Goal: Task Accomplishment & Management: Use online tool/utility

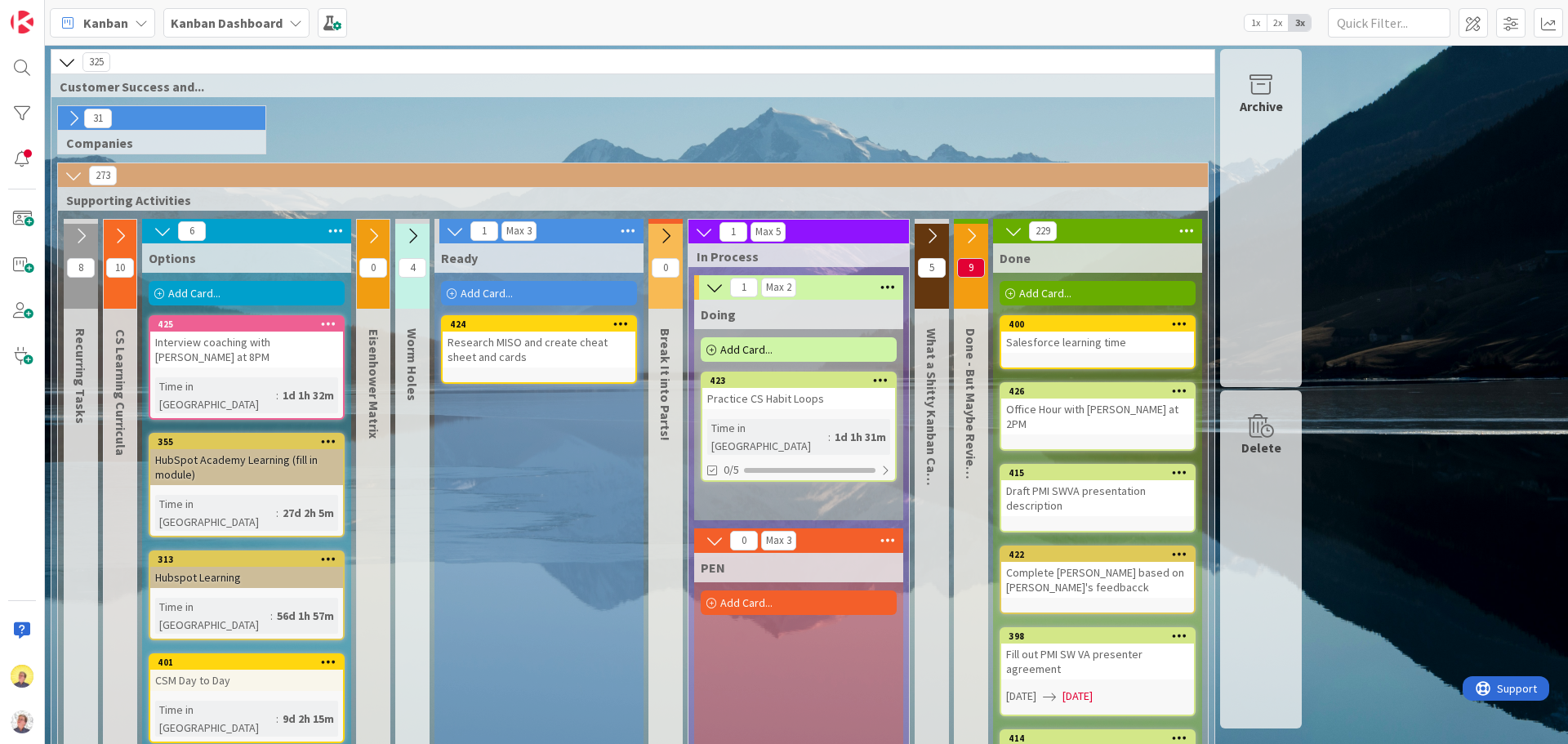
click at [289, 29] on icon at bounding box center [296, 22] width 13 height 13
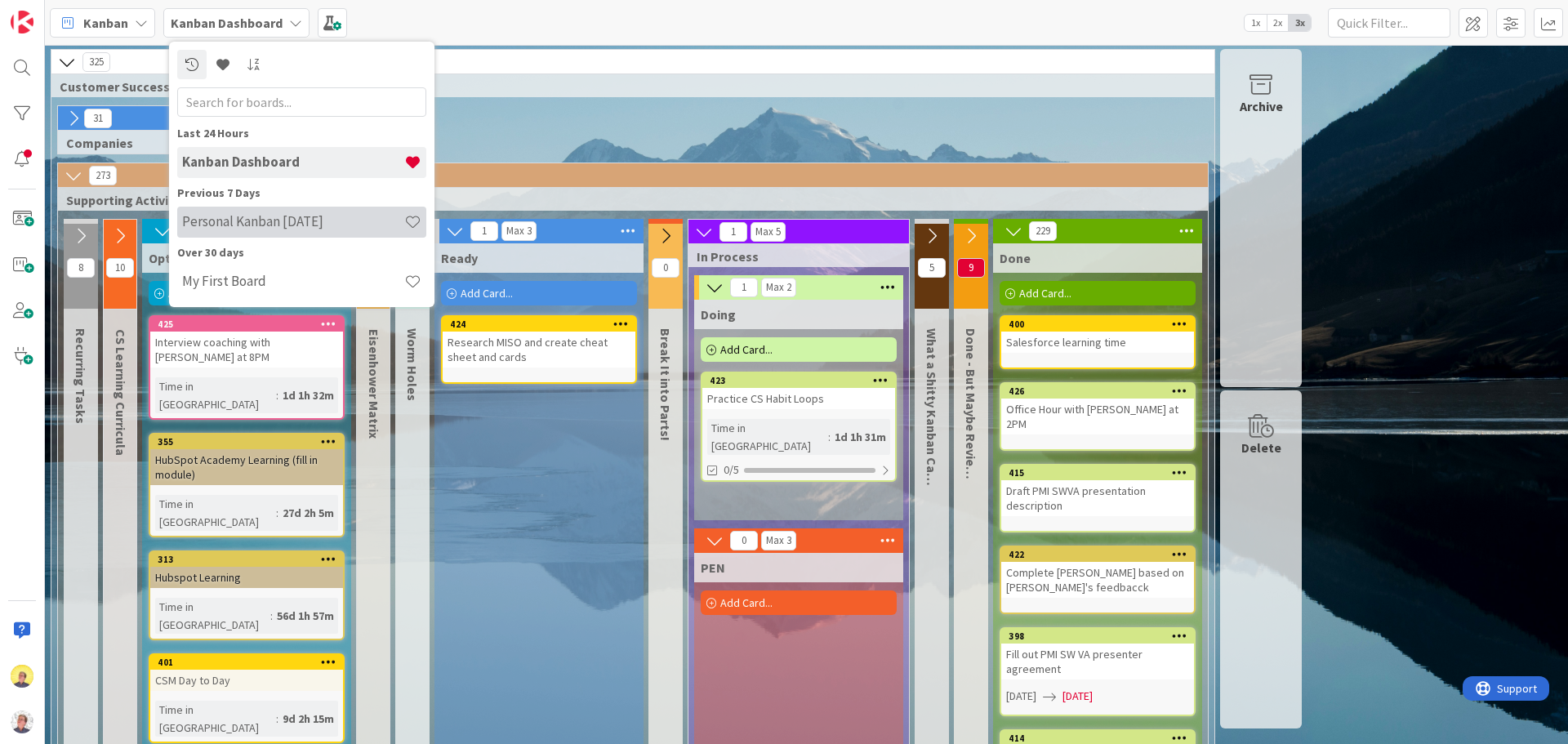
click at [277, 230] on h4 "Personal Kanban September 25" at bounding box center [293, 220] width 222 height 16
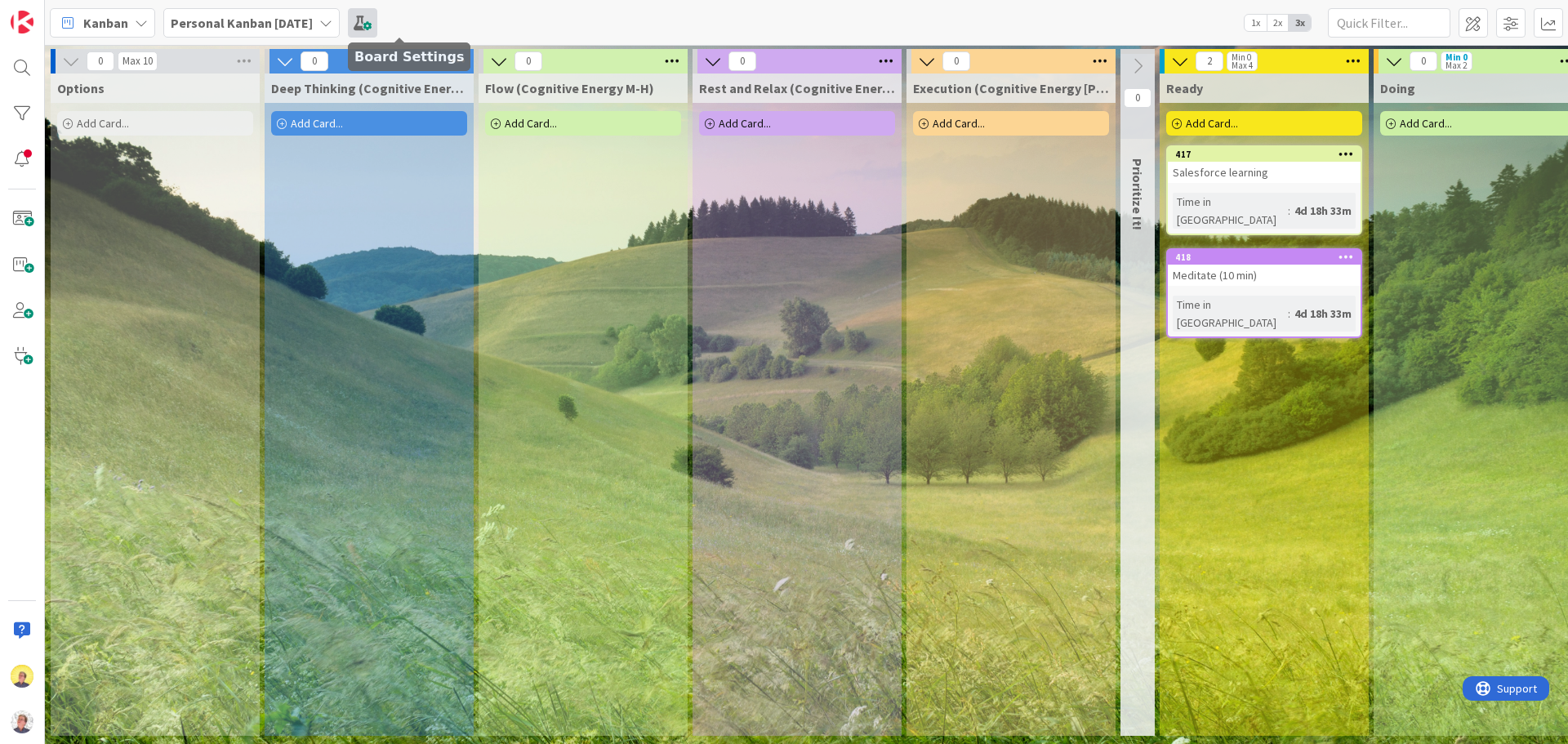
click at [377, 22] on span at bounding box center [362, 22] width 29 height 29
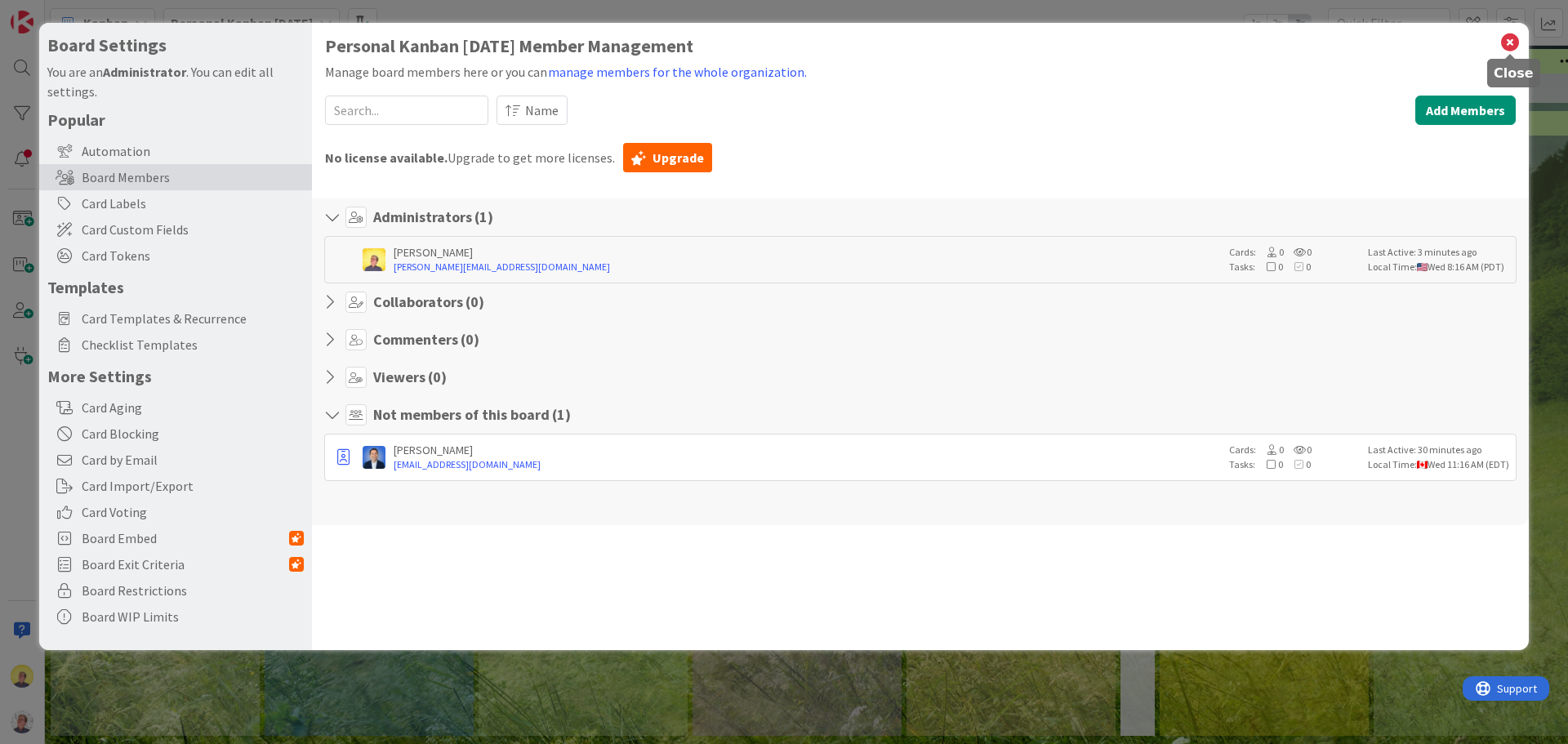
click at [1508, 42] on icon at bounding box center [1509, 42] width 21 height 22
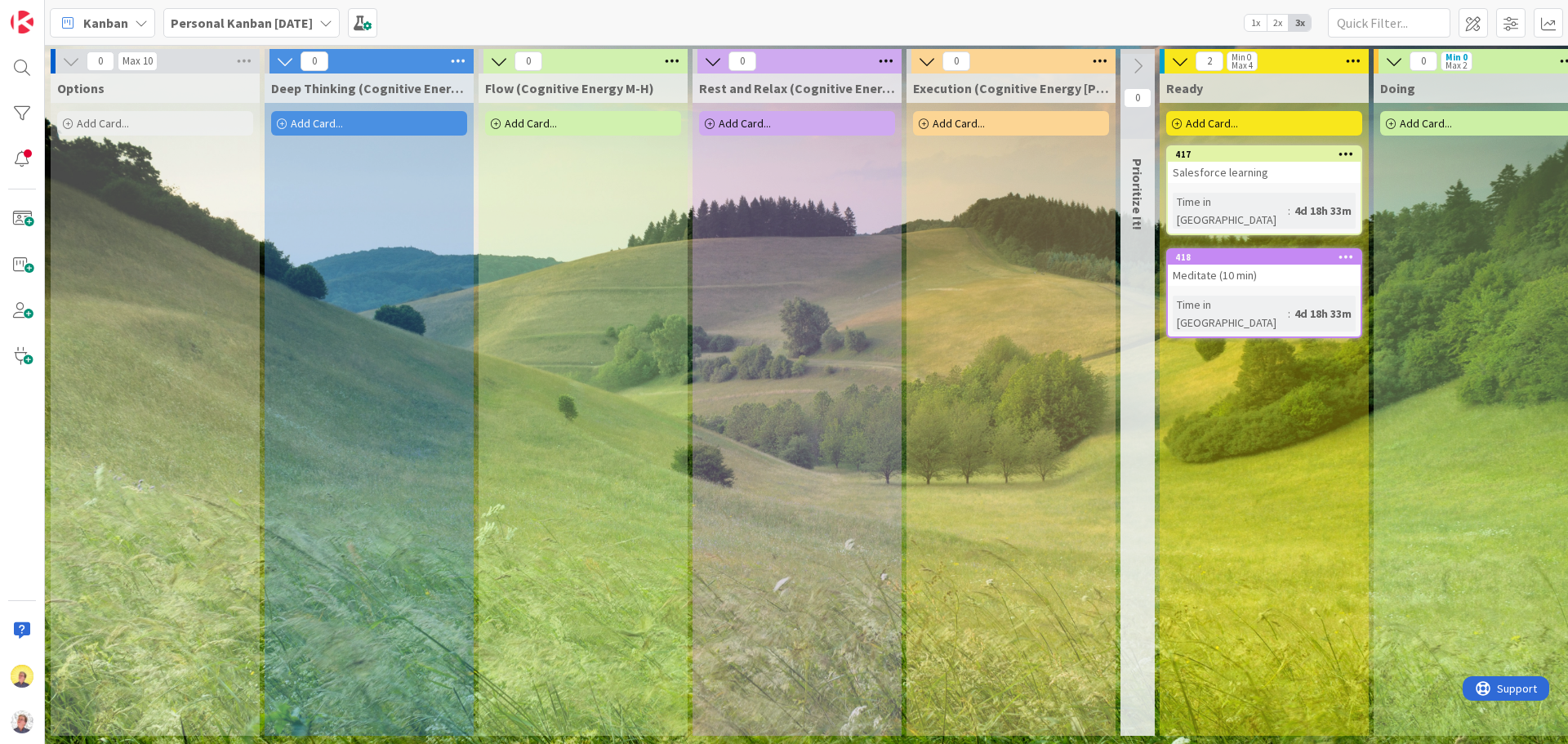
click at [140, 25] on icon at bounding box center [141, 22] width 13 height 13
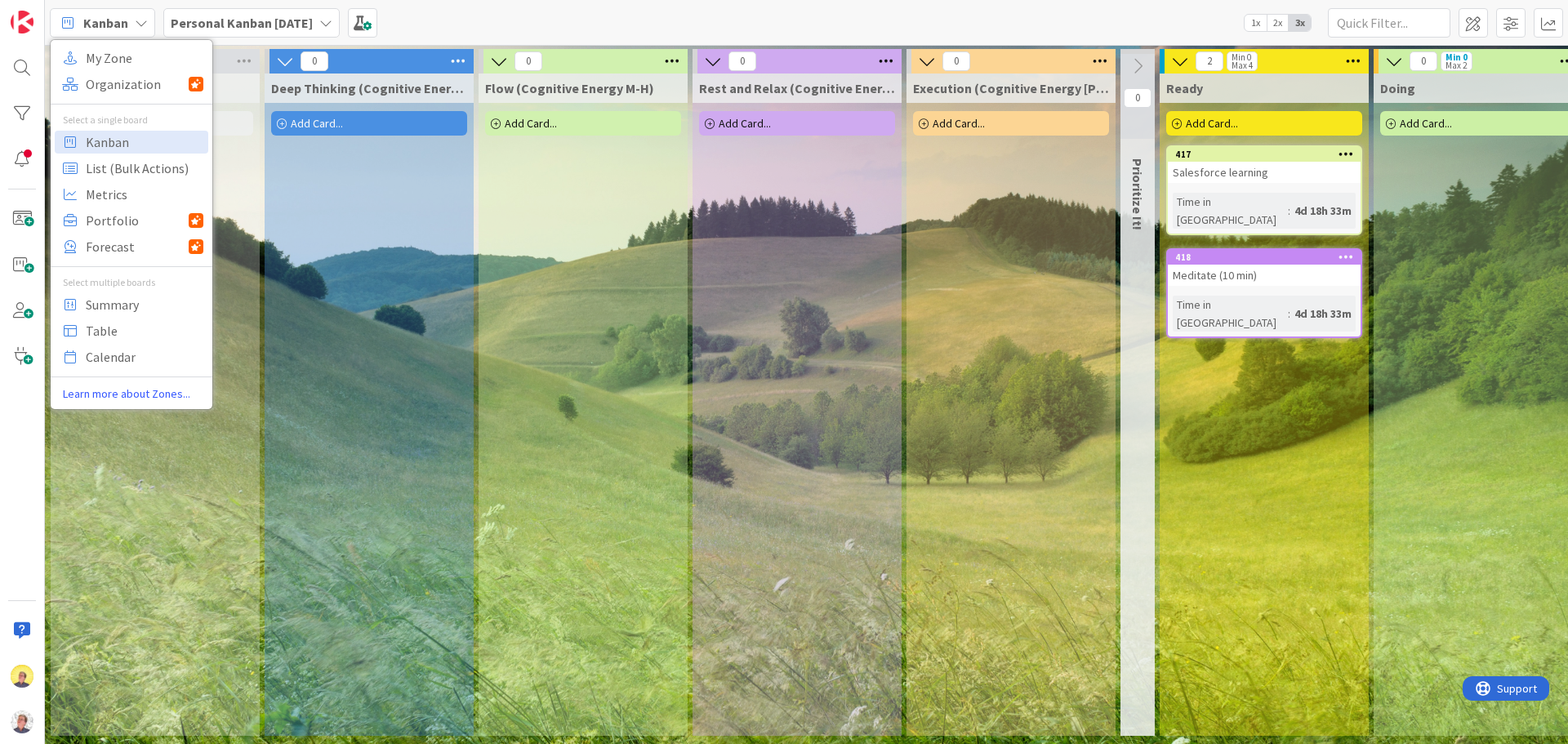
click at [251, 23] on b "Personal Kanban [DATE]" at bounding box center [242, 22] width 142 height 16
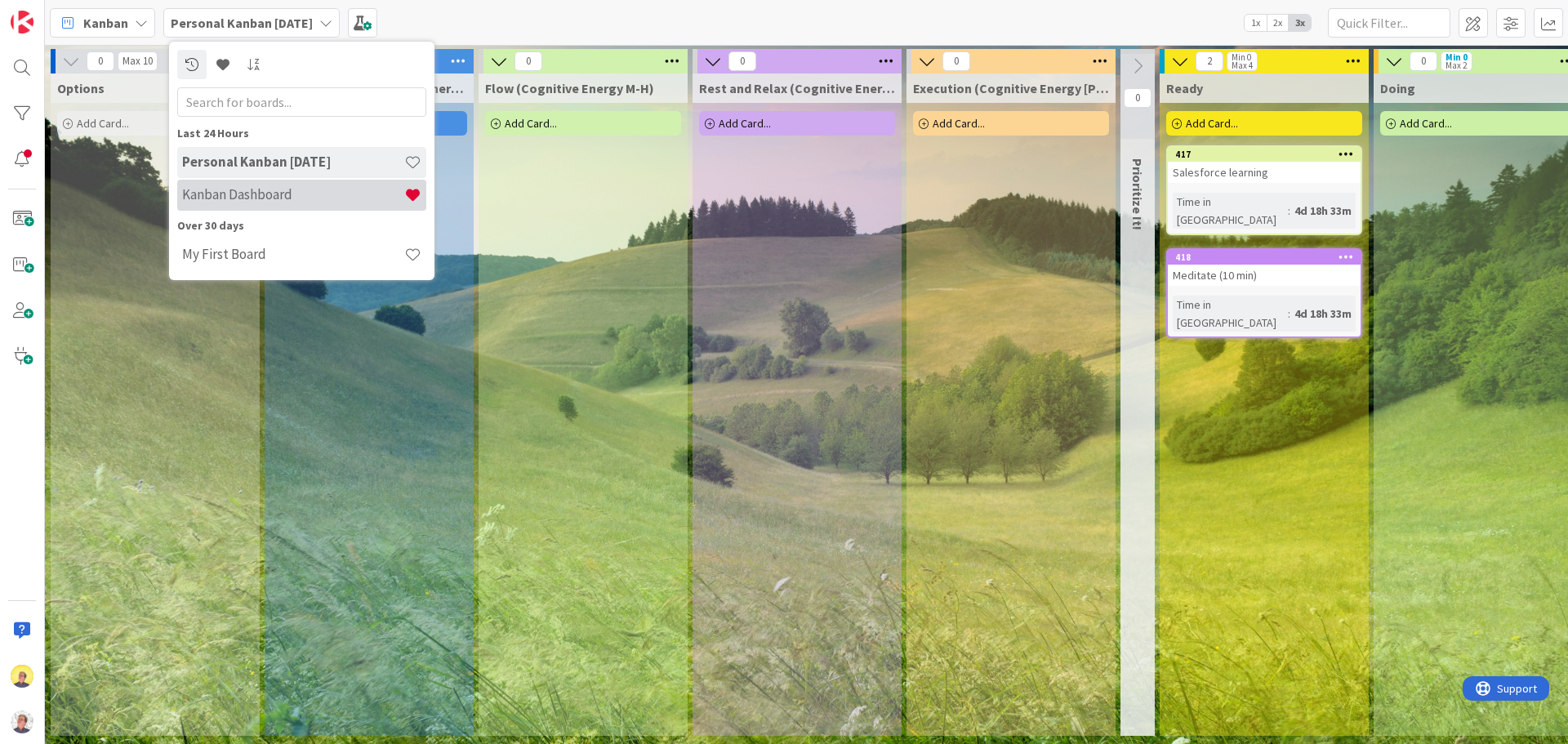
click at [225, 200] on h4 "Kanban Dashboard" at bounding box center [293, 193] width 222 height 16
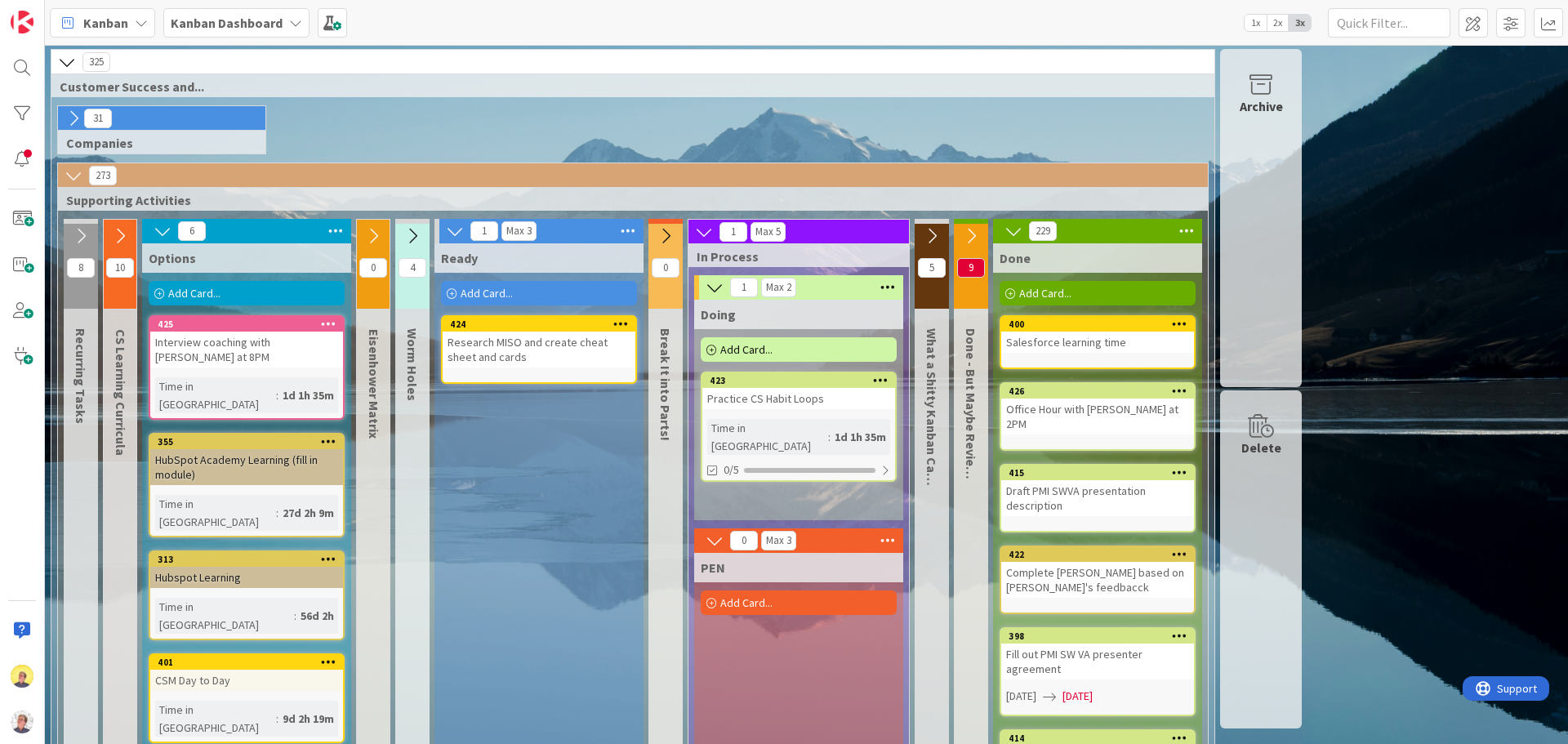
click at [225, 20] on b "Kanban Dashboard" at bounding box center [227, 22] width 112 height 16
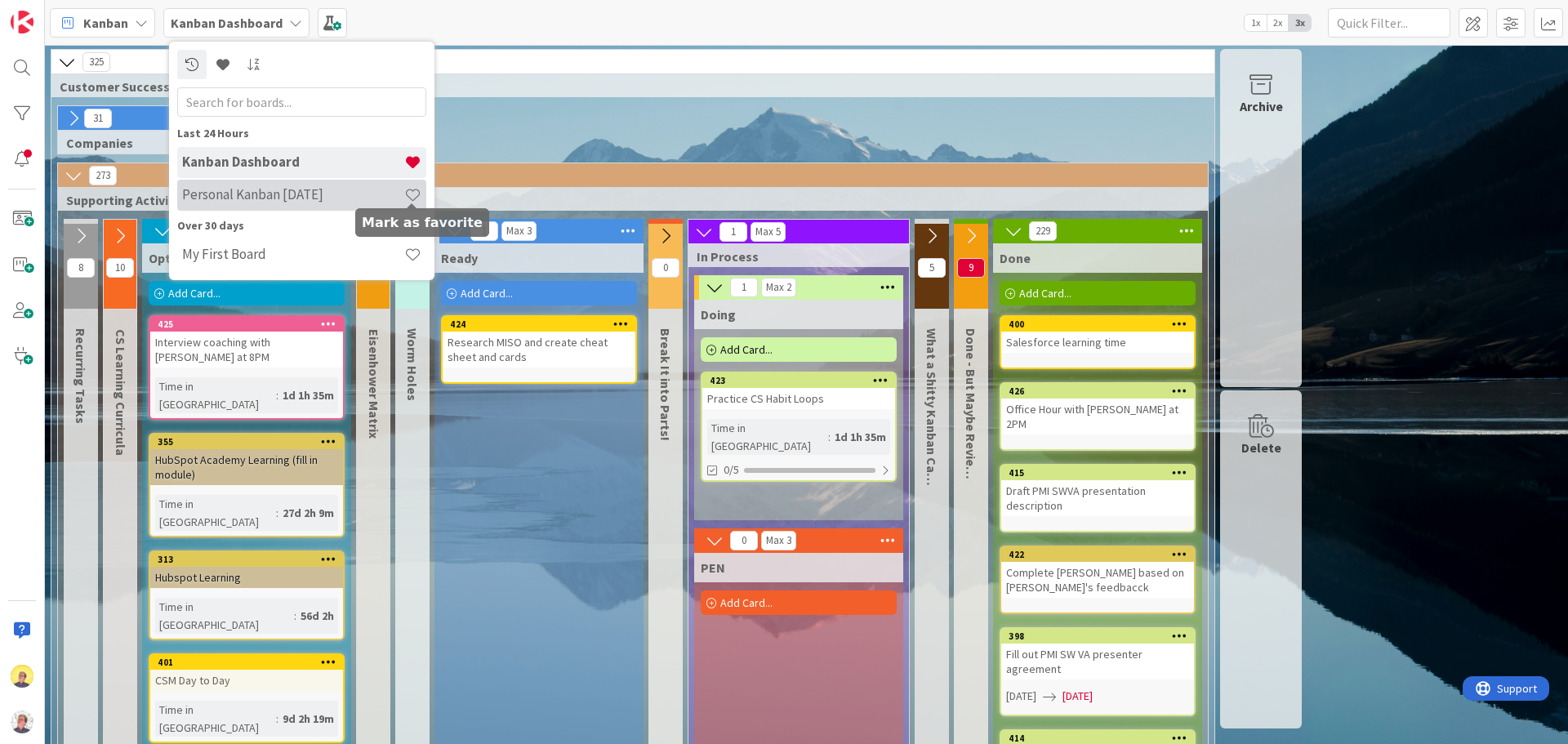
click at [412, 191] on span at bounding box center [413, 194] width 17 height 17
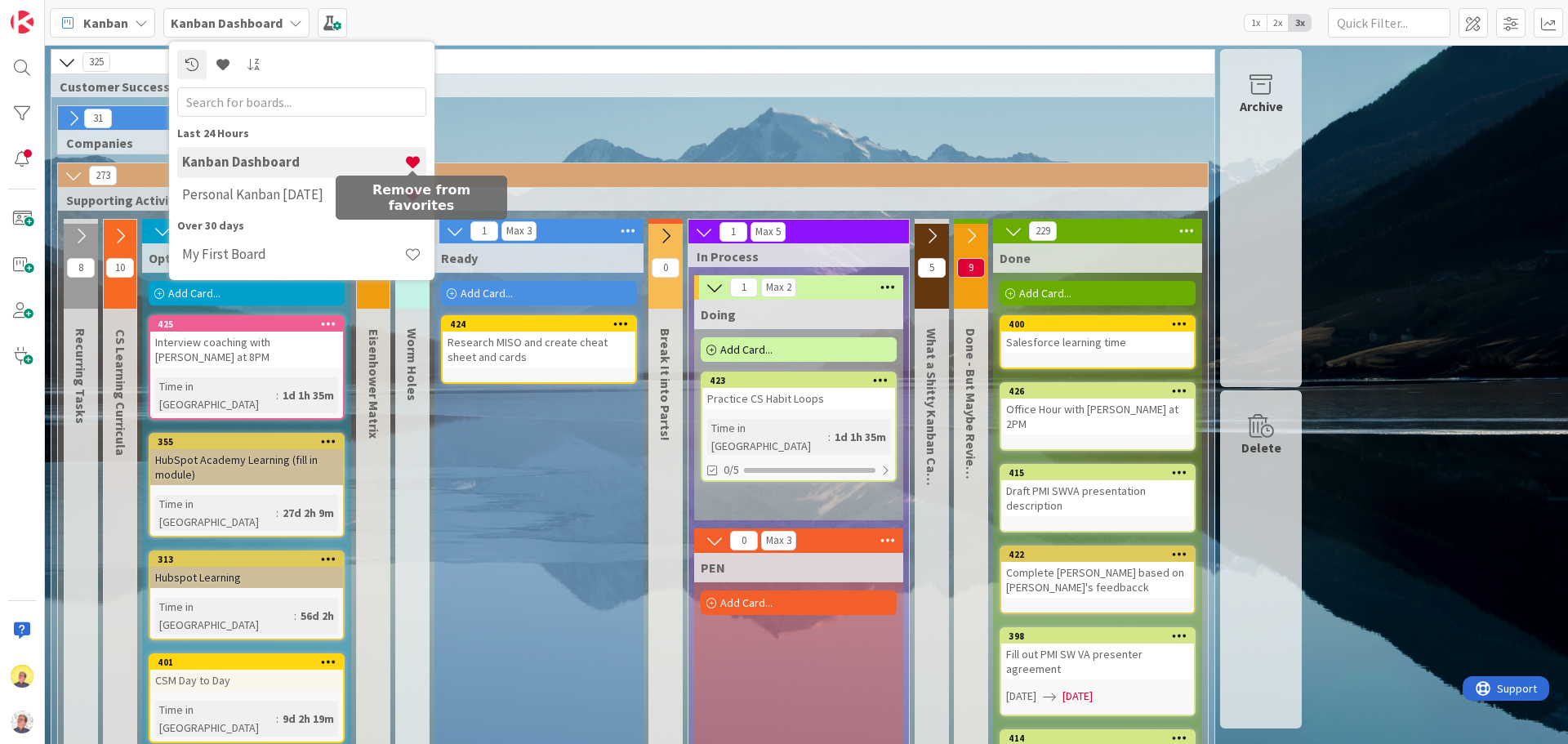
click at [413, 163] on span at bounding box center [413, 161] width 17 height 17
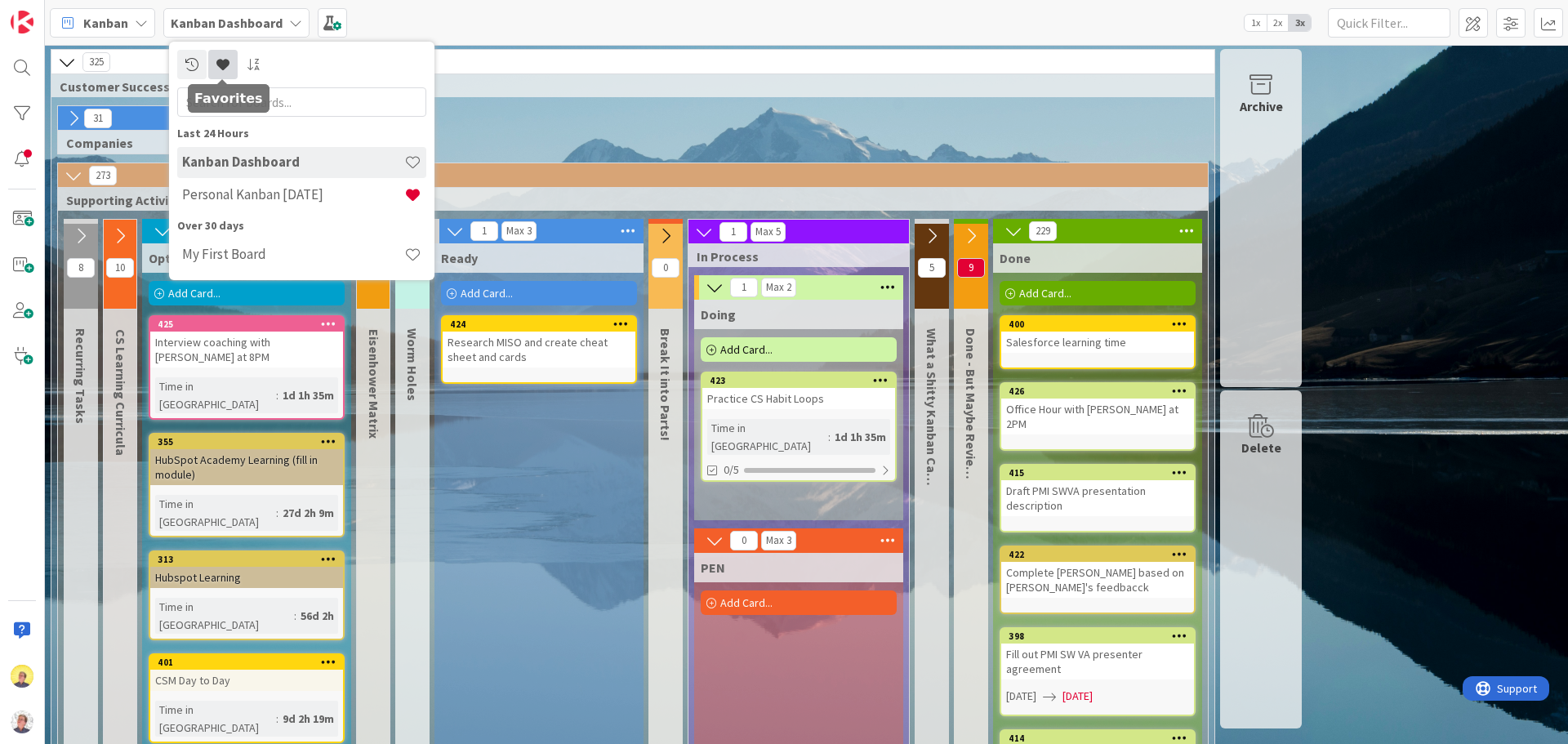
click at [218, 66] on icon at bounding box center [223, 64] width 13 height 13
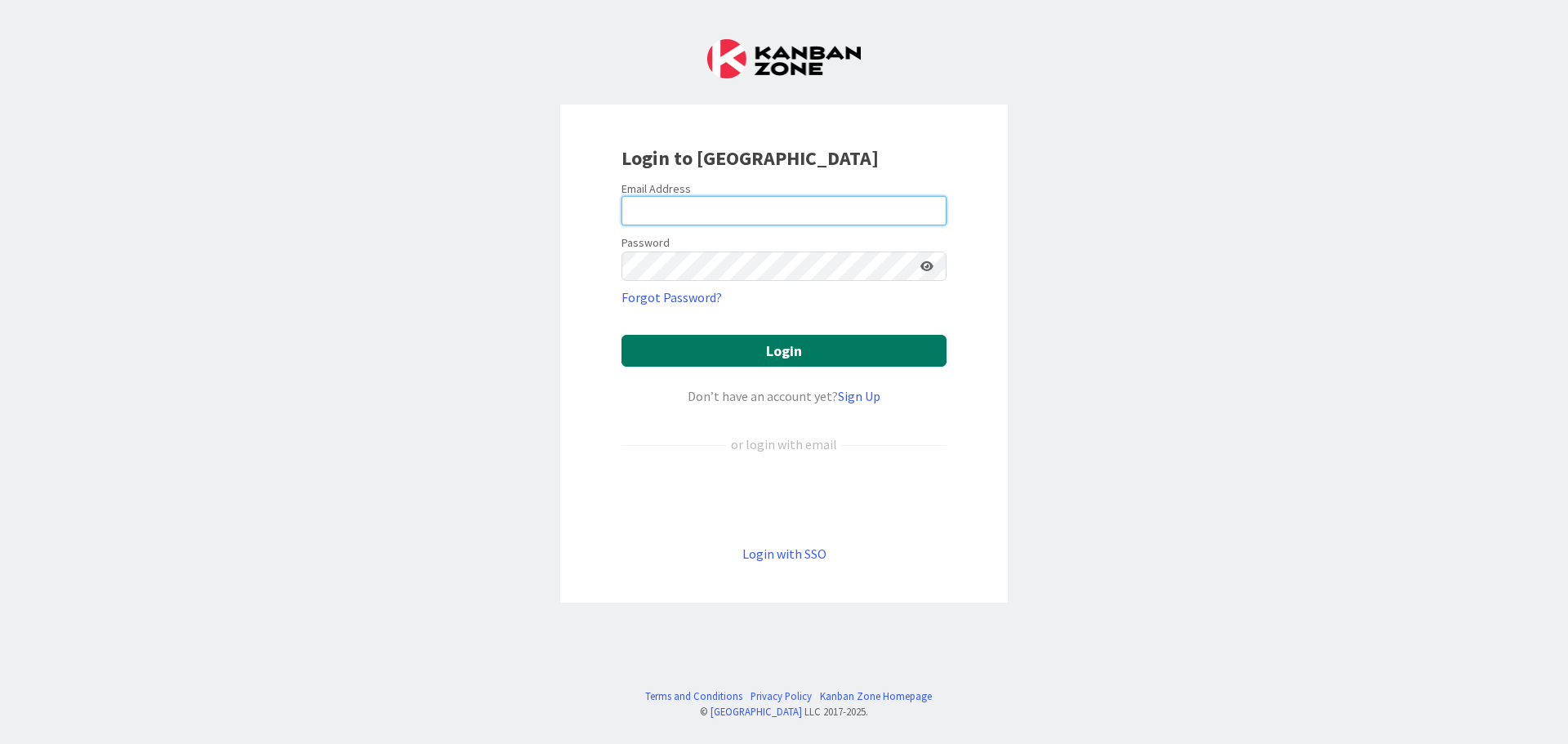
type input "[PERSON_NAME][EMAIL_ADDRESS][DOMAIN_NAME]"
click at [756, 355] on button "Login" at bounding box center [784, 351] width 325 height 32
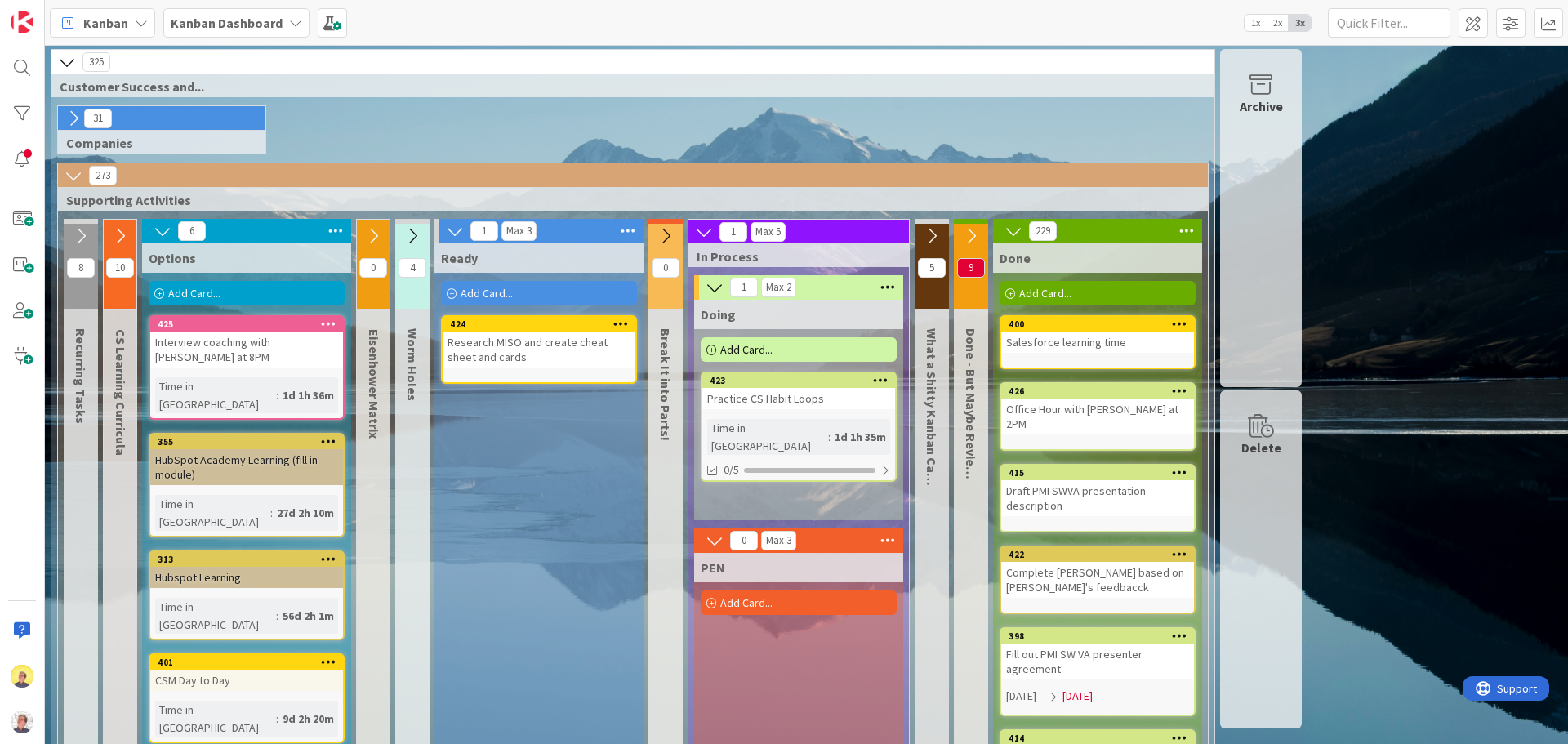
click at [141, 29] on div "Kanban" at bounding box center [102, 22] width 105 height 29
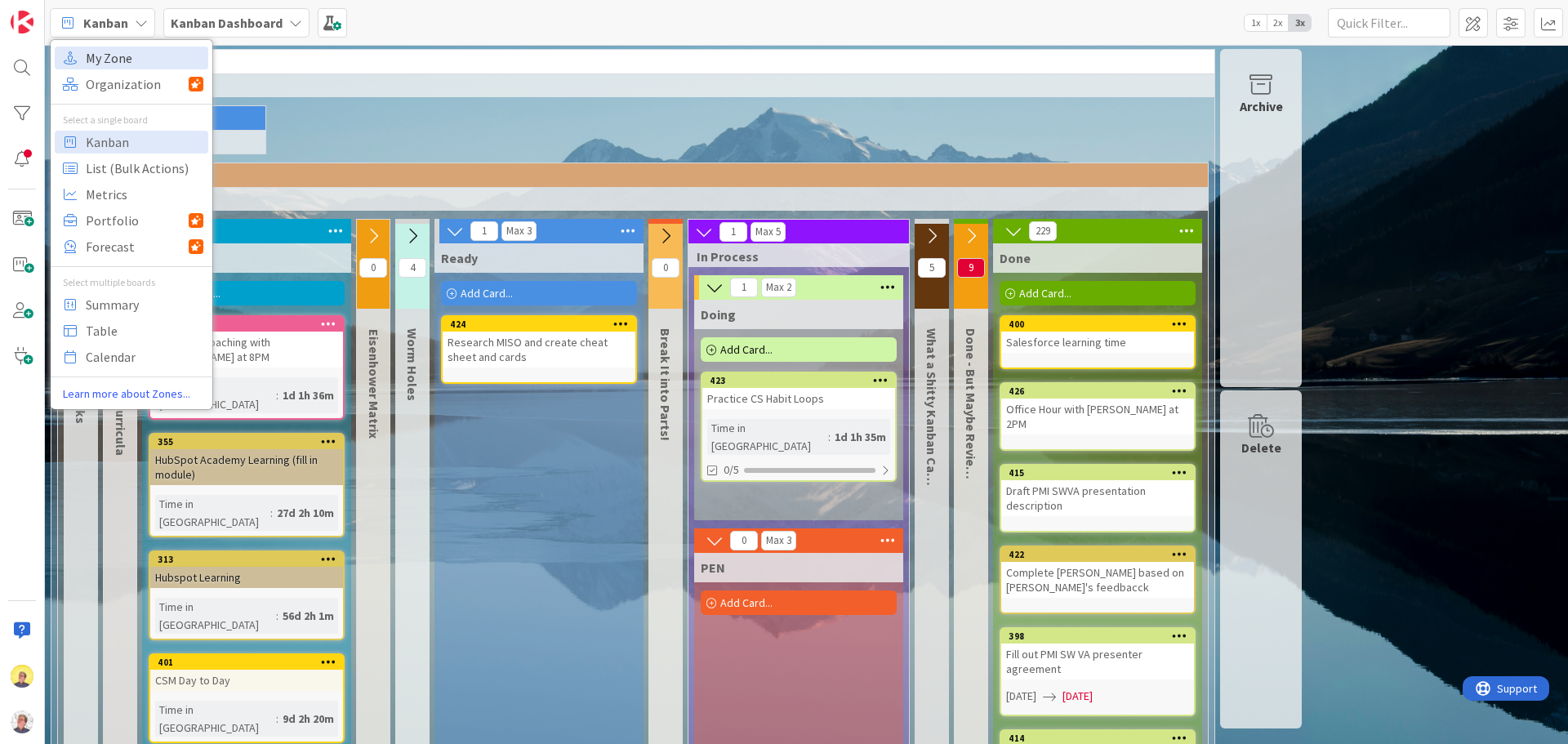
click at [129, 63] on span "My Zone" at bounding box center [145, 58] width 118 height 24
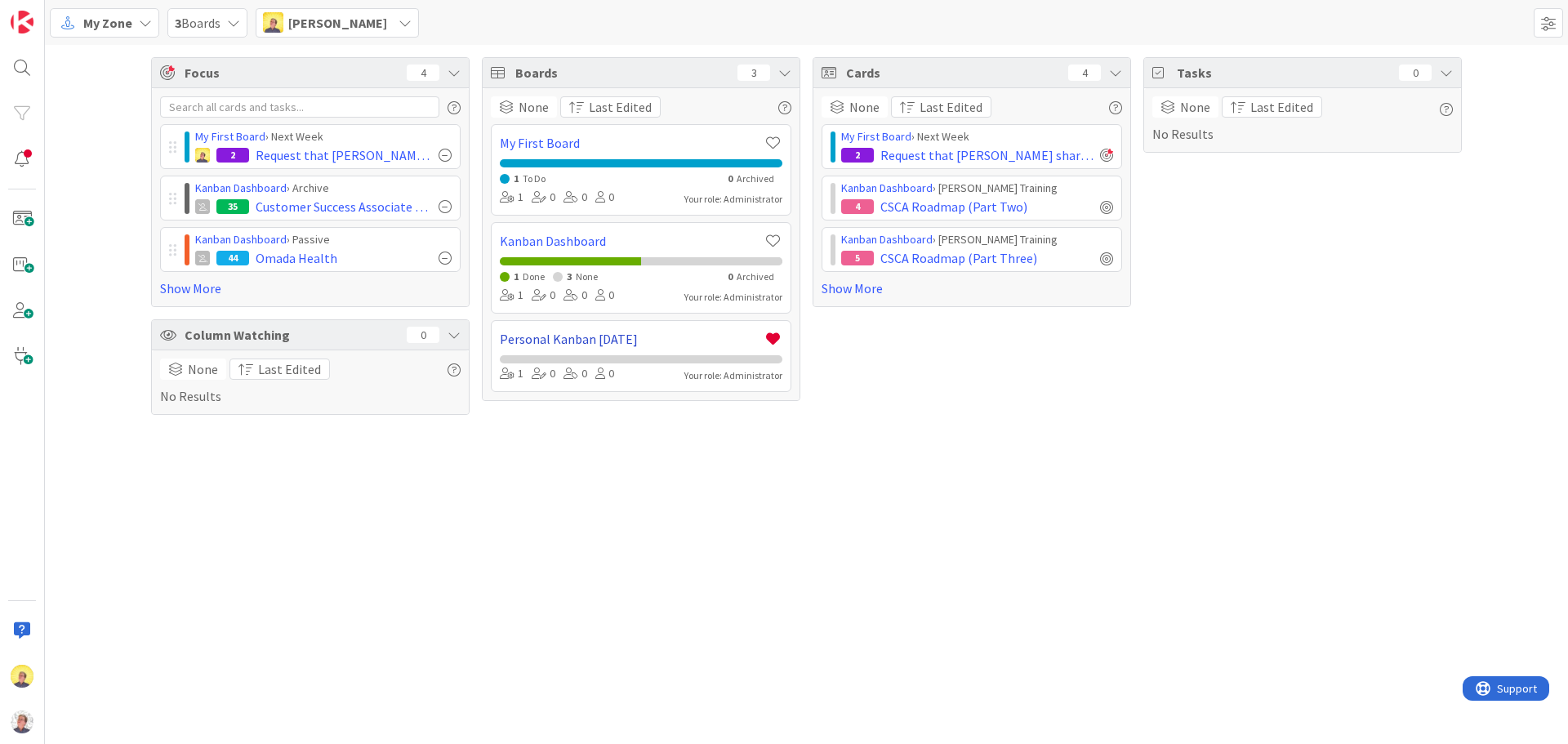
click at [631, 347] on link "Personal Kanban [DATE]" at bounding box center [631, 339] width 263 height 20
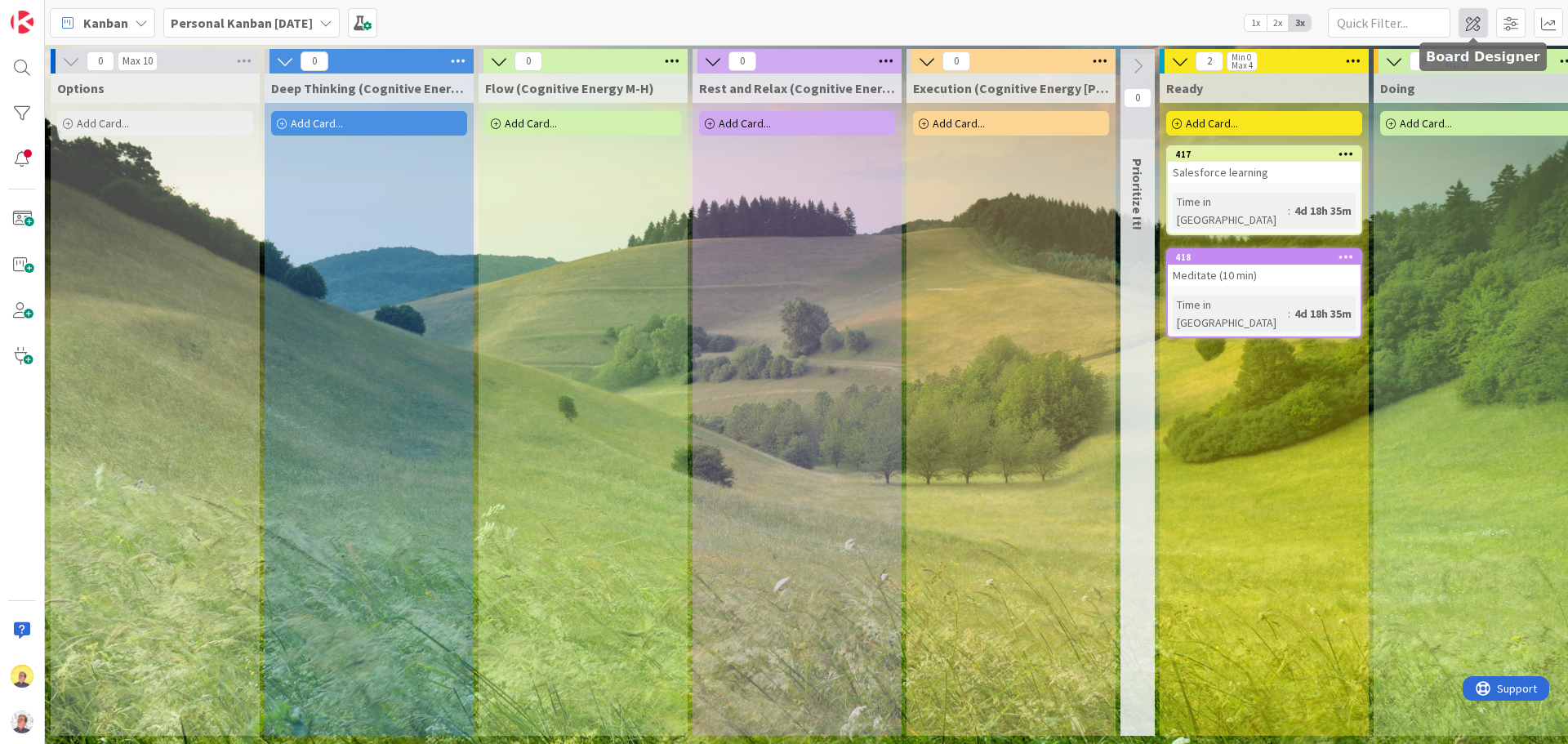
click at [1477, 25] on span at bounding box center [1472, 22] width 29 height 29
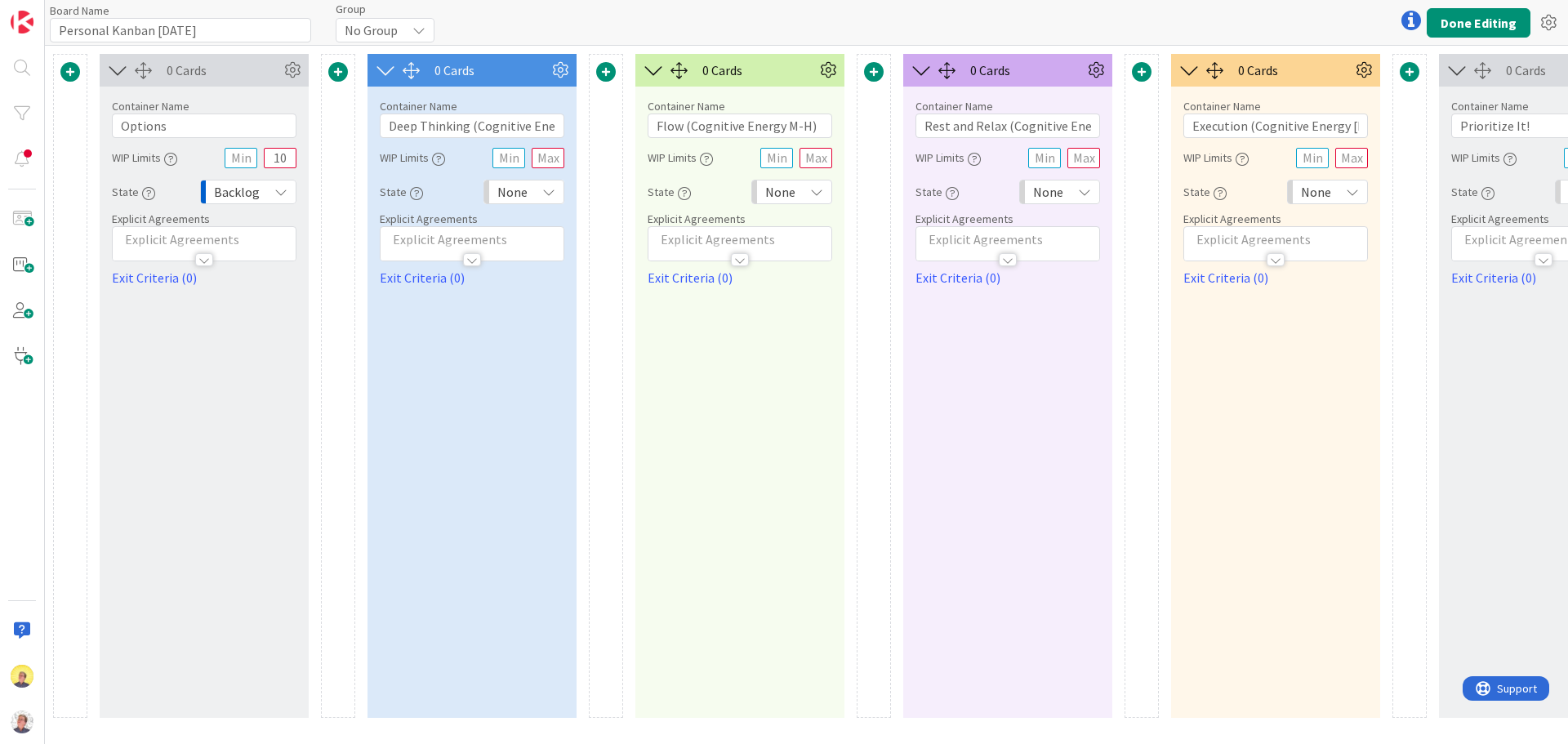
click at [422, 25] on icon at bounding box center [419, 30] width 13 height 13
click at [419, 29] on icon at bounding box center [420, 30] width 13 height 13
click at [1557, 26] on icon at bounding box center [1547, 22] width 29 height 29
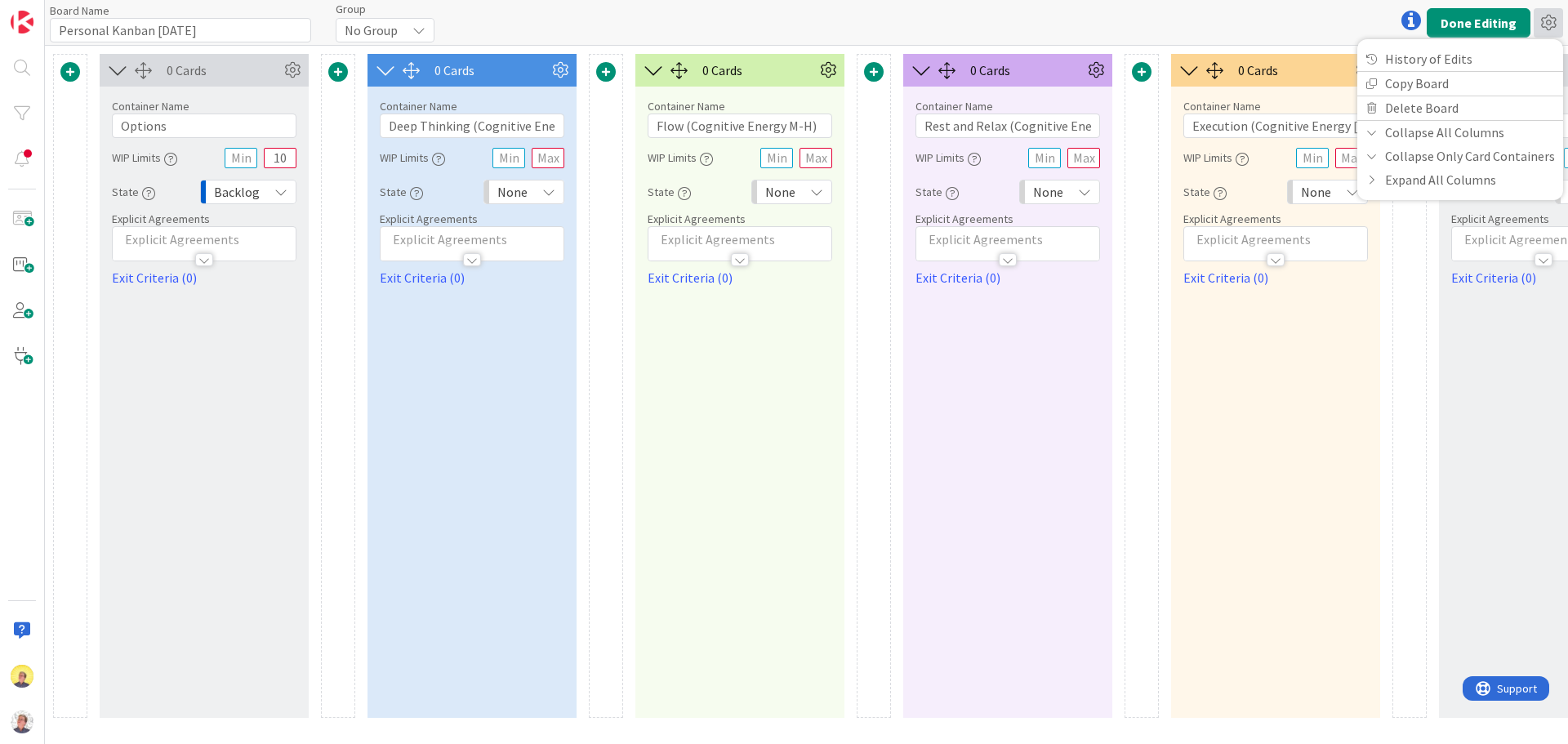
click at [990, 18] on div "Board Name 28 / 64 Personal Kanban September 25 Group No Group No Group CS Job …" at bounding box center [805, 22] width 1522 height 45
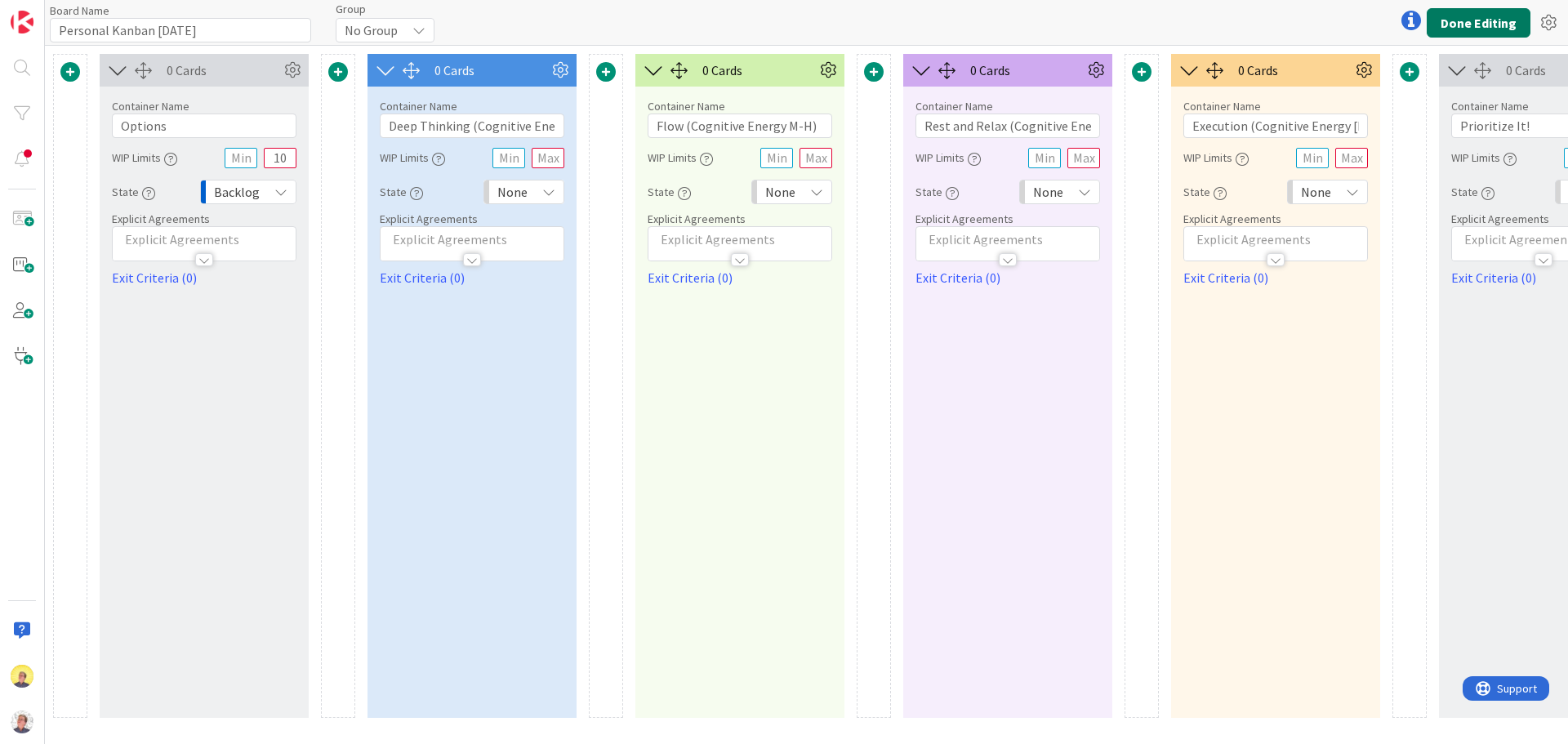
click at [1495, 22] on button "Done Editing" at bounding box center [1477, 22] width 104 height 29
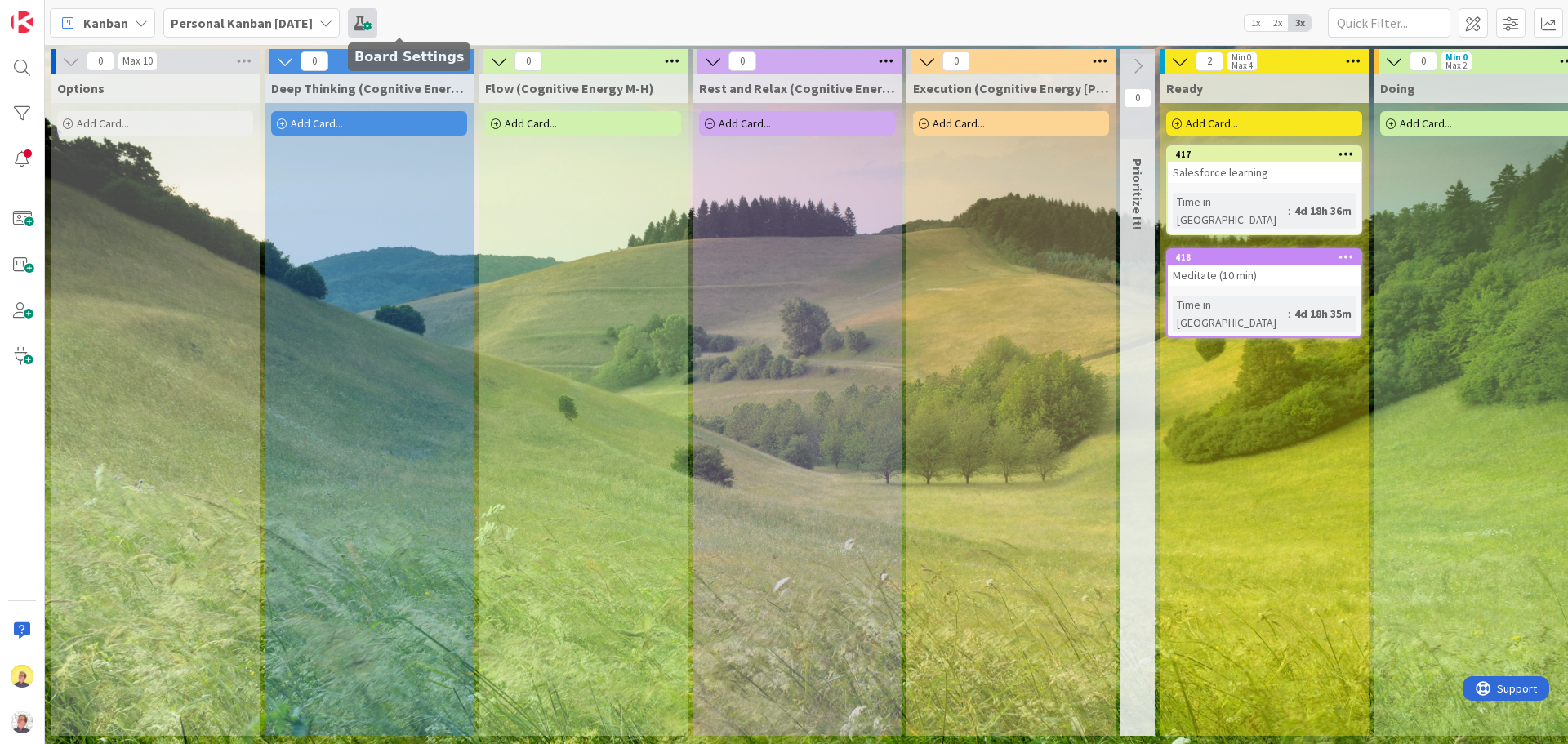
click at [377, 22] on span at bounding box center [362, 22] width 29 height 29
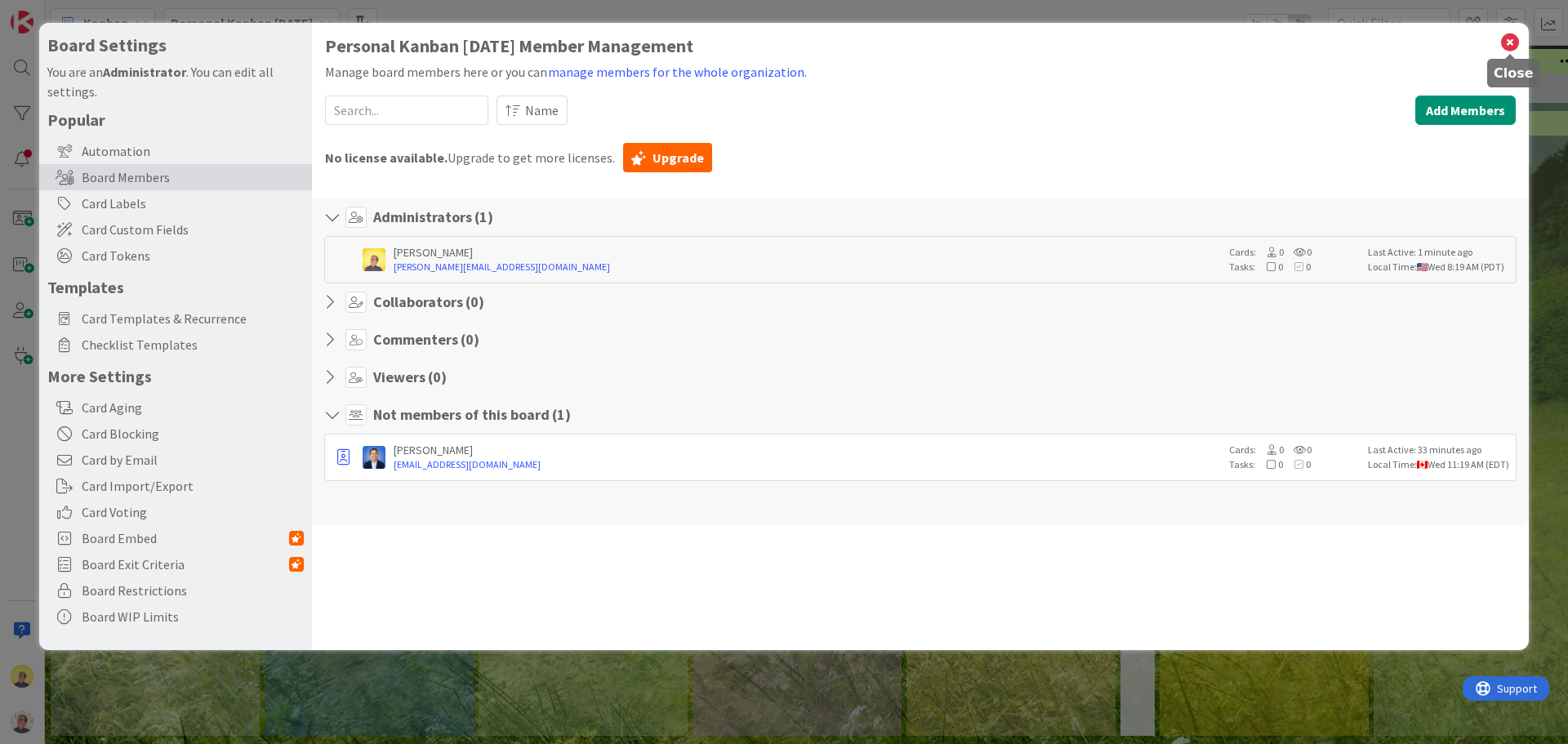
click at [1511, 44] on icon at bounding box center [1509, 42] width 21 height 22
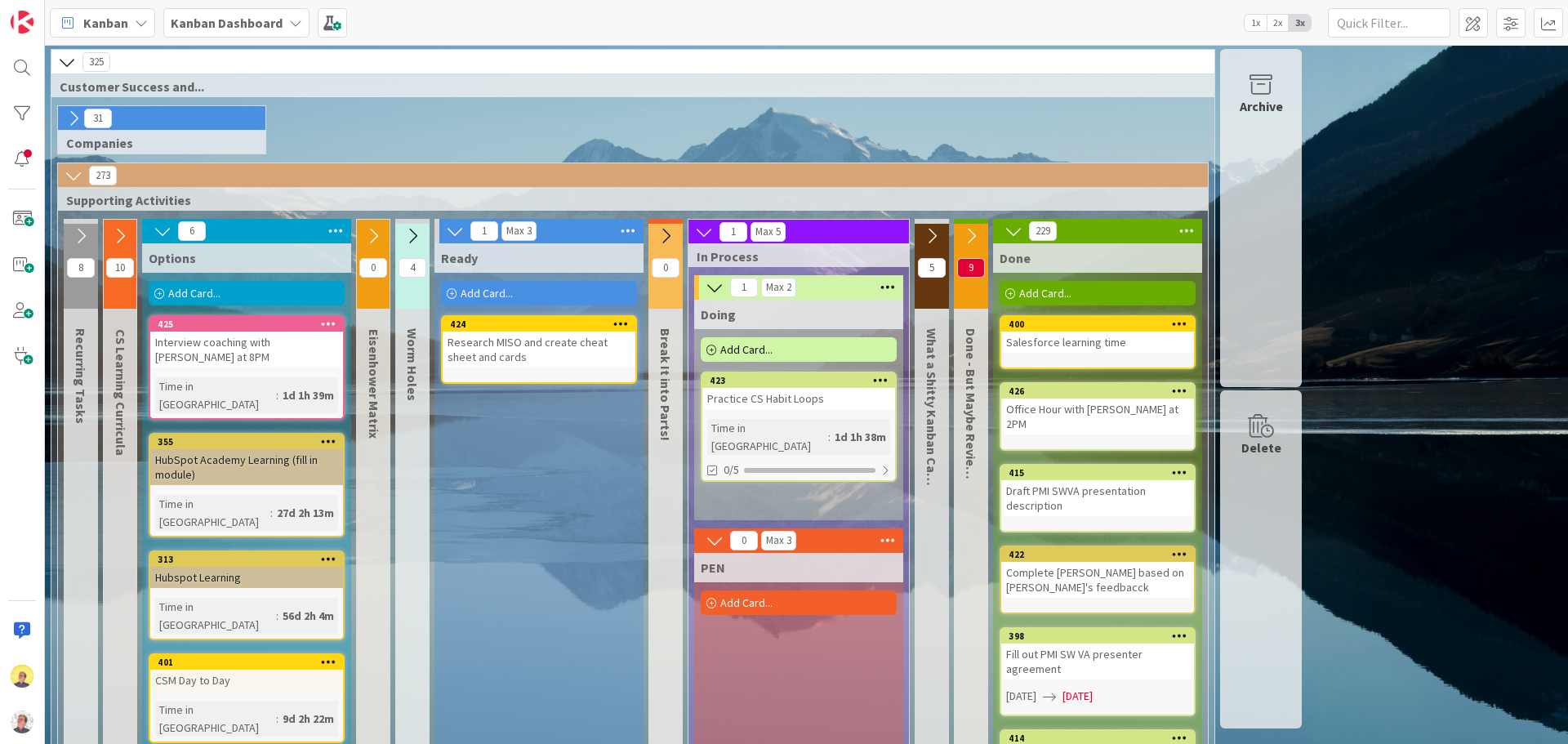
click at [289, 23] on icon at bounding box center [296, 22] width 13 height 13
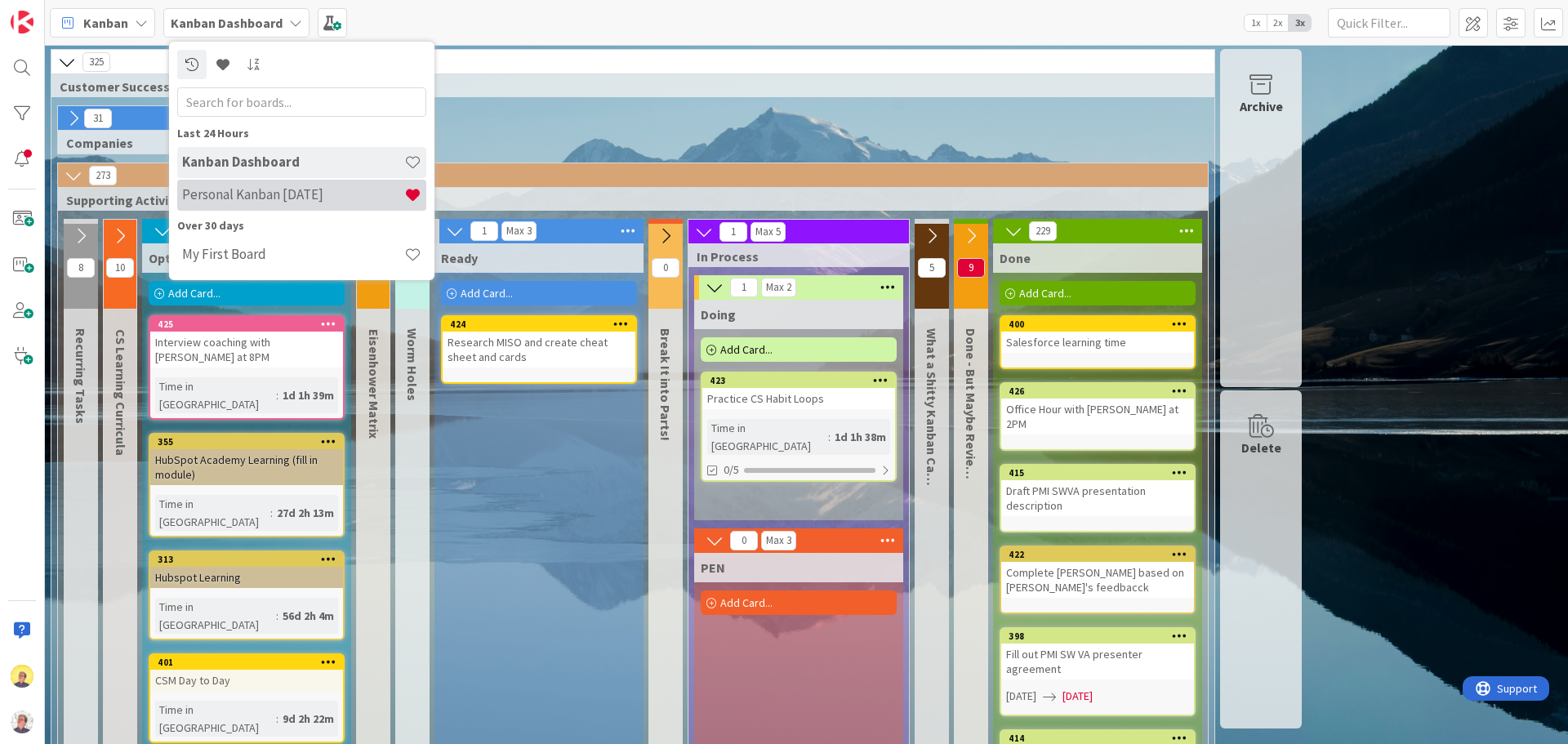
click at [261, 194] on h4 "Personal Kanban [DATE]" at bounding box center [293, 193] width 222 height 16
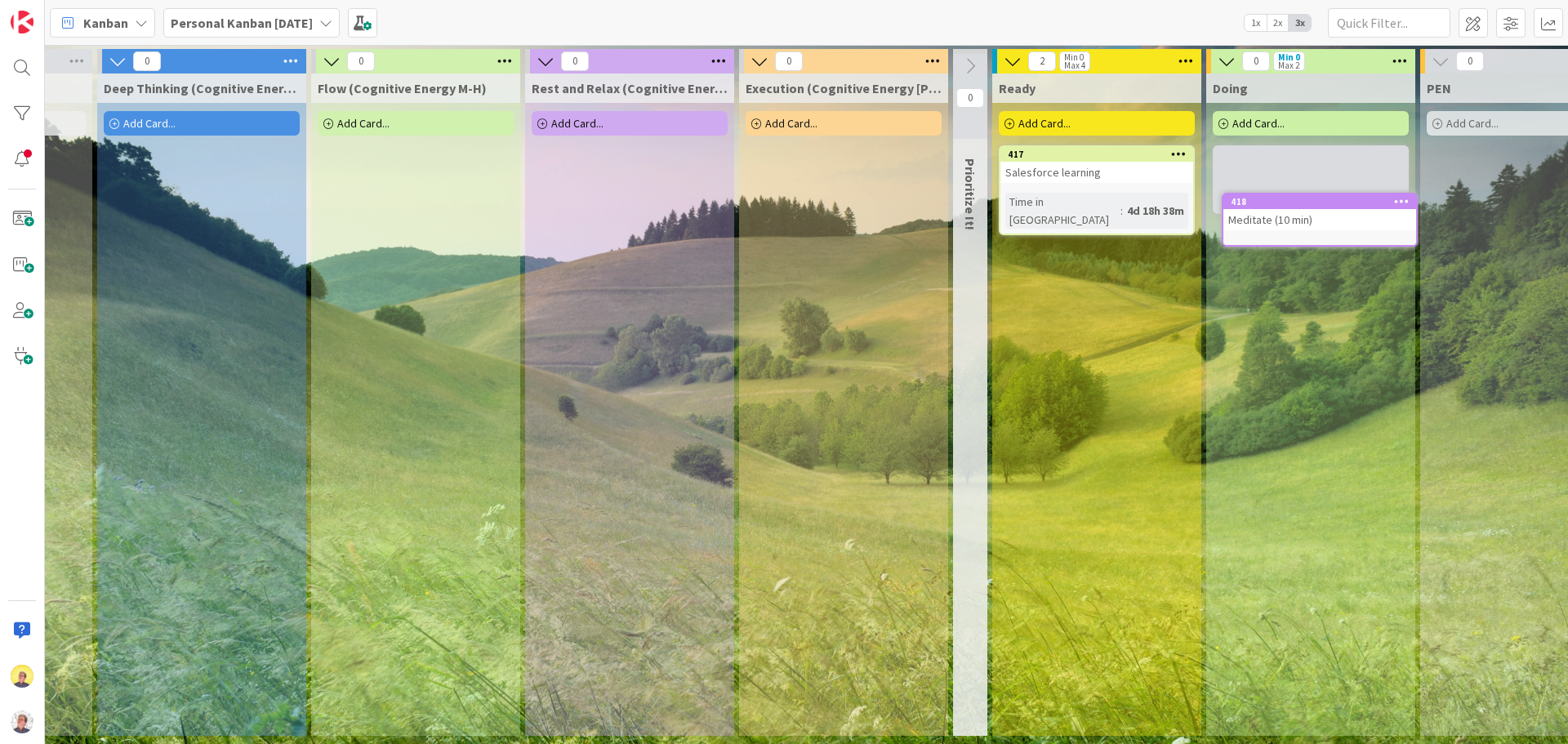
scroll to position [0, 205]
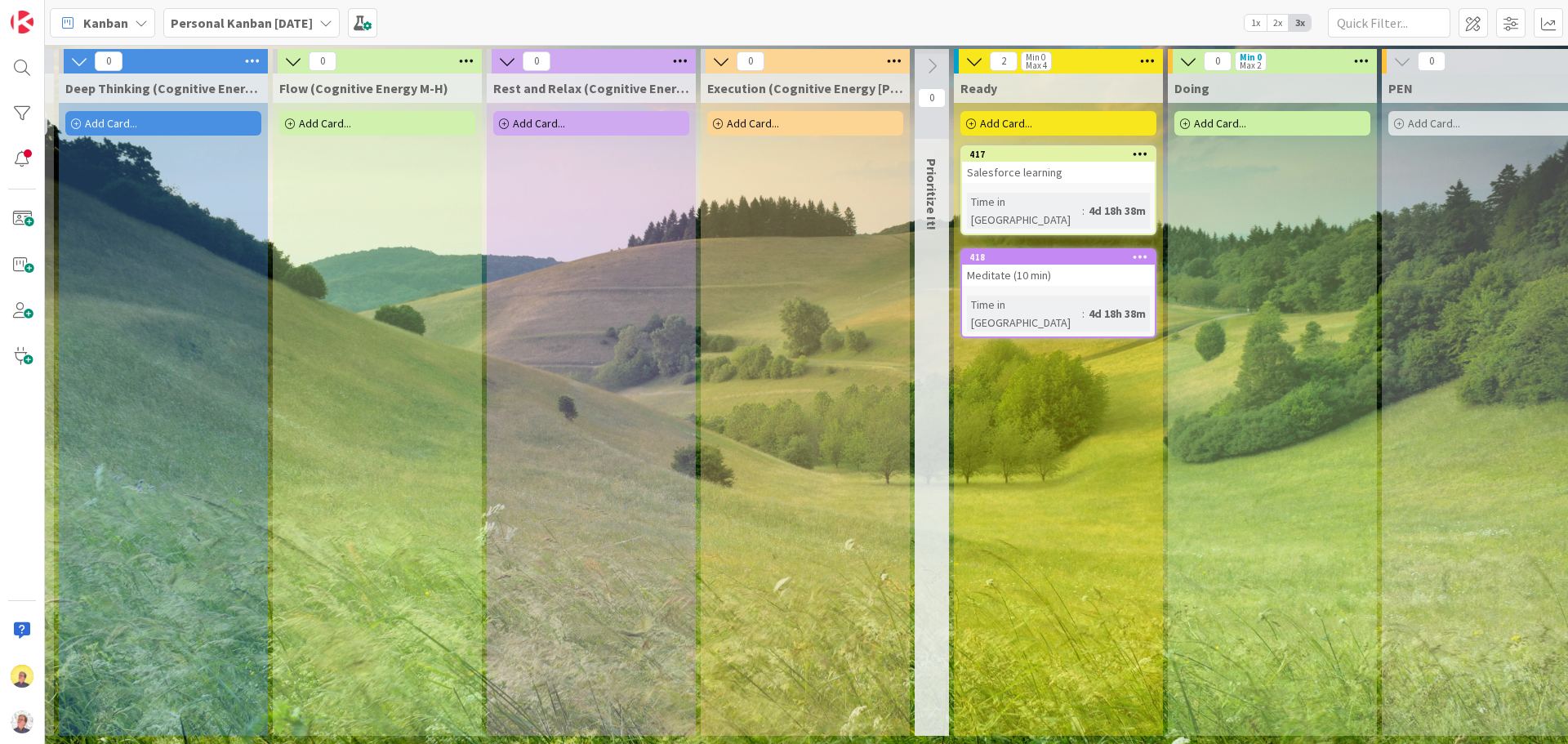
click at [1138, 251] on icon at bounding box center [1140, 257] width 16 height 11
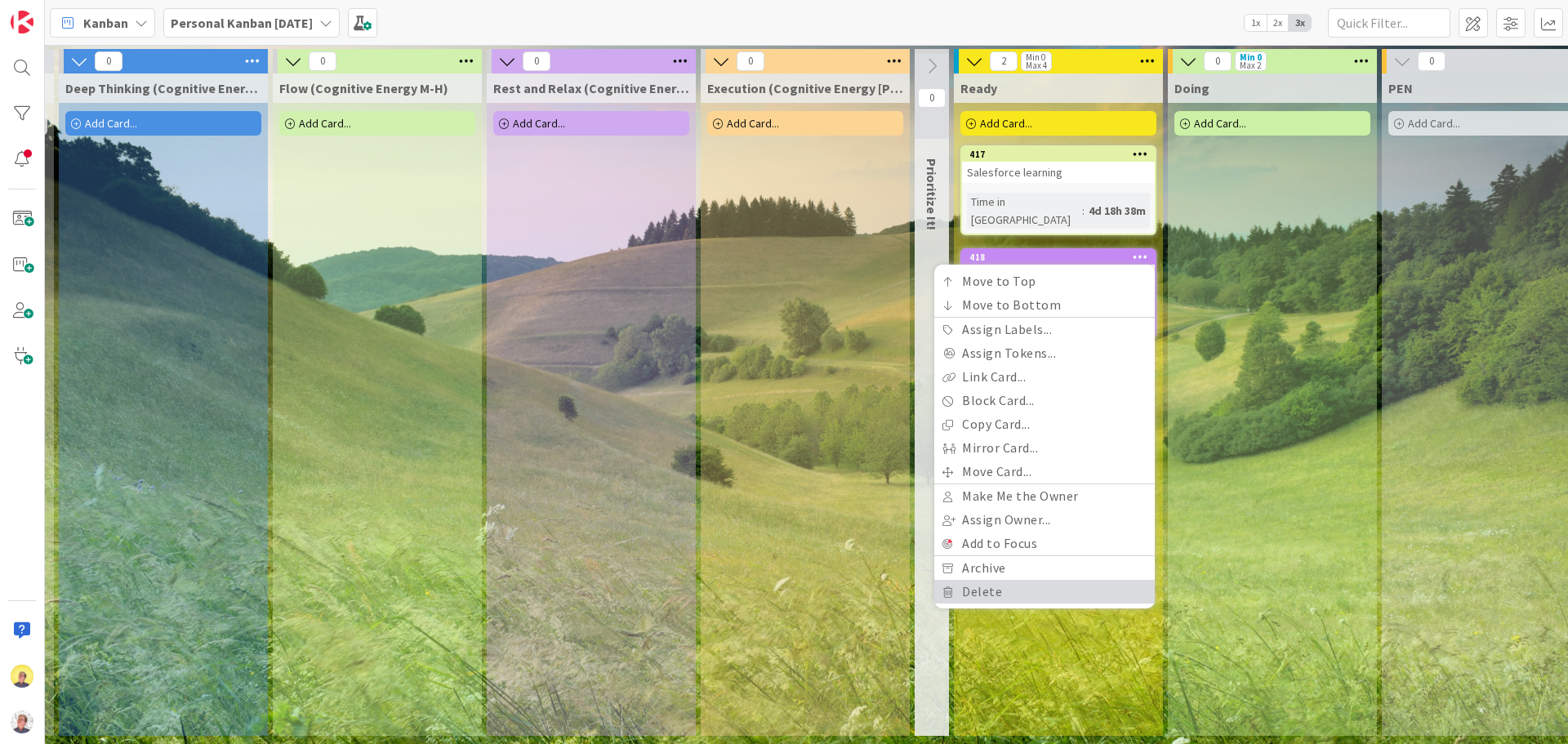
click at [1004, 580] on link "Delete" at bounding box center [1044, 591] width 220 height 23
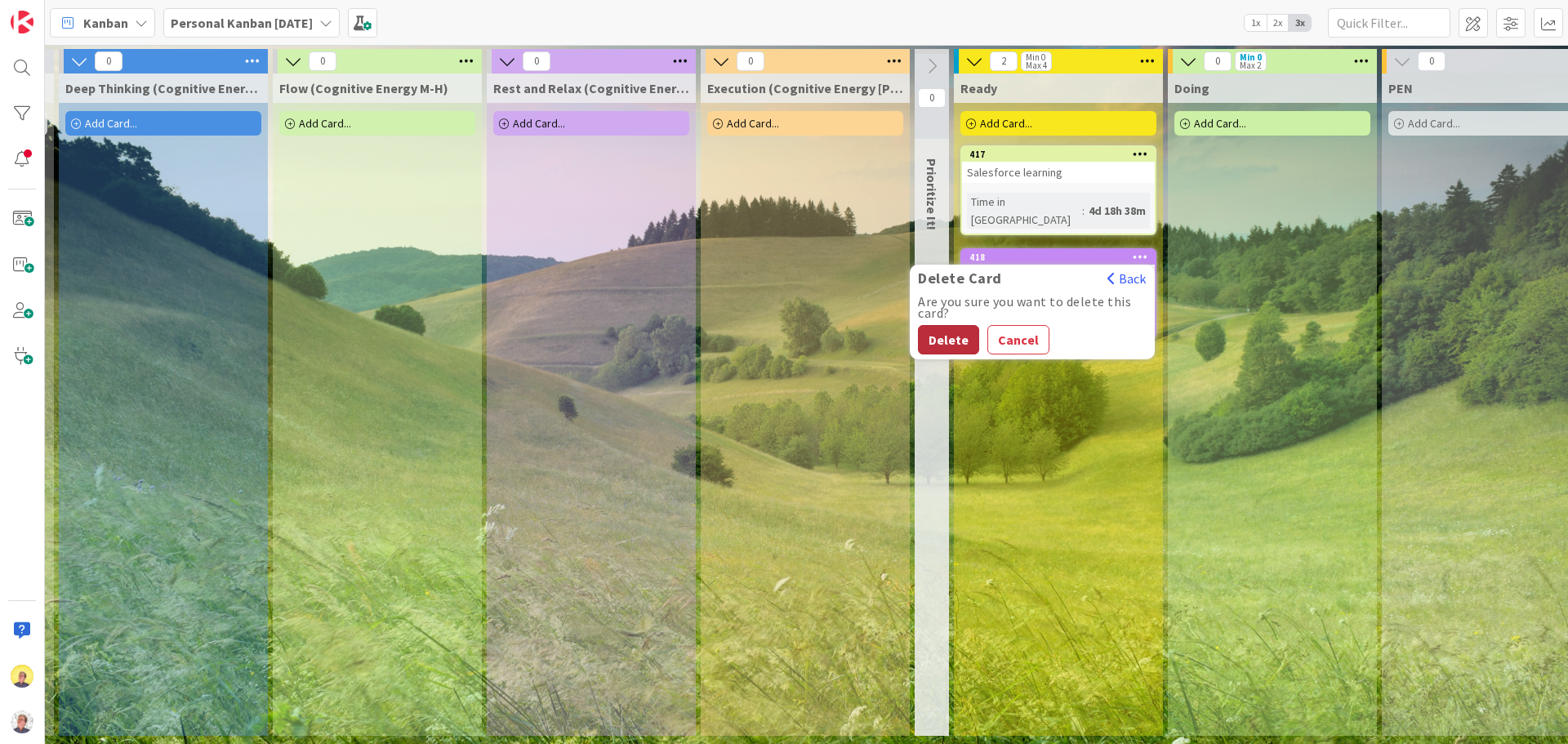
click at [940, 332] on button "Delete" at bounding box center [948, 339] width 62 height 29
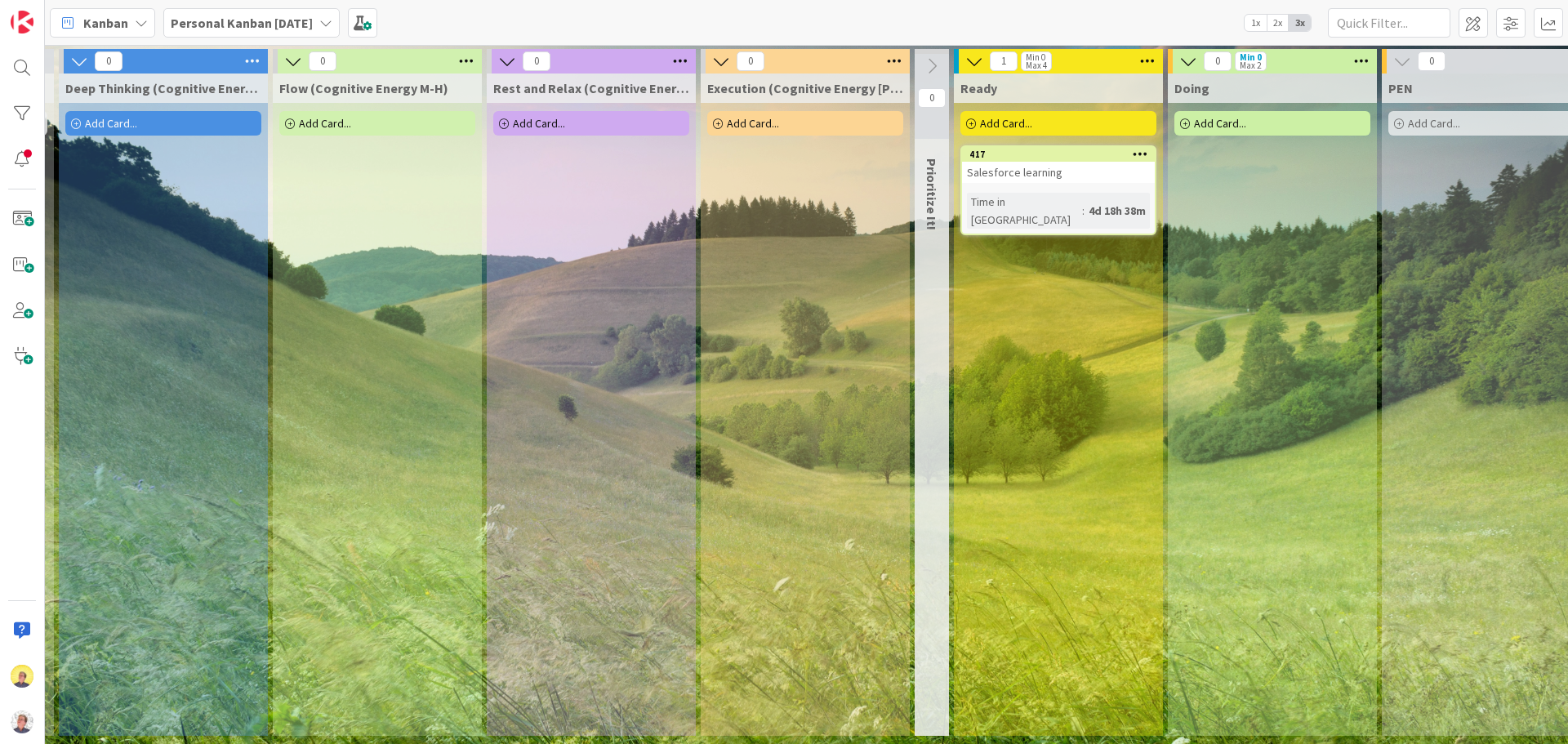
click at [1069, 166] on div "Salesforce learning" at bounding box center [1058, 172] width 192 height 21
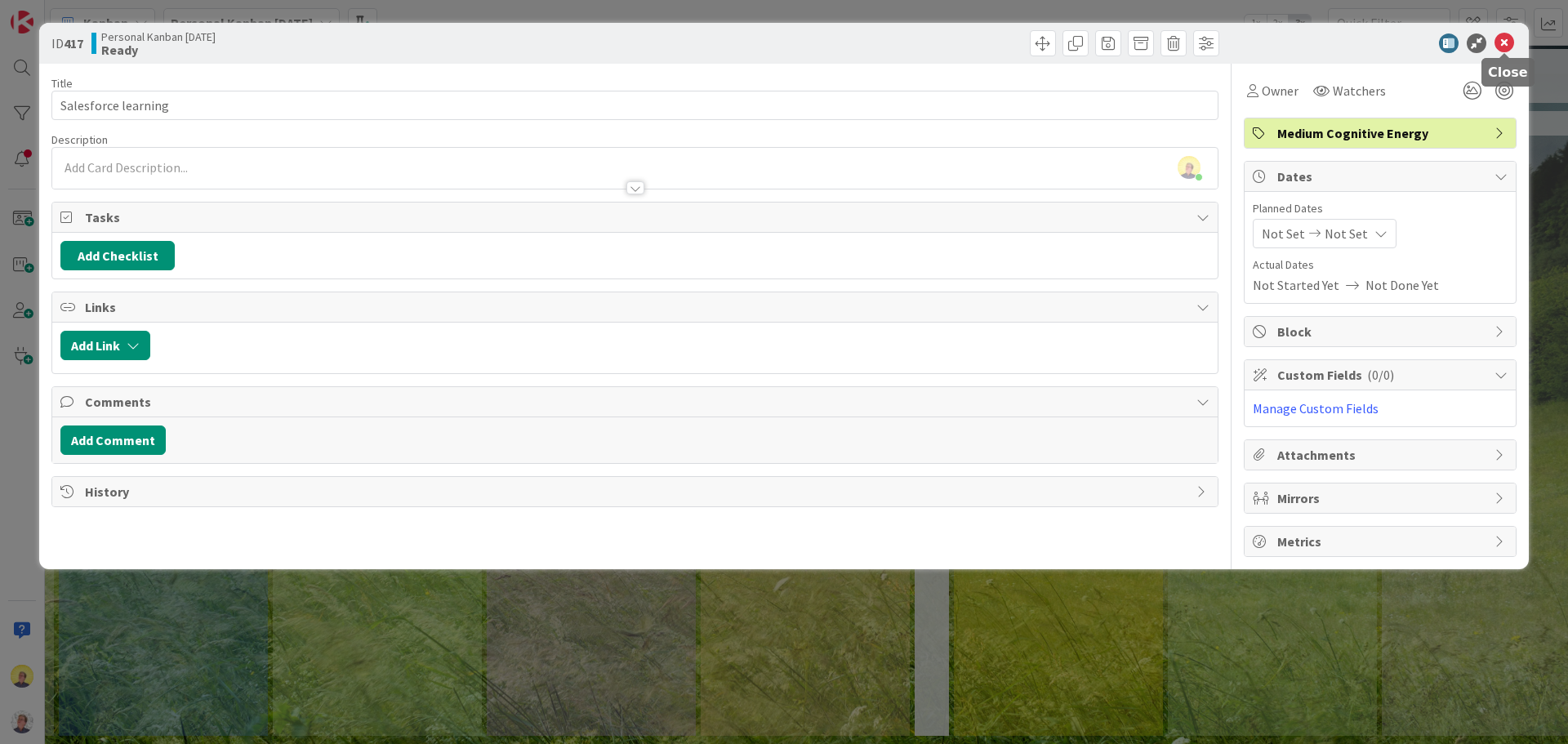
click at [1506, 48] on icon at bounding box center [1504, 43] width 20 height 20
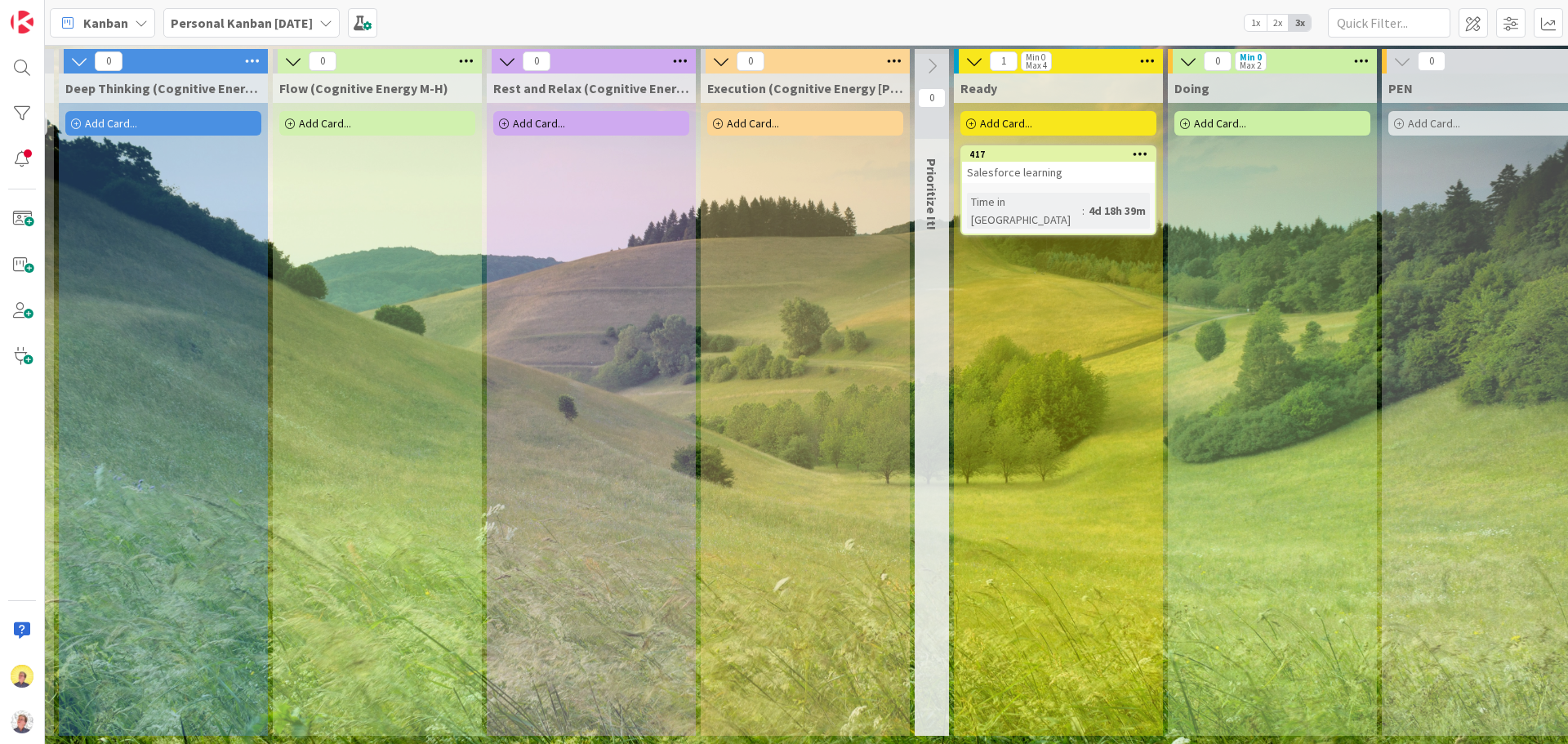
click at [1141, 150] on icon at bounding box center [1140, 153] width 16 height 11
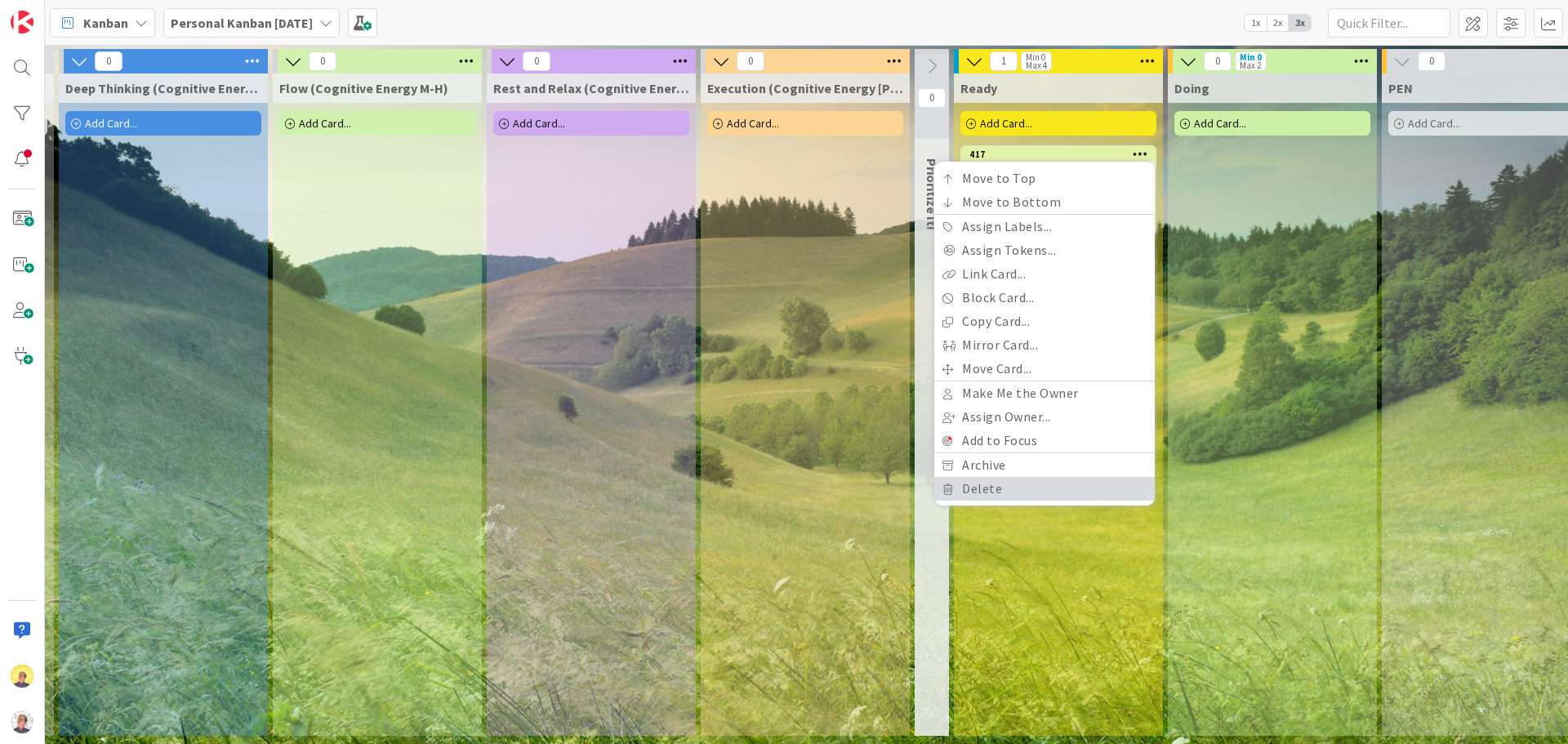
click at [975, 492] on link "Delete" at bounding box center [1044, 488] width 220 height 23
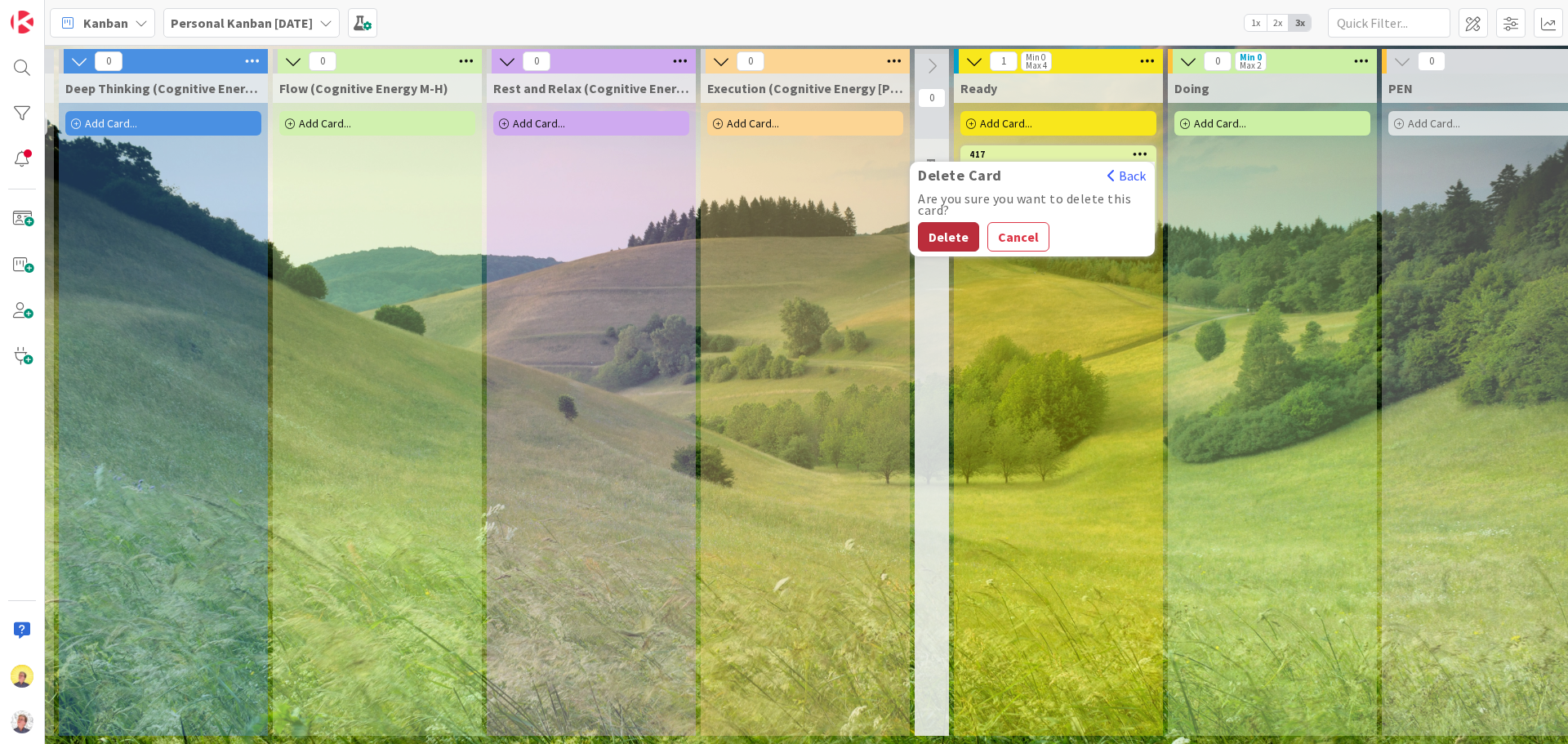
click at [949, 237] on button "Delete" at bounding box center [948, 236] width 62 height 29
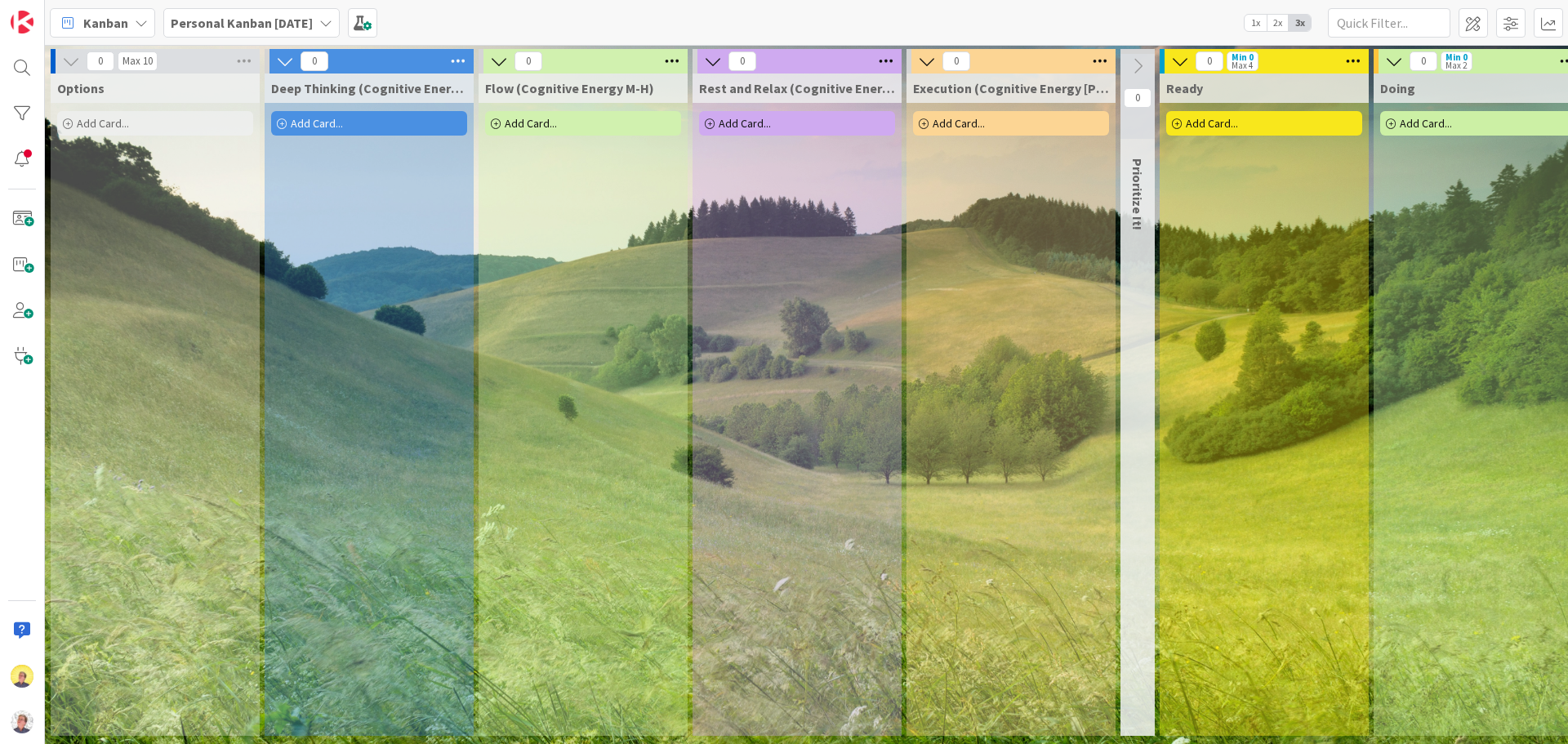
click at [133, 120] on div "Add Card..." at bounding box center [155, 123] width 196 height 24
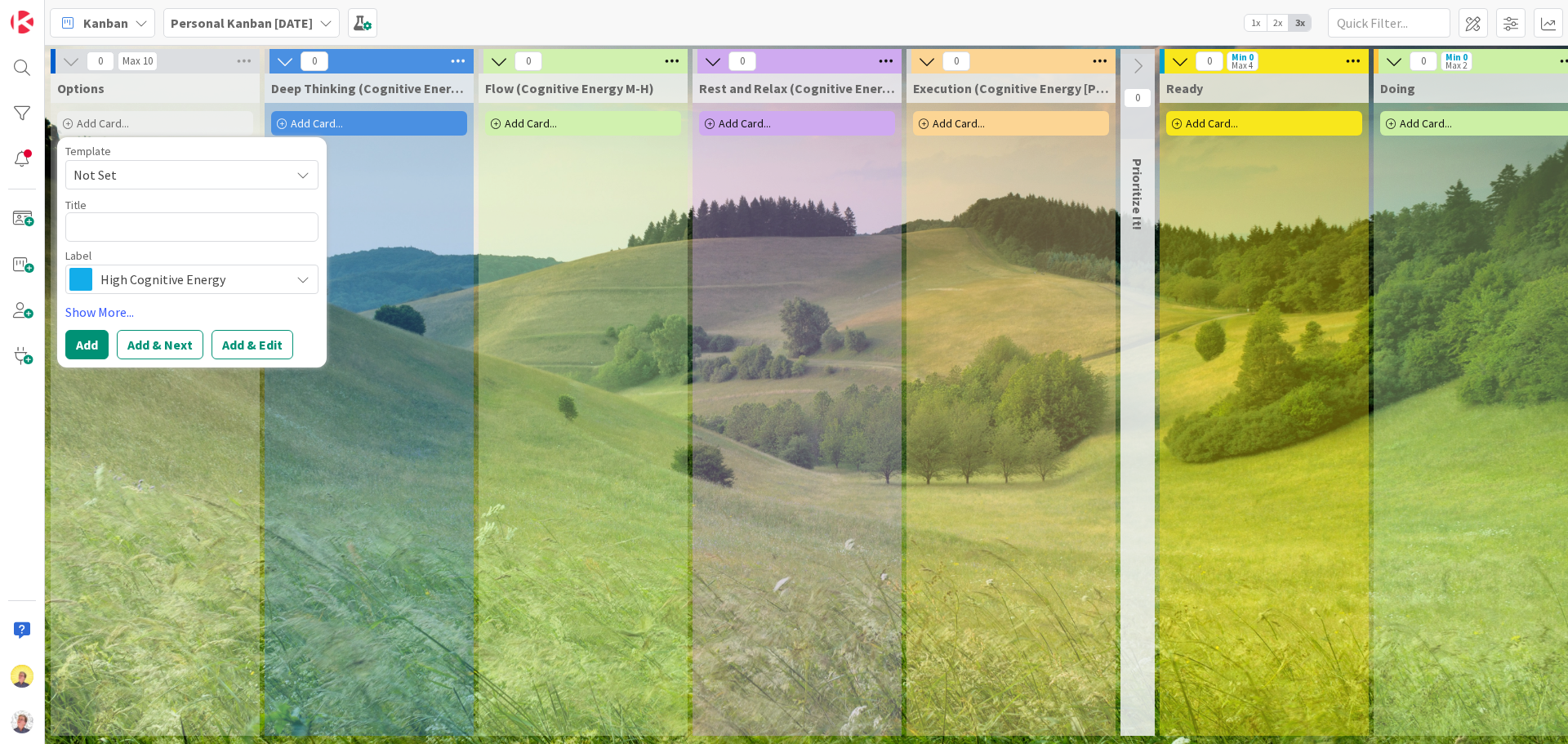
type textarea "x"
type textarea "W"
type textarea "x"
type textarea "Wr"
type textarea "x"
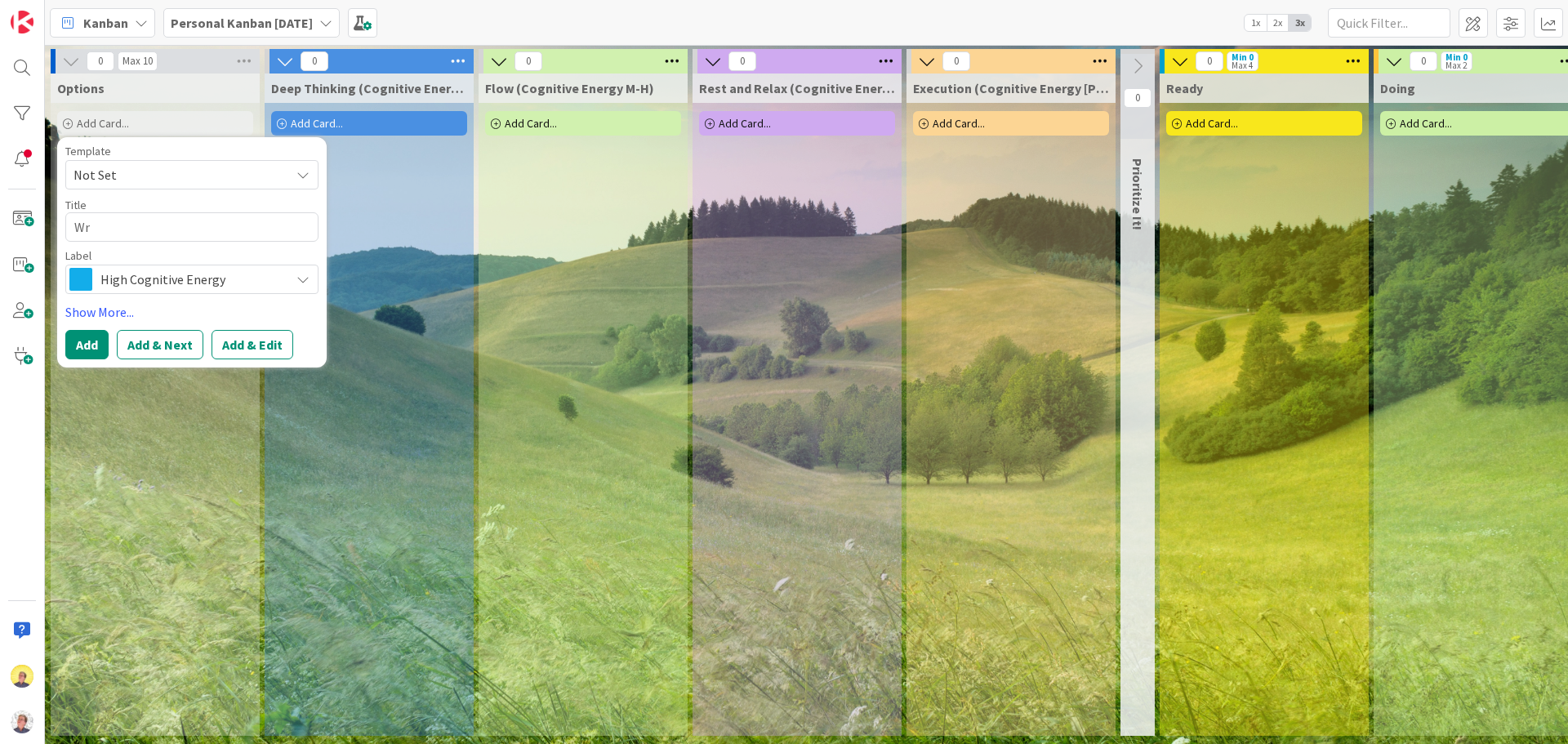
type textarea "Wri"
type textarea "x"
type textarea "Writ"
type textarea "x"
type textarea "Writi"
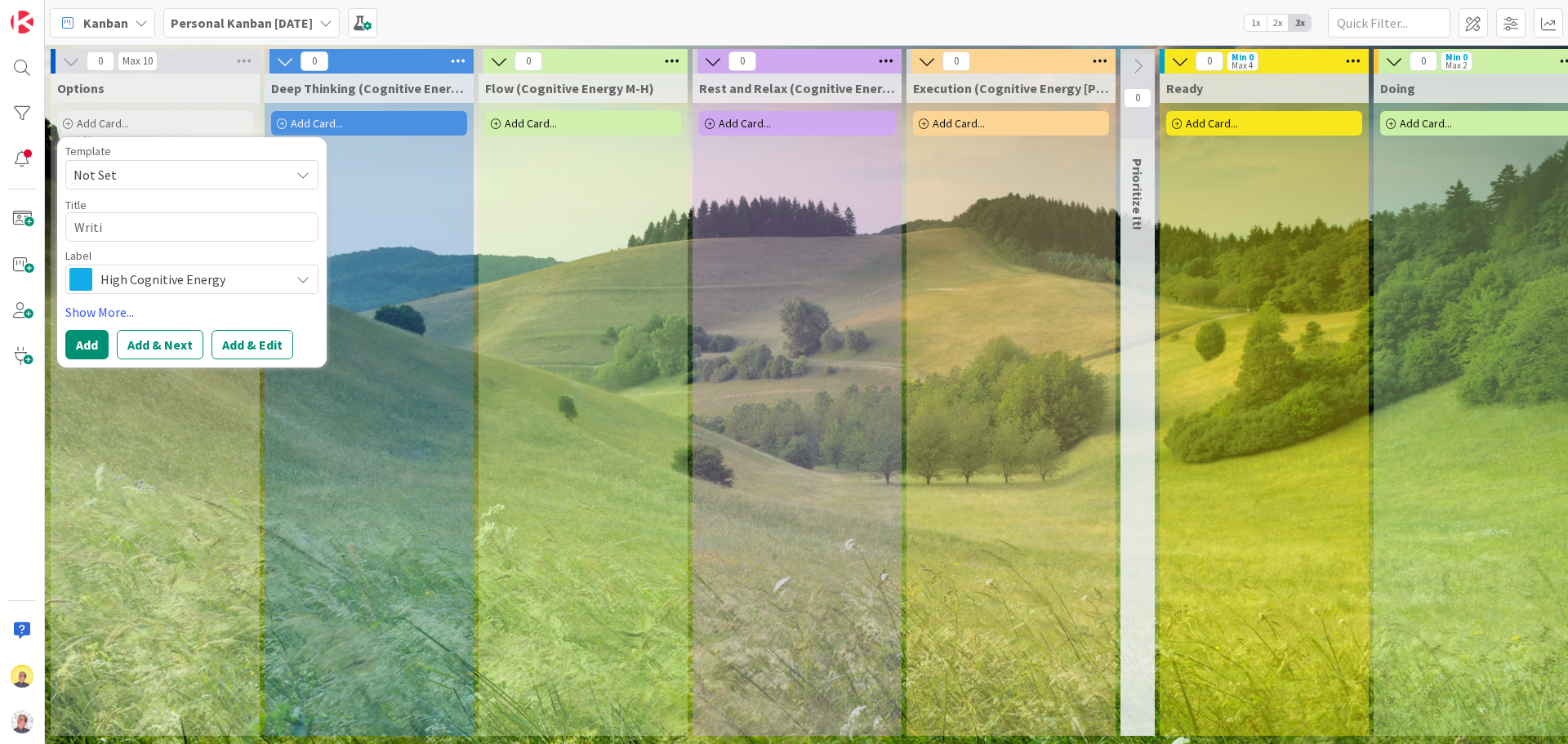
type textarea "x"
type textarea "Writin"
type textarea "x"
type textarea "Writing"
type textarea "x"
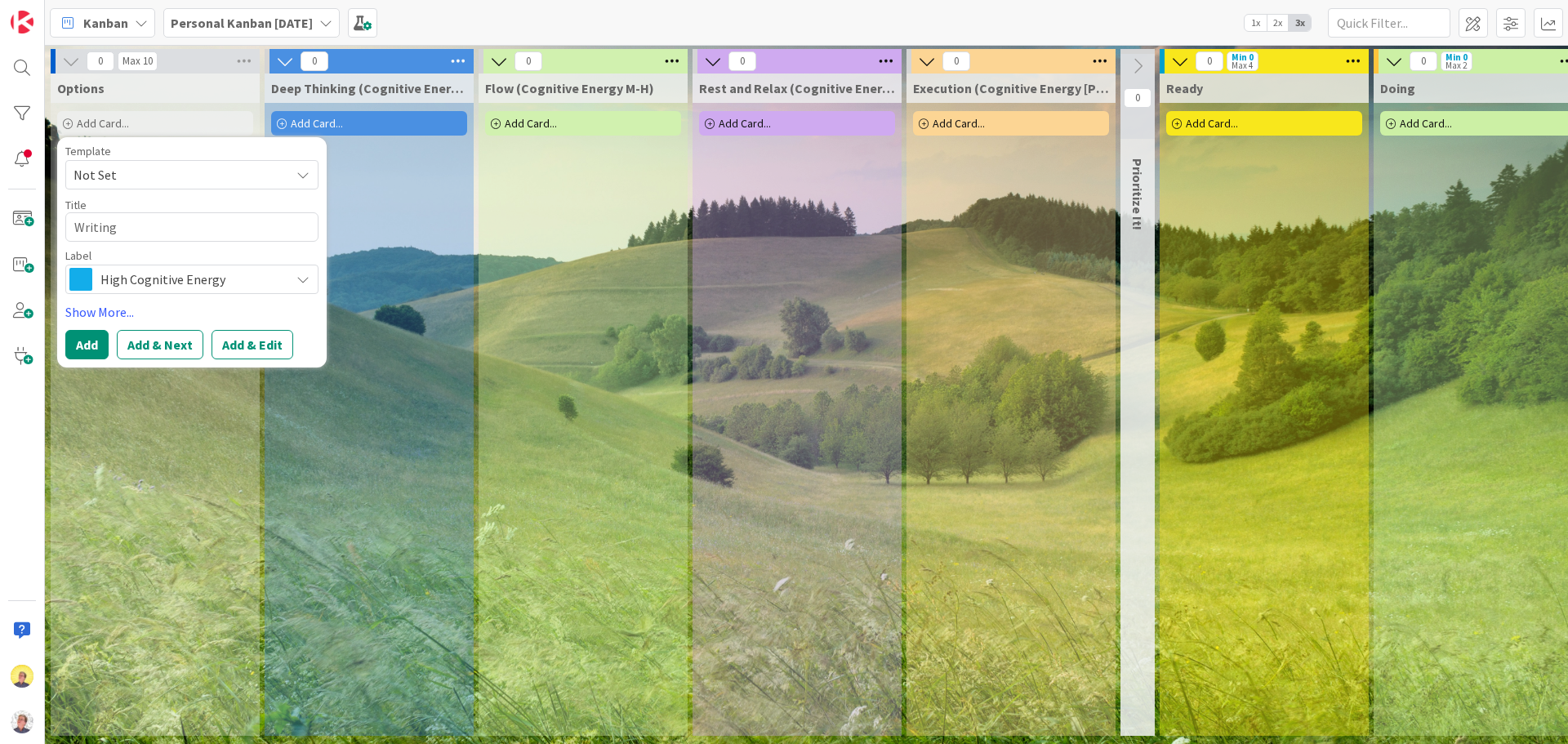
type textarea "Writing"
type textarea "x"
type textarea "Writing o"
type textarea "x"
type textarea "Writing ou"
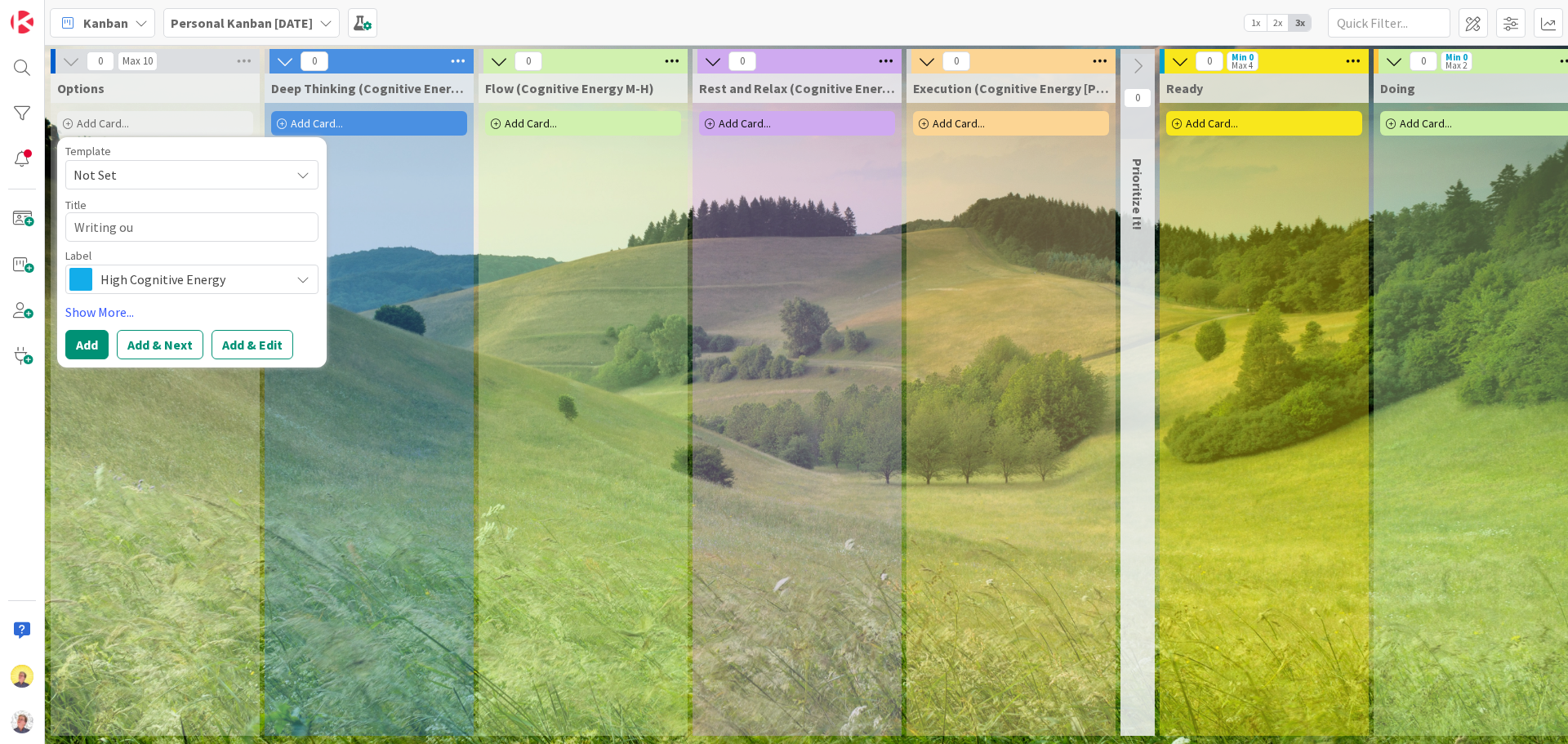
type textarea "x"
type textarea "Writing out"
type textarea "x"
type textarea "Writing out"
type textarea "x"
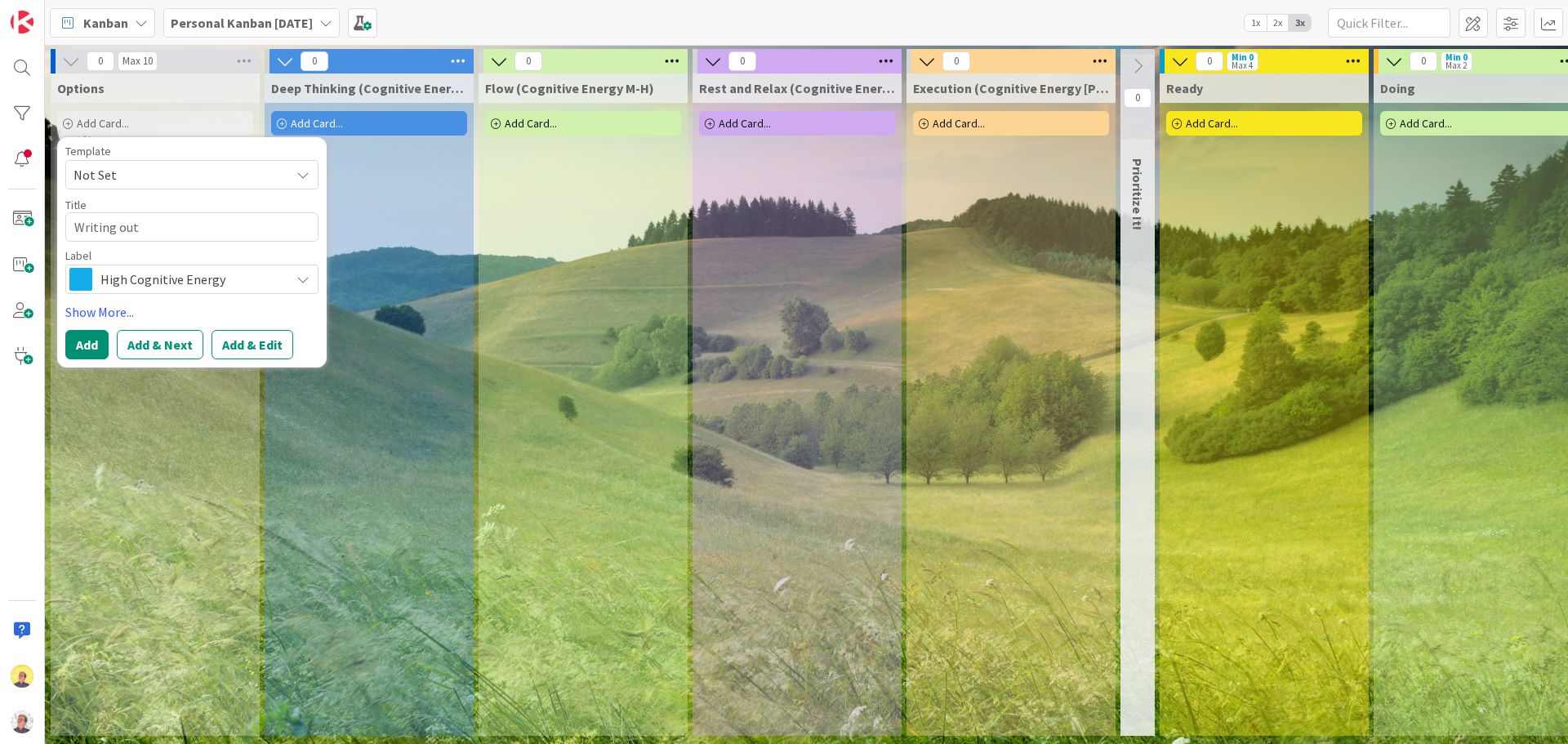
type textarea "Writing out a"
type textarea "x"
type textarea "Writing out ab"
type textarea "x"
type textarea "Writing out abb"
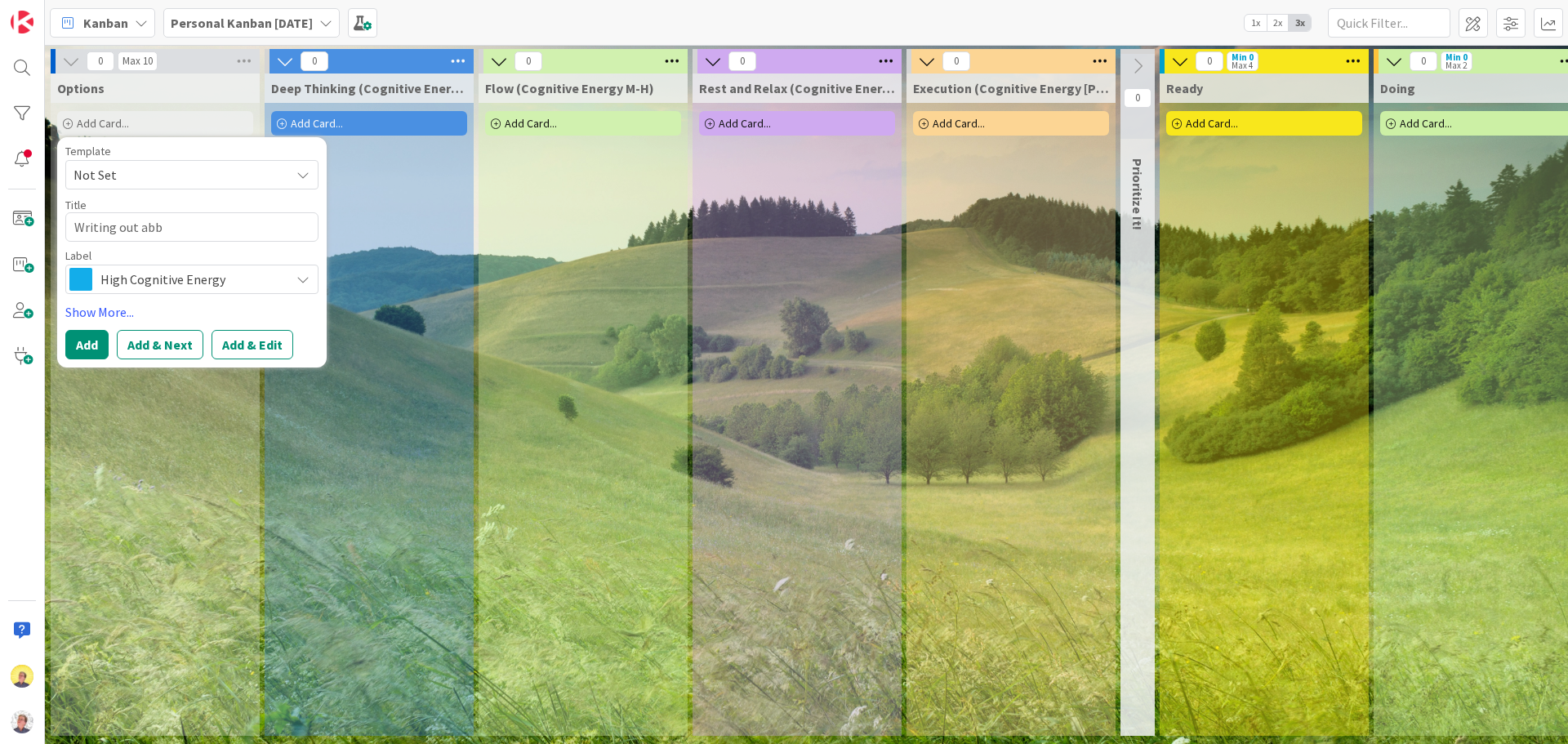
type textarea "x"
type textarea "Writing out abbr"
type textarea "x"
type textarea "Writing out abbre"
type textarea "x"
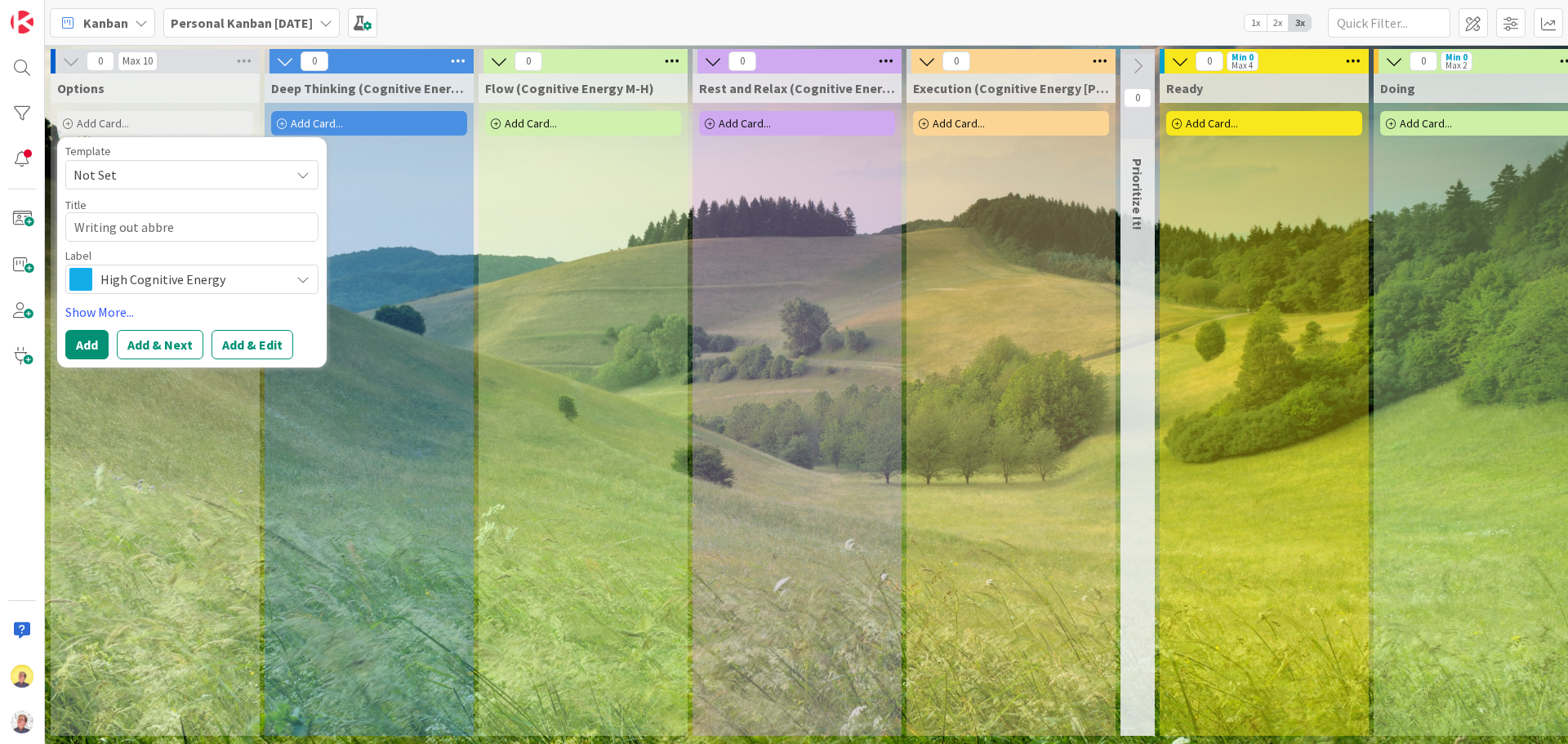
type textarea "Writing out abbrev"
type textarea "x"
type textarea "Writing out abbrevi"
type textarea "x"
type textarea "Writing out abbrevia"
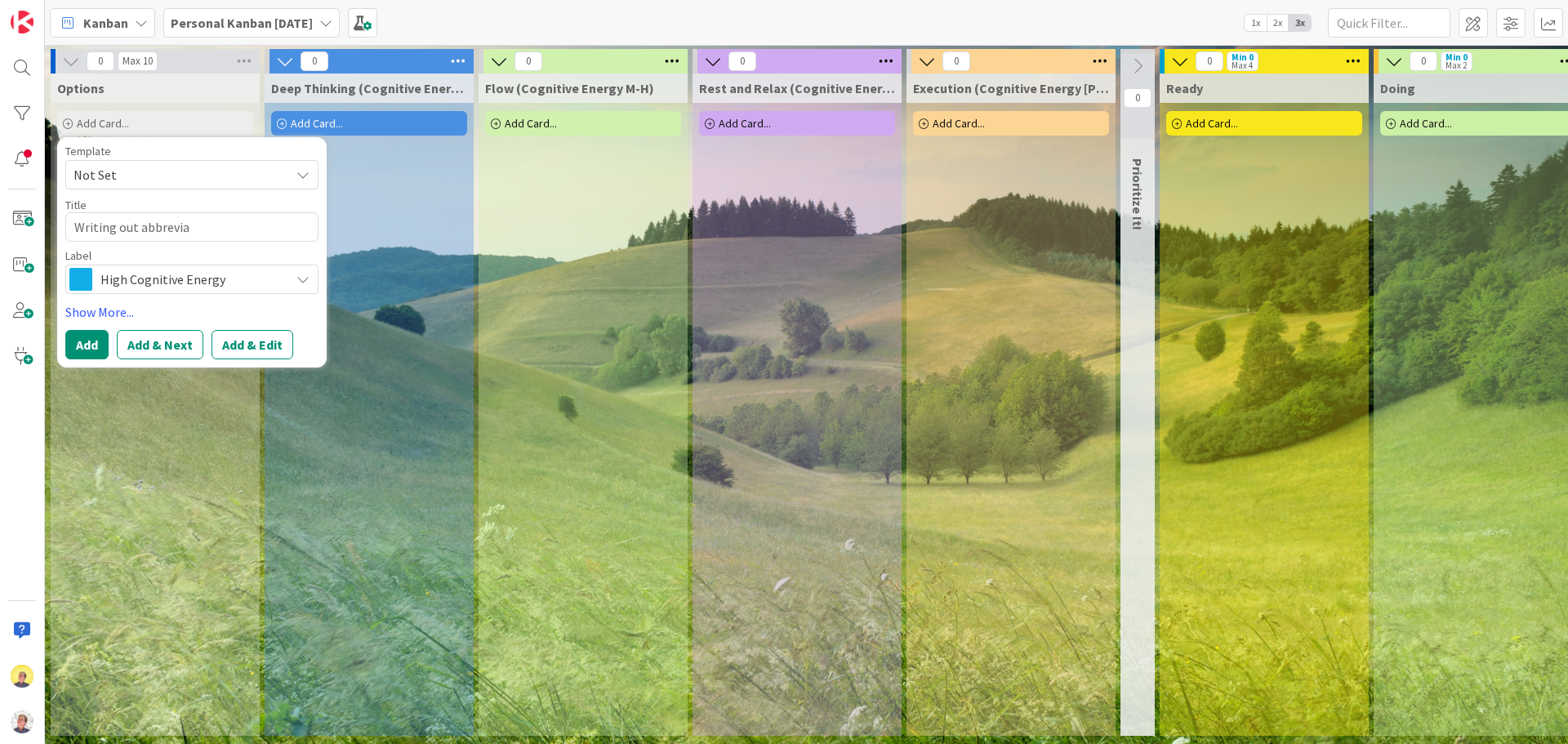
type textarea "x"
type textarea "Writing out abbreviat"
type textarea "x"
type textarea "Writing out abbreviate"
type textarea "x"
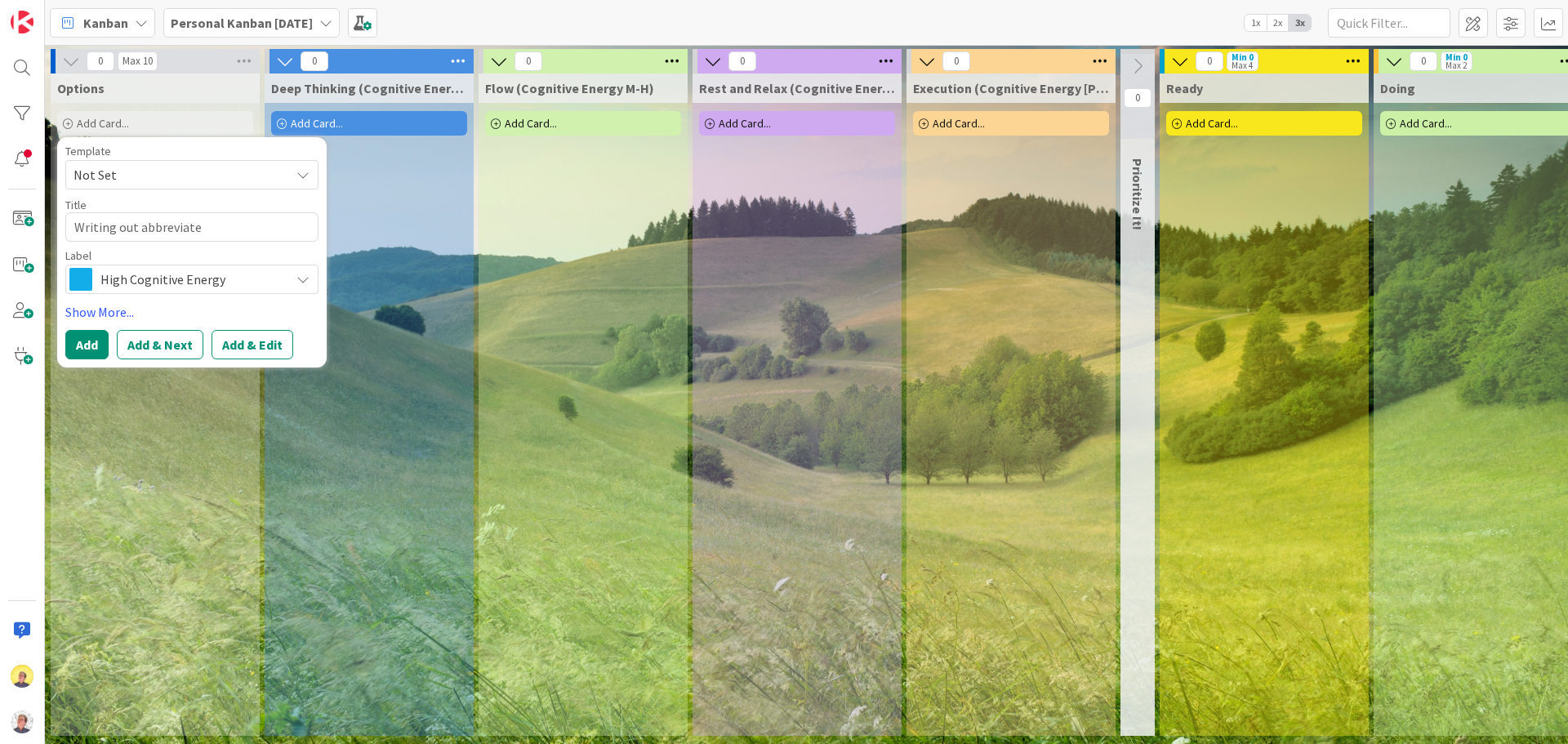
type textarea "Writing out abbreviated"
type textarea "x"
type textarea "Writing out abbreviated"
type textarea "x"
type textarea "Writing out abbreviated s"
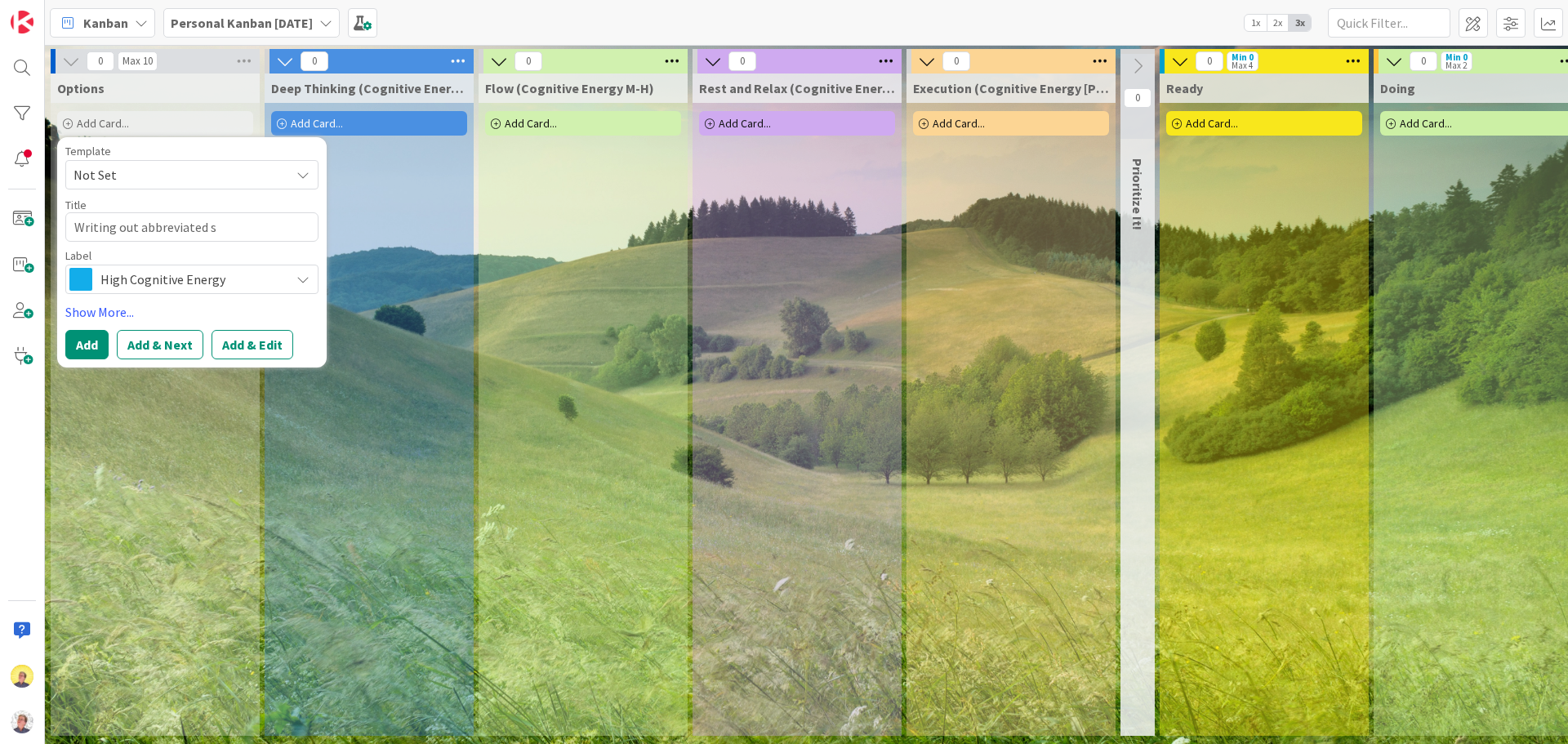
type textarea "x"
type textarea "Writing out abbreviated st"
type textarea "x"
type textarea "Writing out abbreviated sto"
type textarea "x"
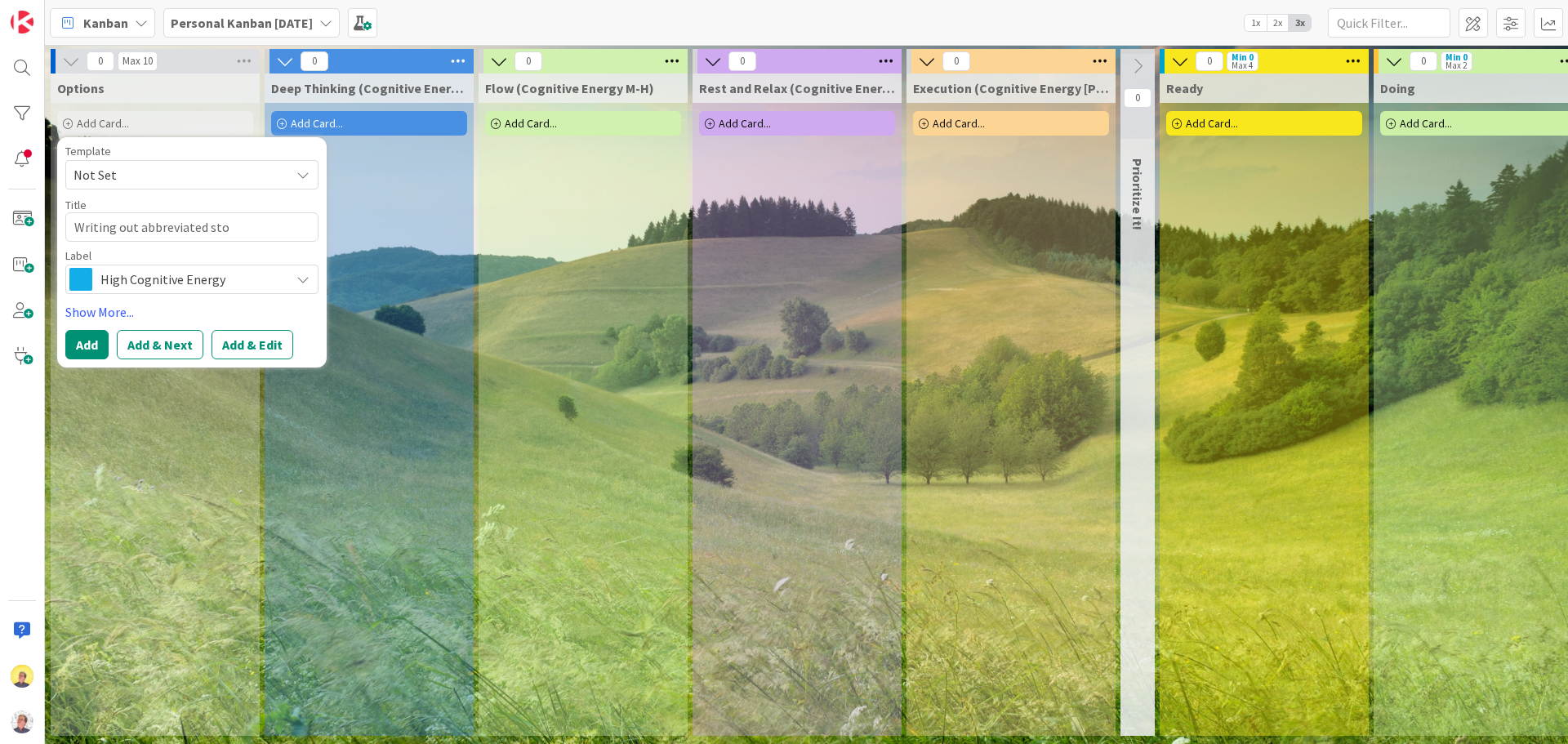
type textarea "Writing out abbreviated stor"
type textarea "x"
type textarea "Writing out abbreviated stori"
type textarea "x"
type textarea "Writing out abbreviated [PERSON_NAME]"
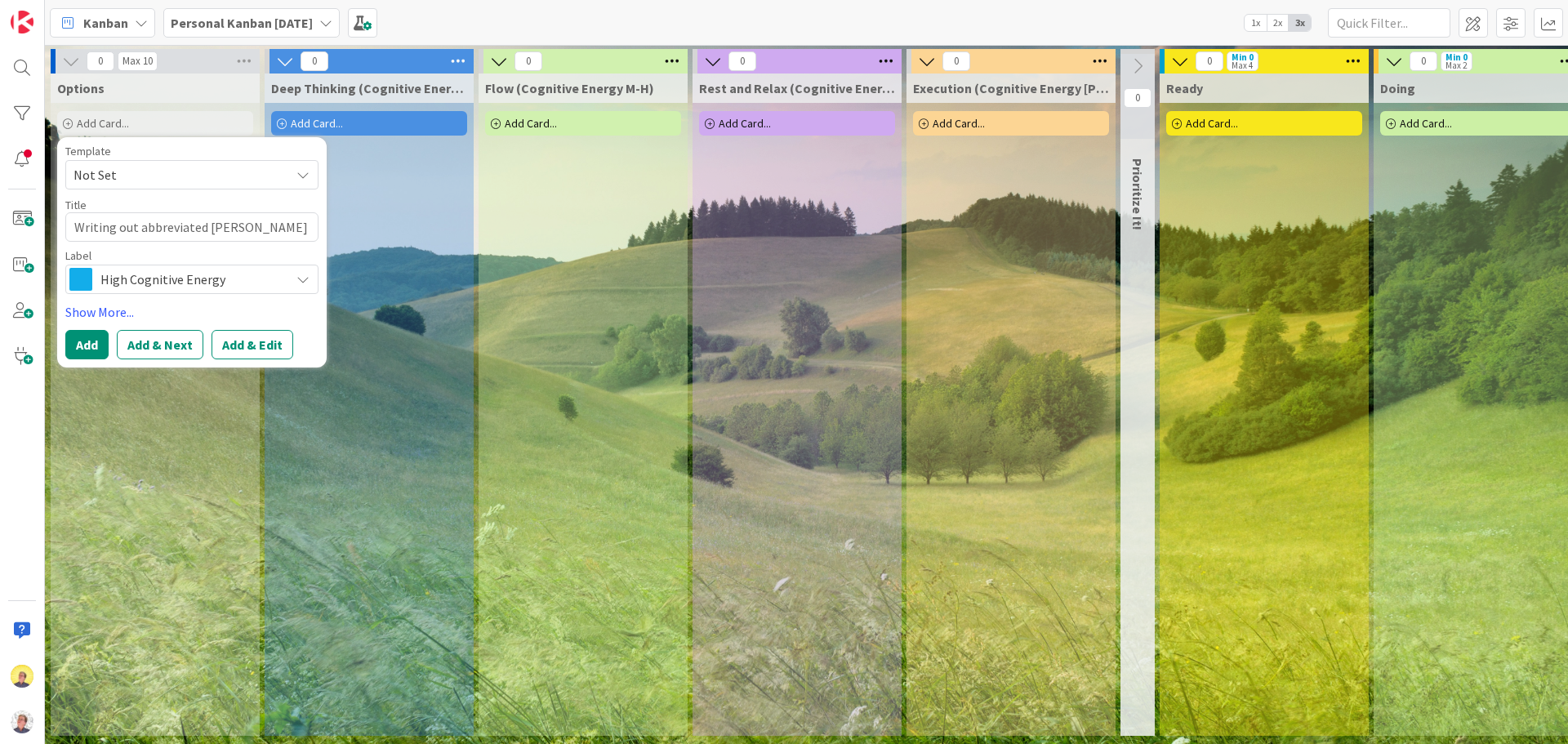
type textarea "x"
type textarea "Writing out abbreviated stories"
click at [114, 233] on textarea "Writing out abbreviated stories" at bounding box center [191, 226] width 253 height 29
type textarea "x"
type textarea "Writin out abbreviated stories"
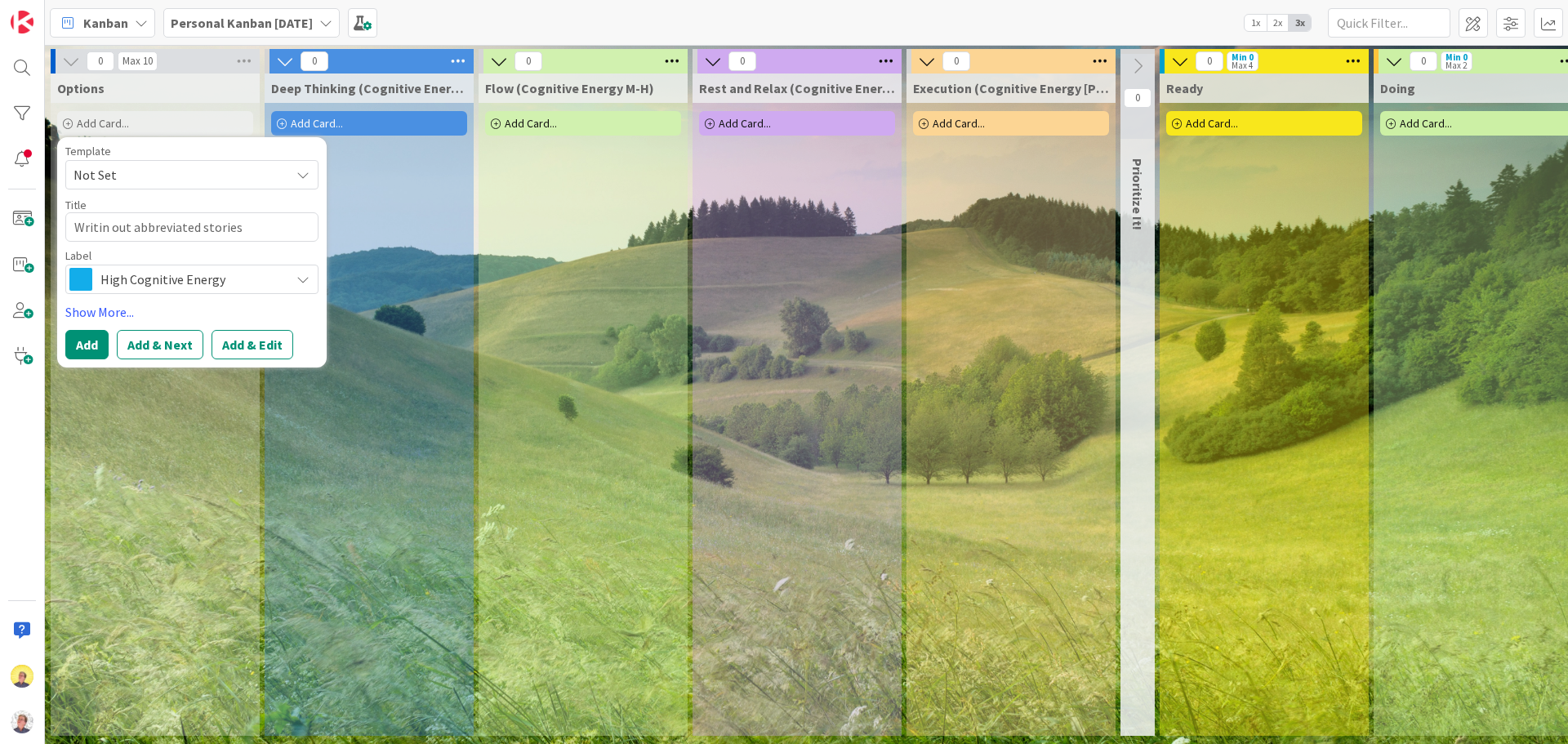
type textarea "x"
type textarea "Writi out abbreviated stories"
type textarea "x"
type textarea "Writ out abbreviated stories"
type textarea "x"
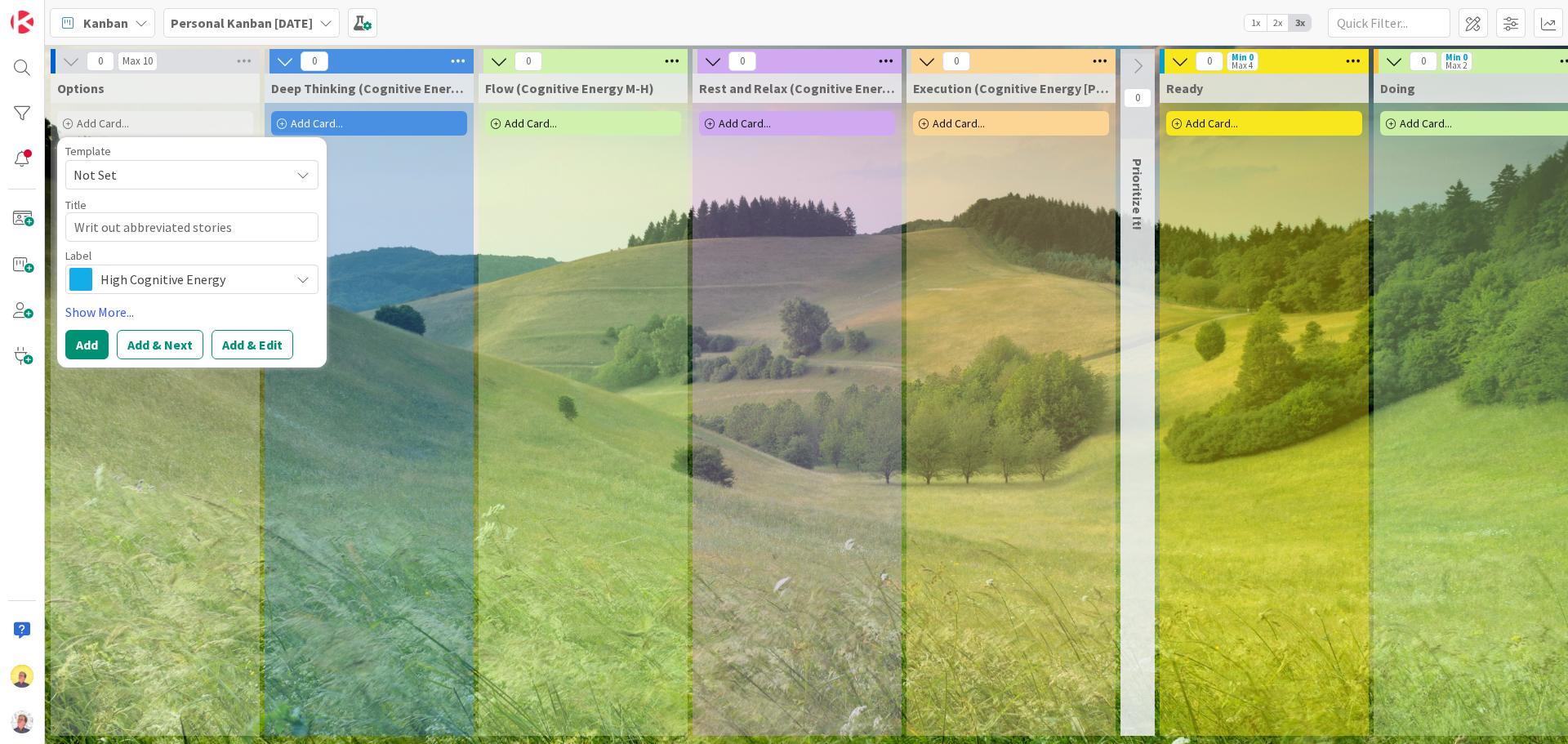
type textarea "Write out abbreviated stories"
click at [124, 232] on textarea "Write out abbreviated stories" at bounding box center [191, 226] width 253 height 29
type textarea "x"
type textarea "Write out abbreviated stories"
type textarea "x"
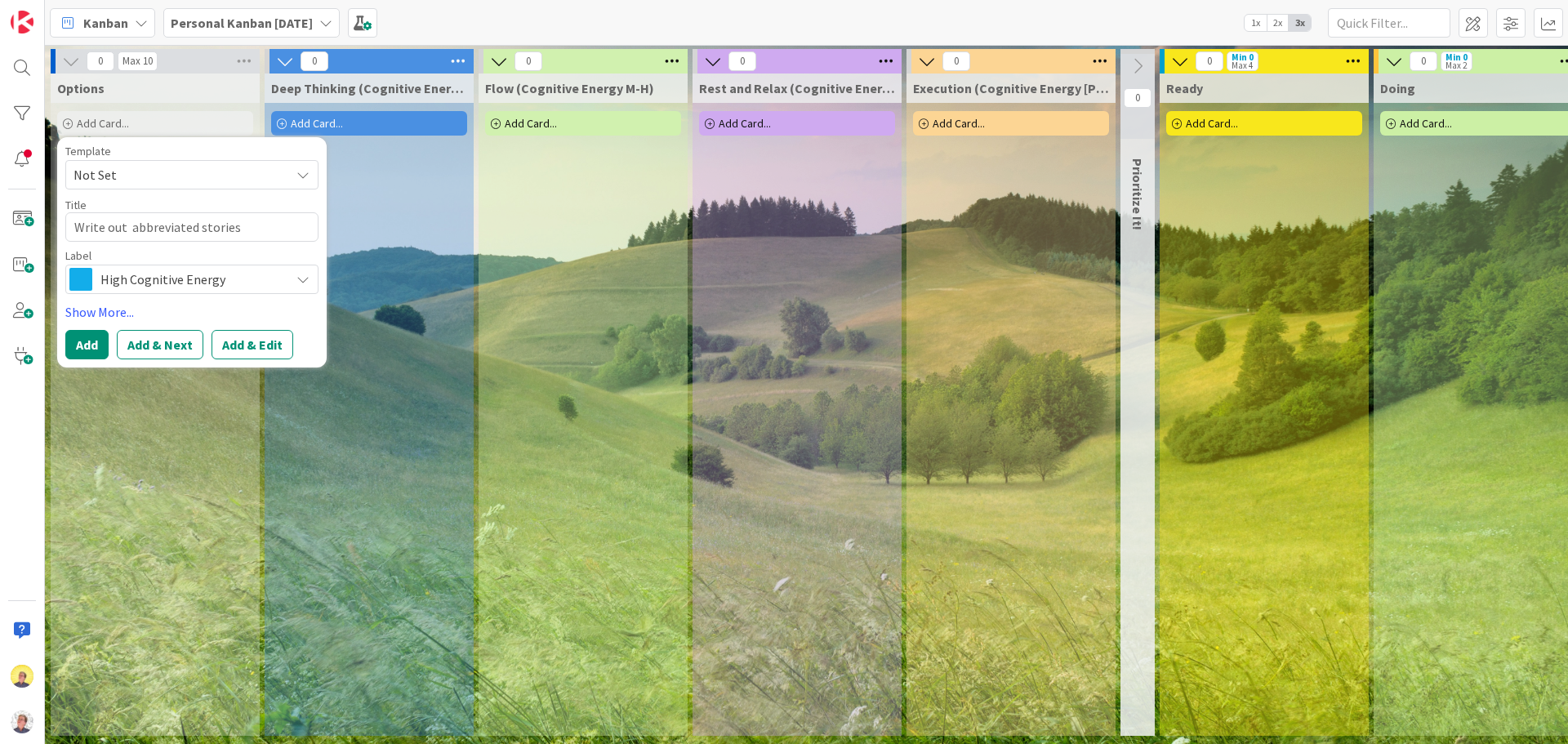
type textarea "Write out 1 abbreviated stories"
type textarea "x"
type textarea "Write out 10 abbreviated stories"
click at [175, 345] on button "Add & Next" at bounding box center [160, 344] width 87 height 29
click at [87, 232] on textarea at bounding box center [191, 226] width 253 height 29
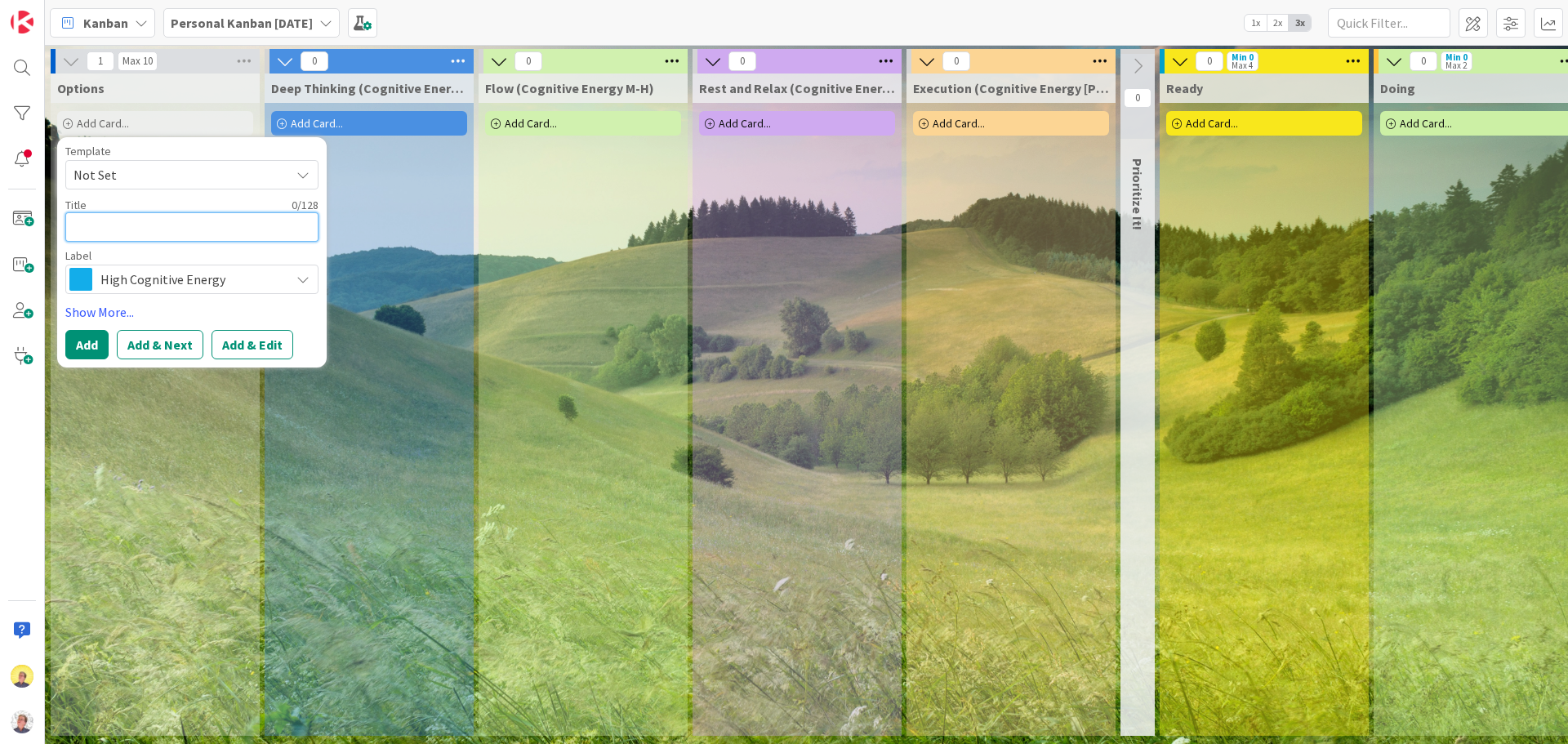
type textarea "x"
type textarea "S"
type textarea "x"
type textarea "Sa"
type textarea "x"
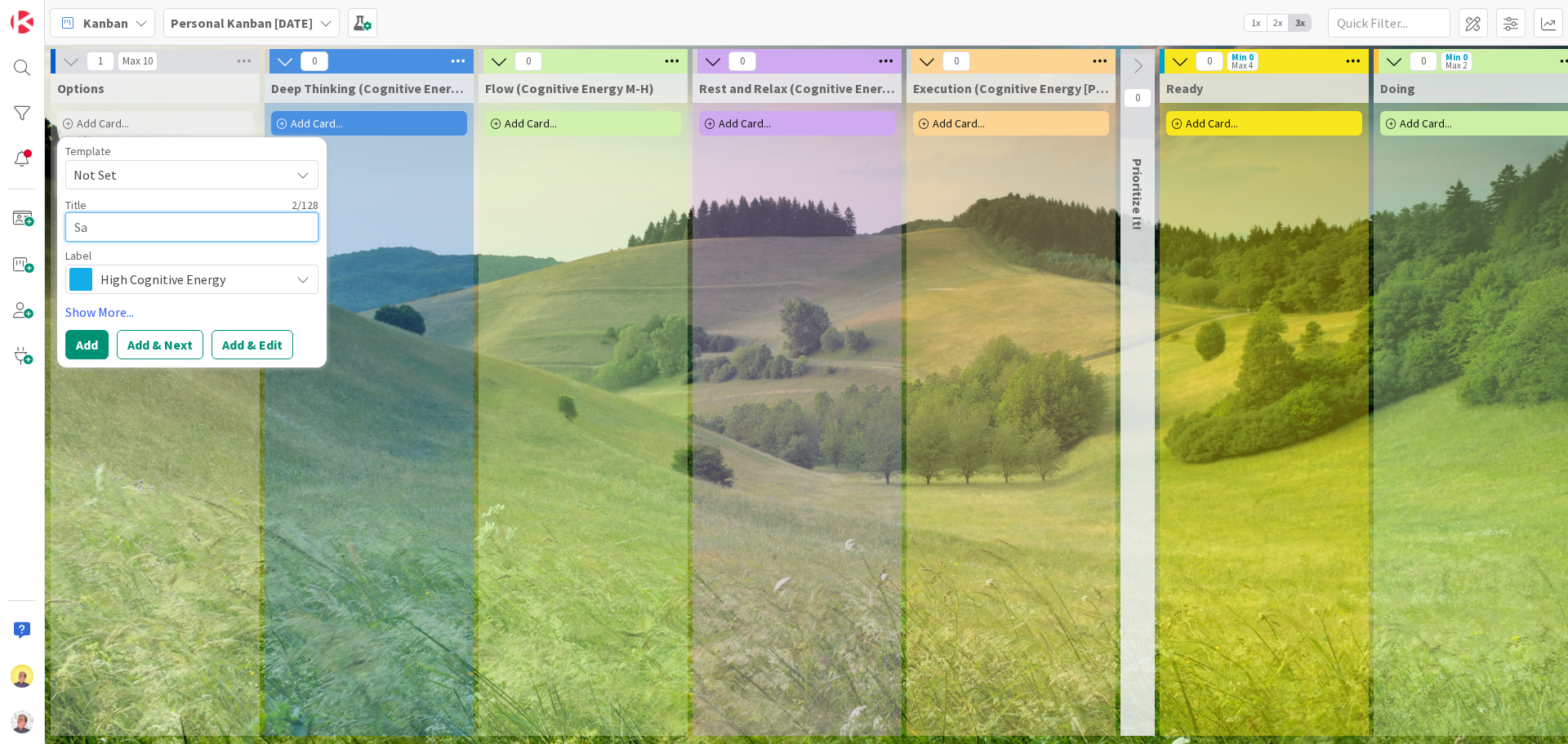
type textarea "[PERSON_NAME]"
type textarea "x"
type textarea "Sale"
type textarea "x"
type textarea "Sales"
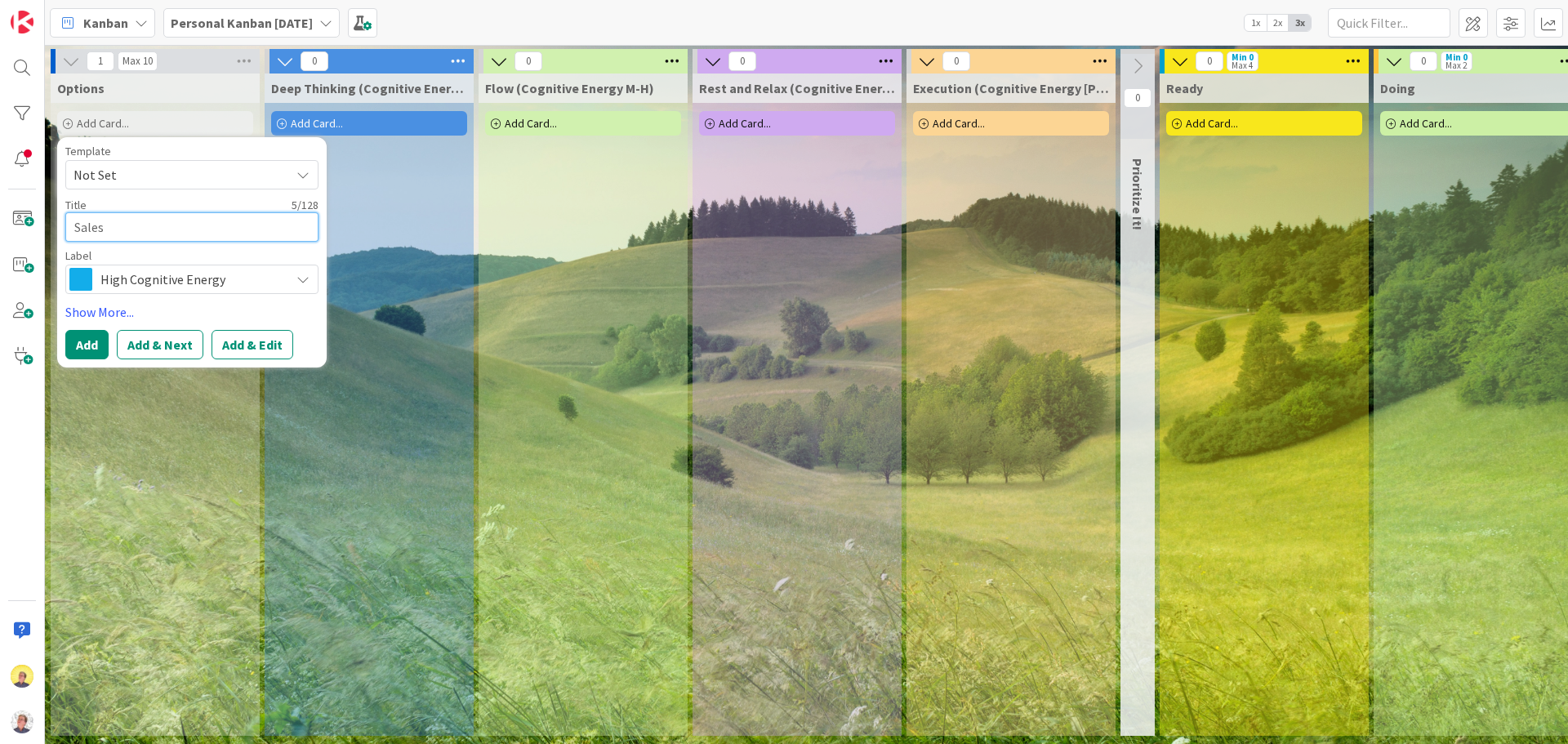
type textarea "x"
type textarea "Sales"
type textarea "x"
type textarea "Sales F"
type textarea "x"
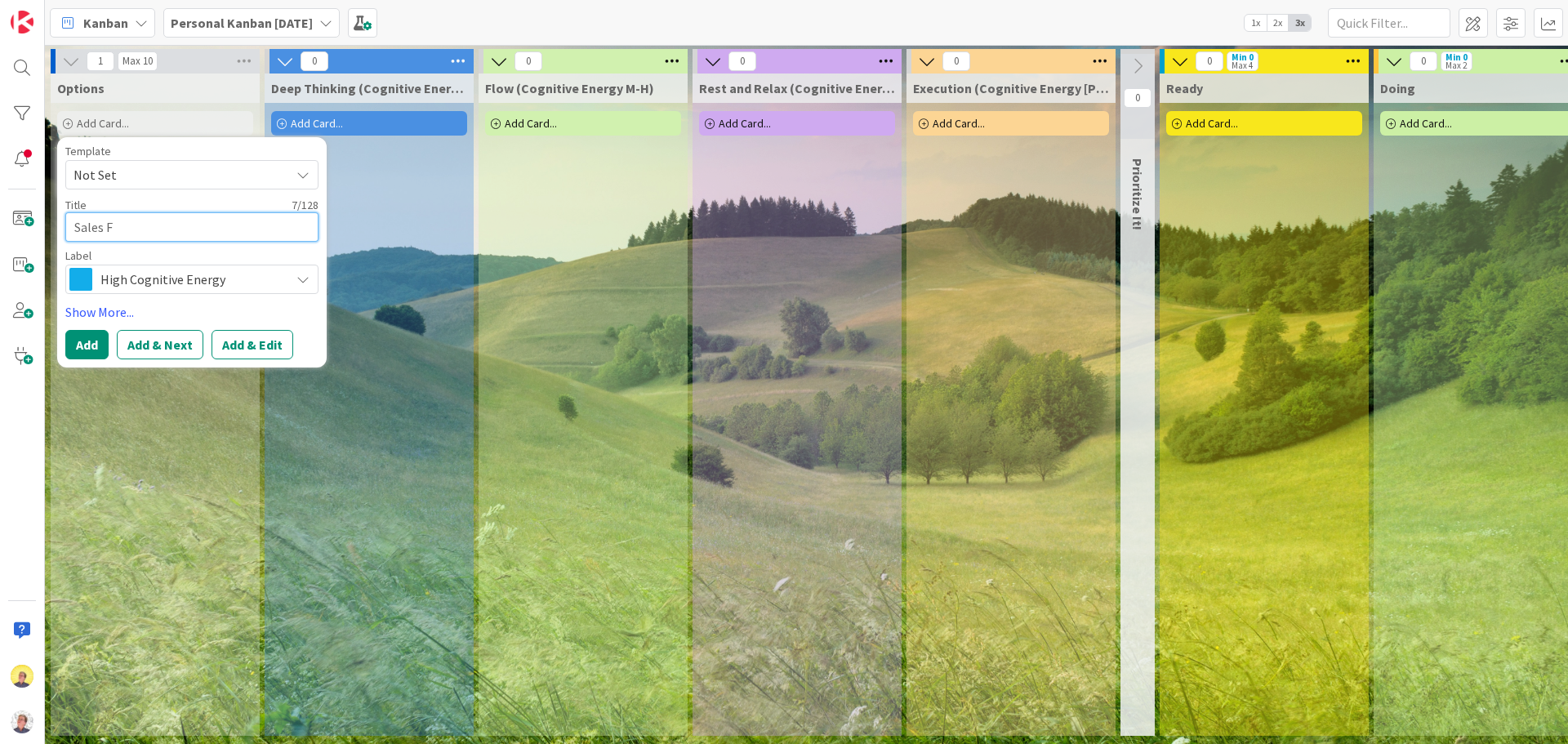
type textarea "Sales Fo"
type textarea "x"
type textarea "Sales For"
type textarea "x"
type textarea "Sales Forc"
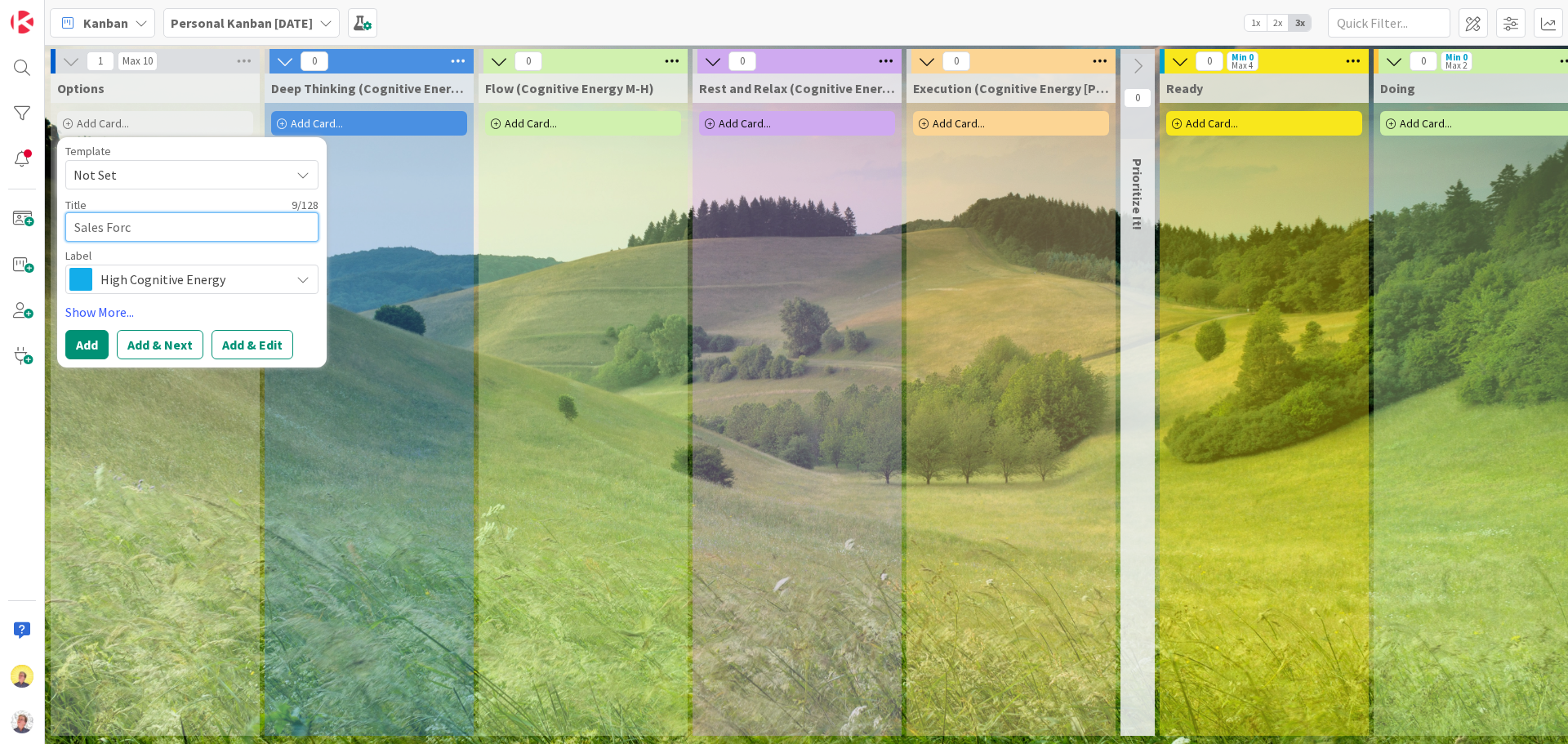
type textarea "x"
type textarea "Sales Force"
type textarea "x"
type textarea "Sales Force"
type textarea "x"
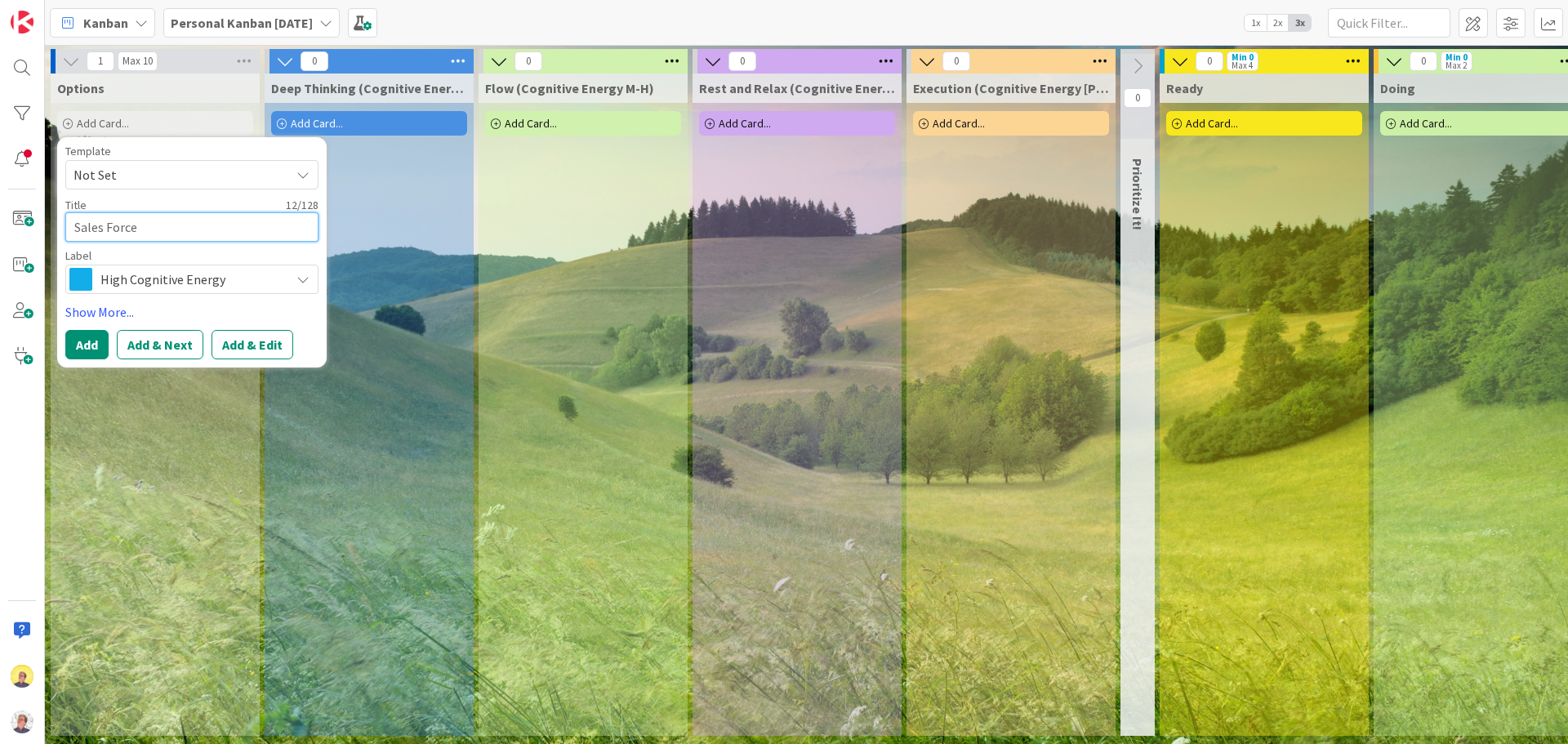
type textarea "Sales Force"
type textarea "x"
type textarea "Sales Forc"
type textarea "x"
type textarea "Sales For"
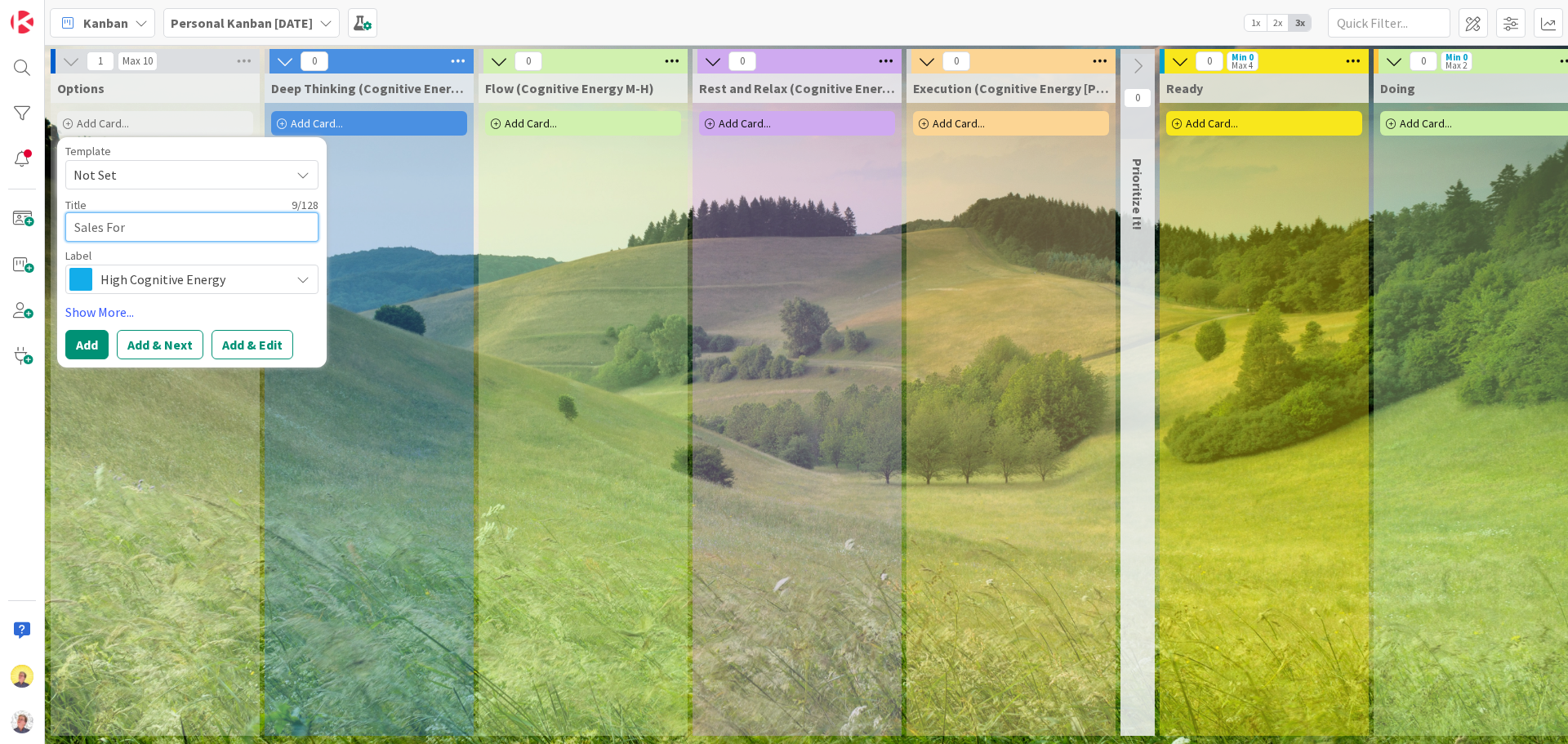
type textarea "x"
type textarea "Sales Fo"
type textarea "x"
type textarea "Sales F"
type textarea "x"
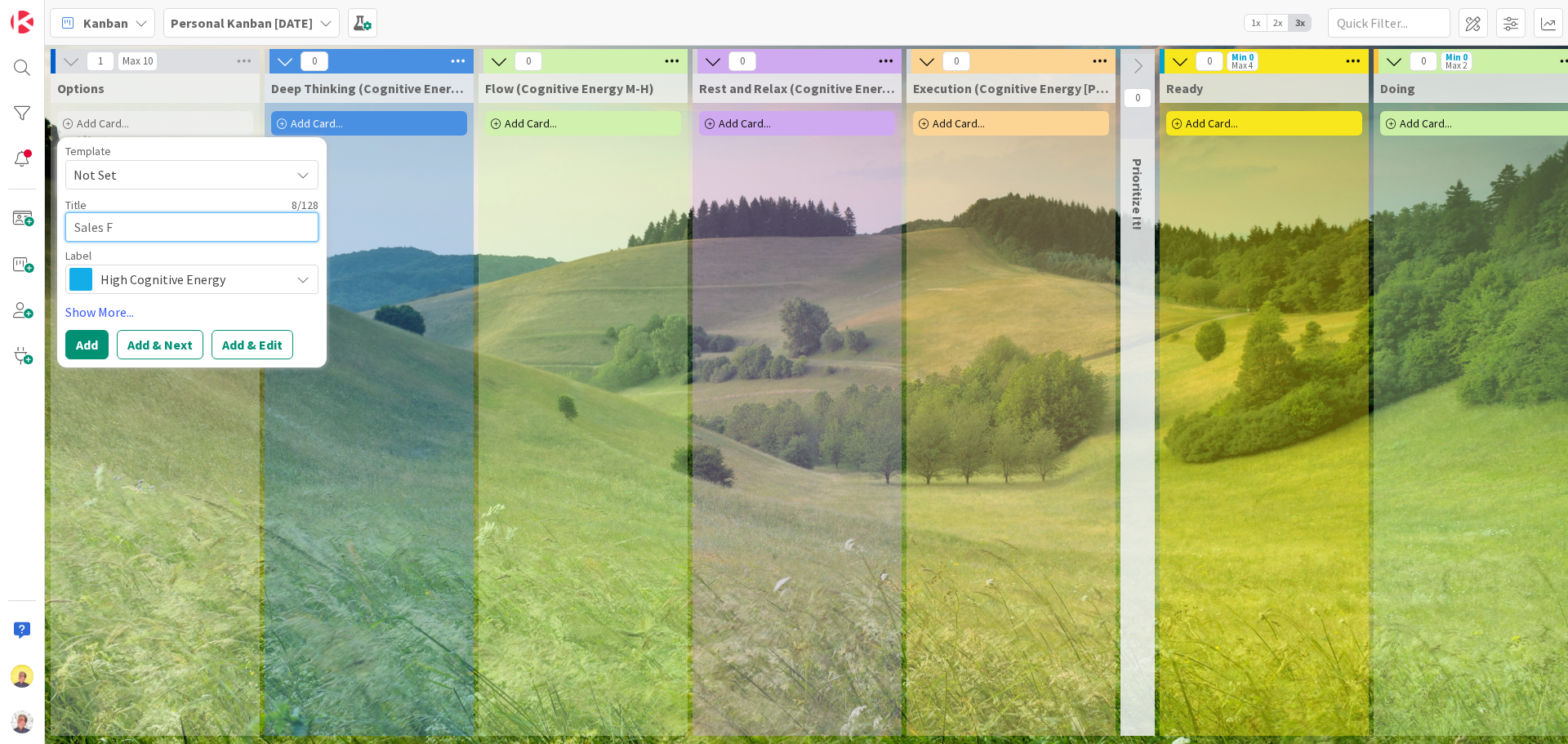
type textarea "Sales"
type textarea "x"
type textarea "Sales"
type textarea "x"
type textarea "Salesf"
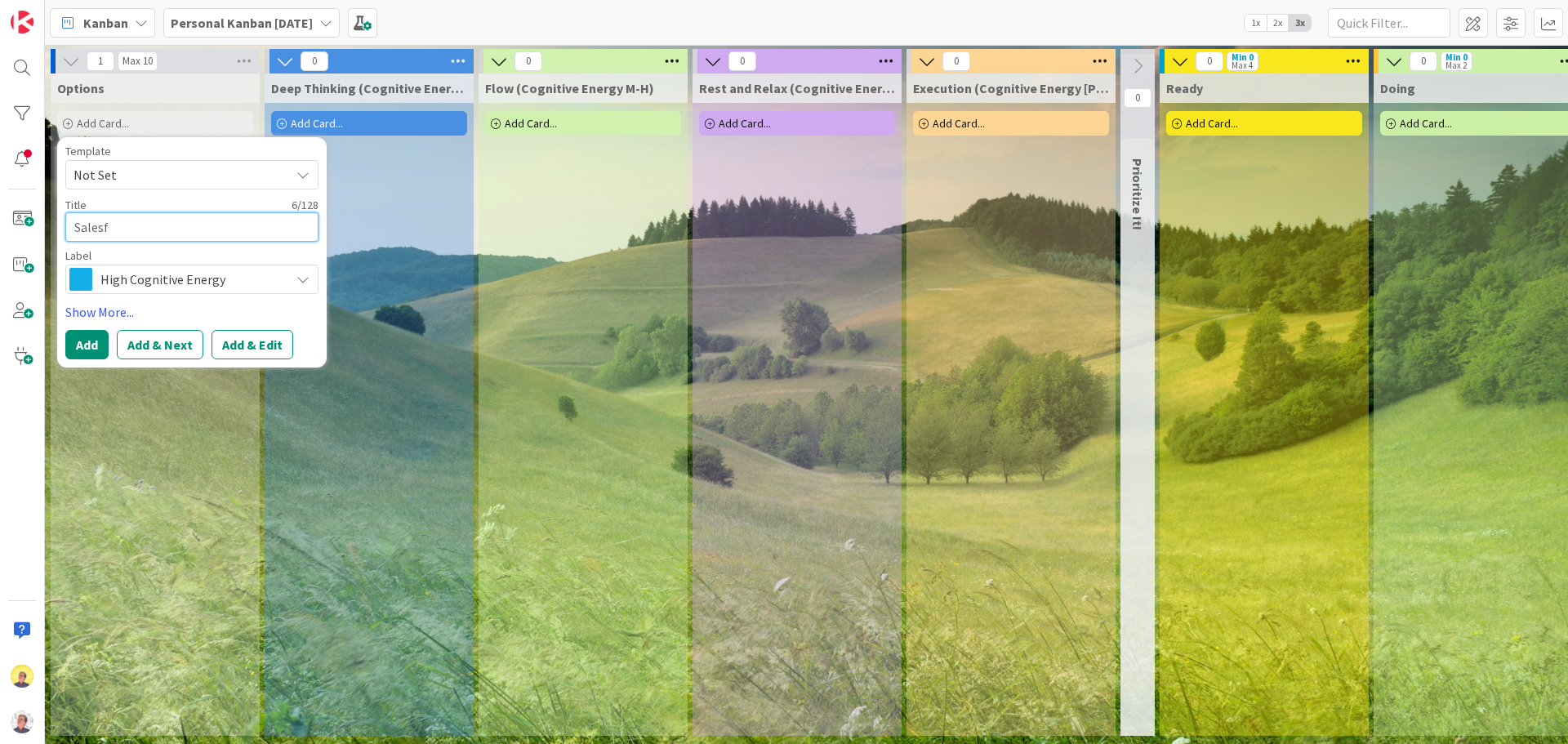
type textarea "x"
type textarea "Salesfo"
type textarea "x"
type textarea "Salesfor"
type textarea "x"
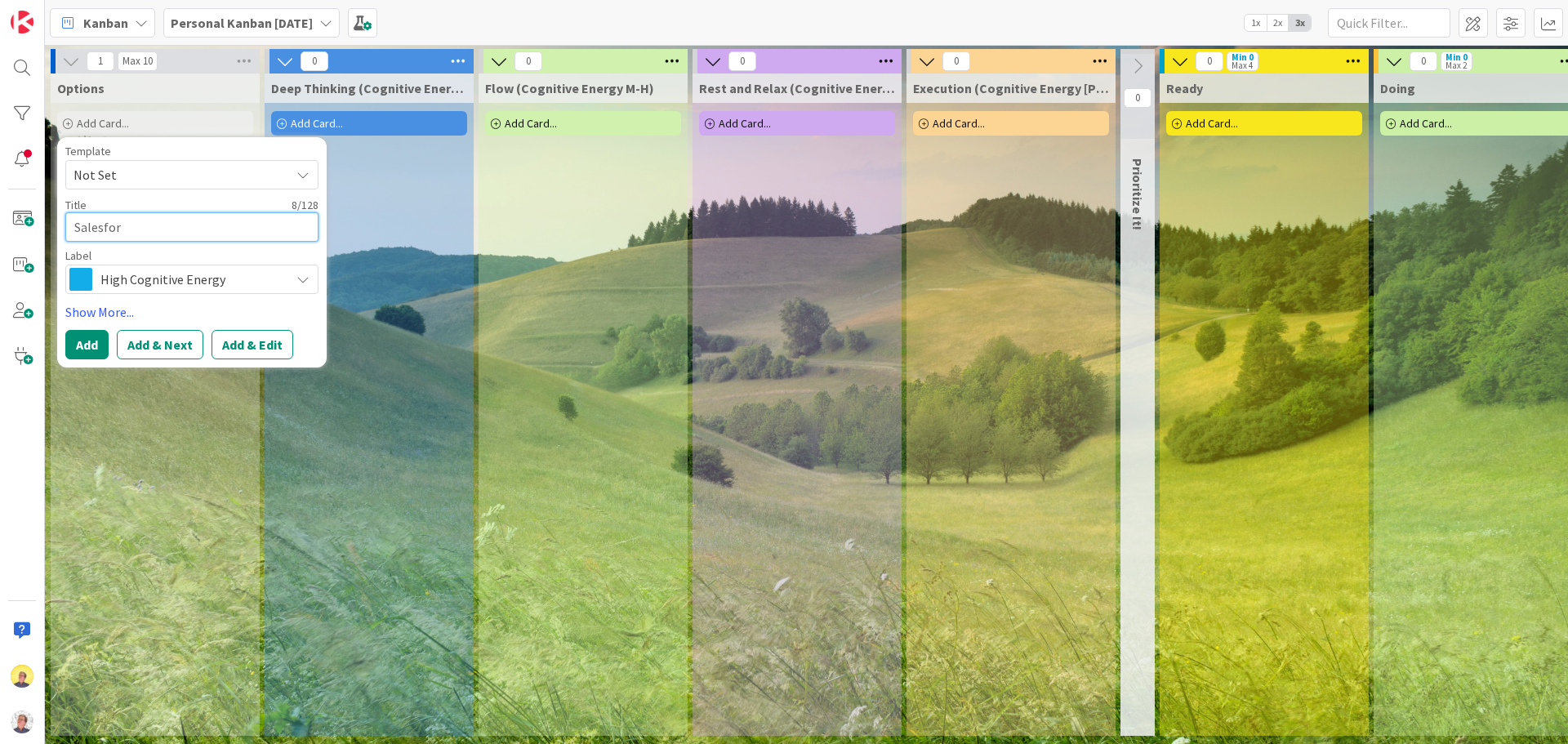
type textarea "Salesforc"
type textarea "x"
type textarea "Salesforce"
type textarea "x"
type textarea "Salesforce"
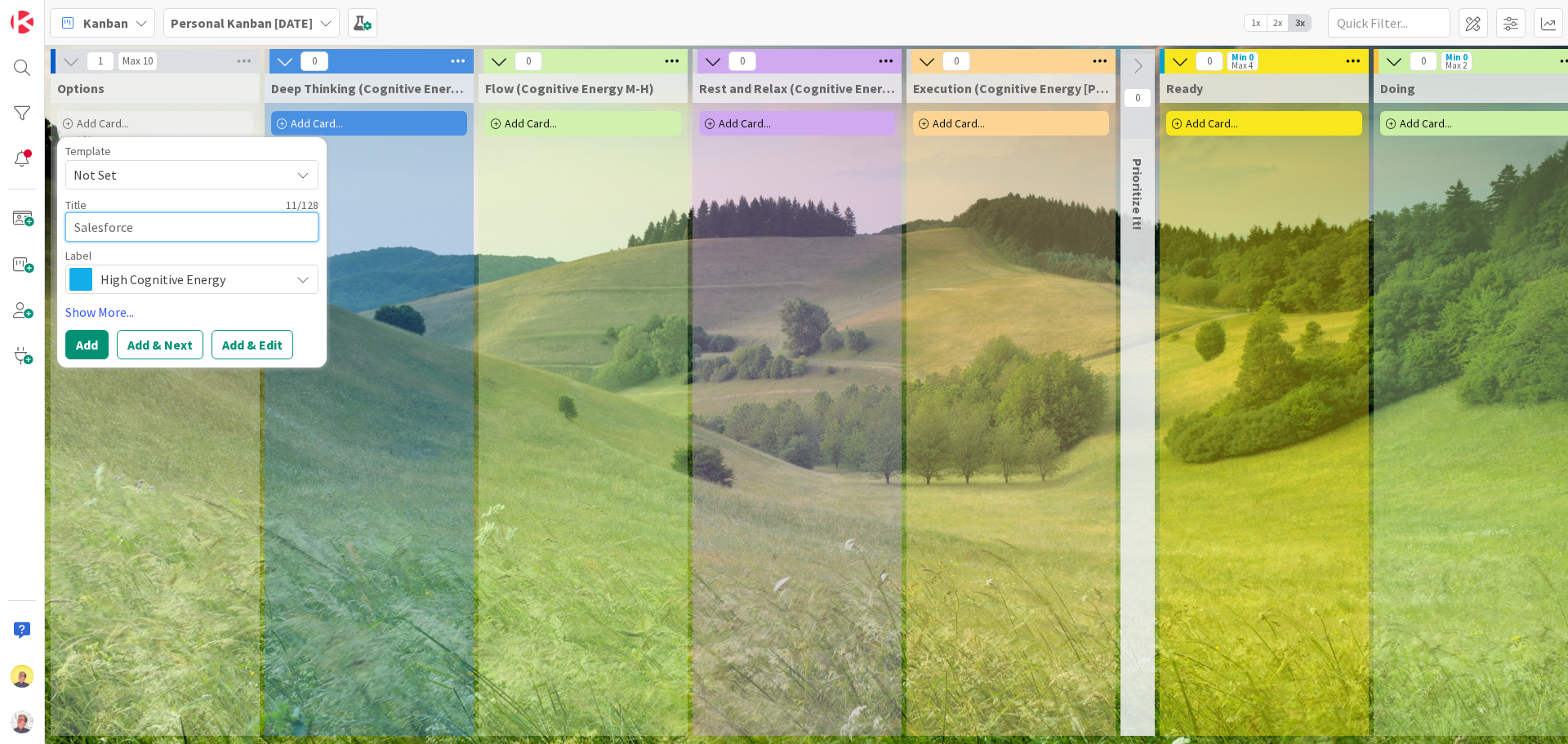
type textarea "x"
type textarea "Salesforce t"
type textarea "x"
type textarea "Salesforce"
type textarea "x"
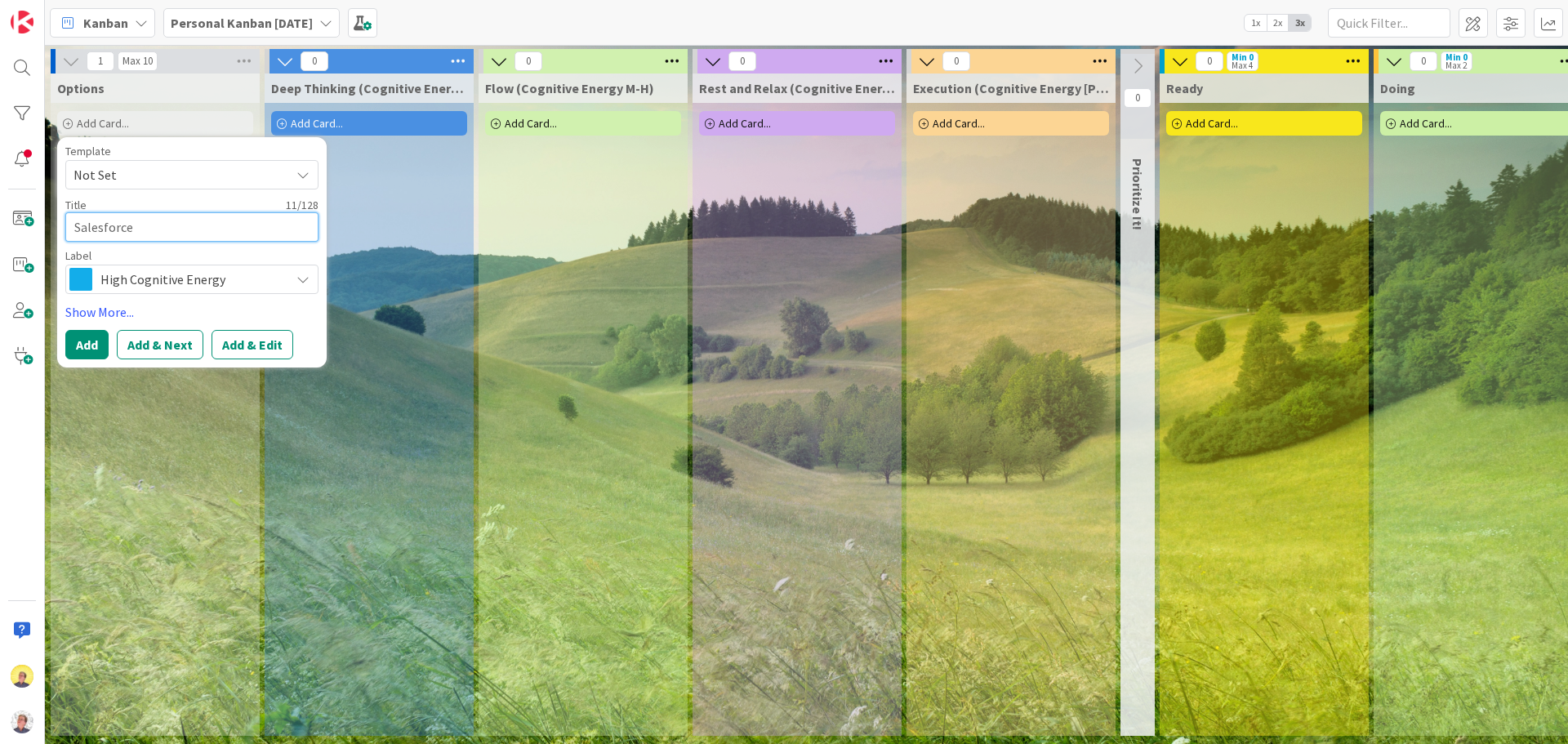
type textarea "Salesforce l"
type textarea "x"
type textarea "Salesforce le"
type textarea "x"
type textarea "Salesforce lea"
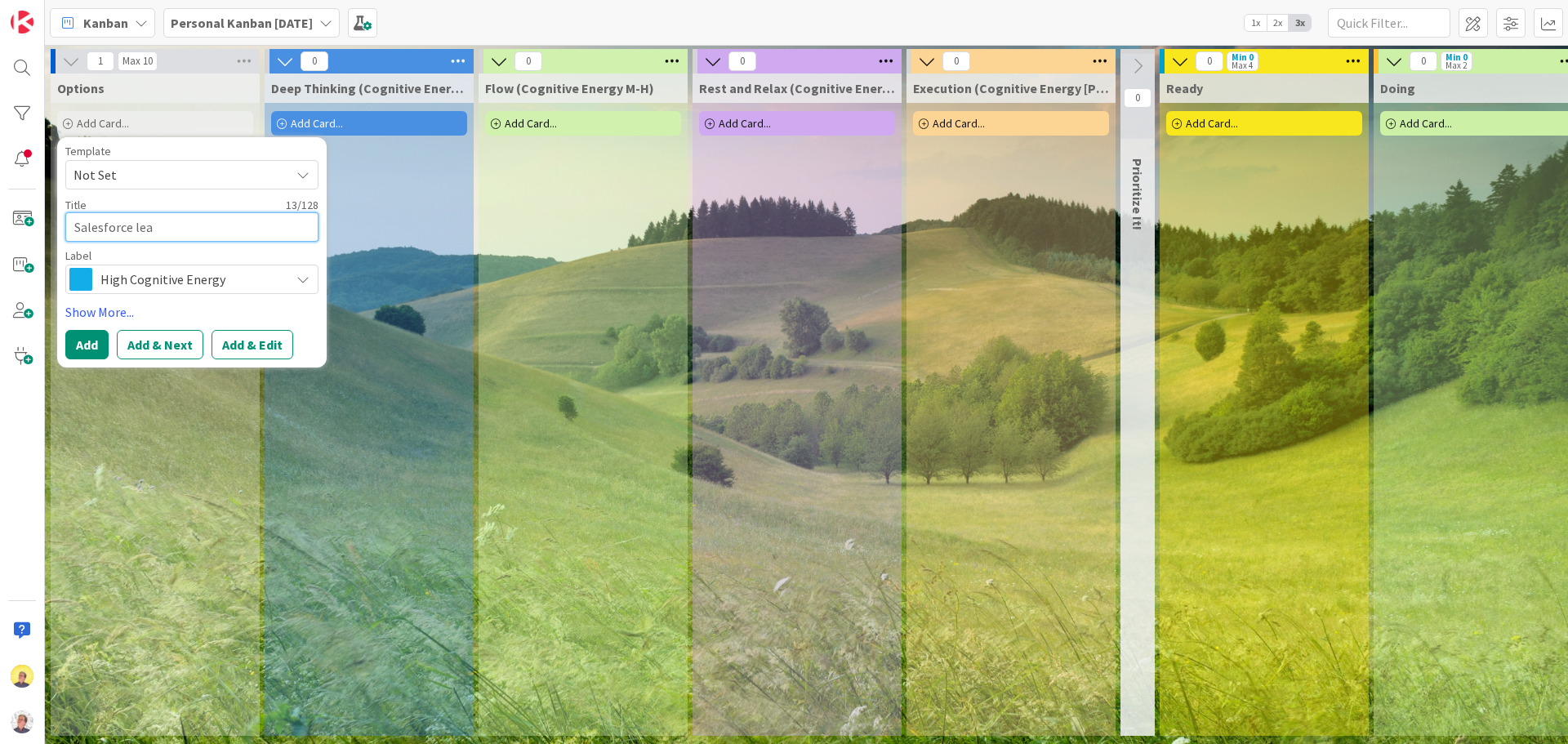
type textarea "x"
type textarea "Salesforce [PERSON_NAME]"
type textarea "x"
type textarea "Salesforce learn"
type textarea "x"
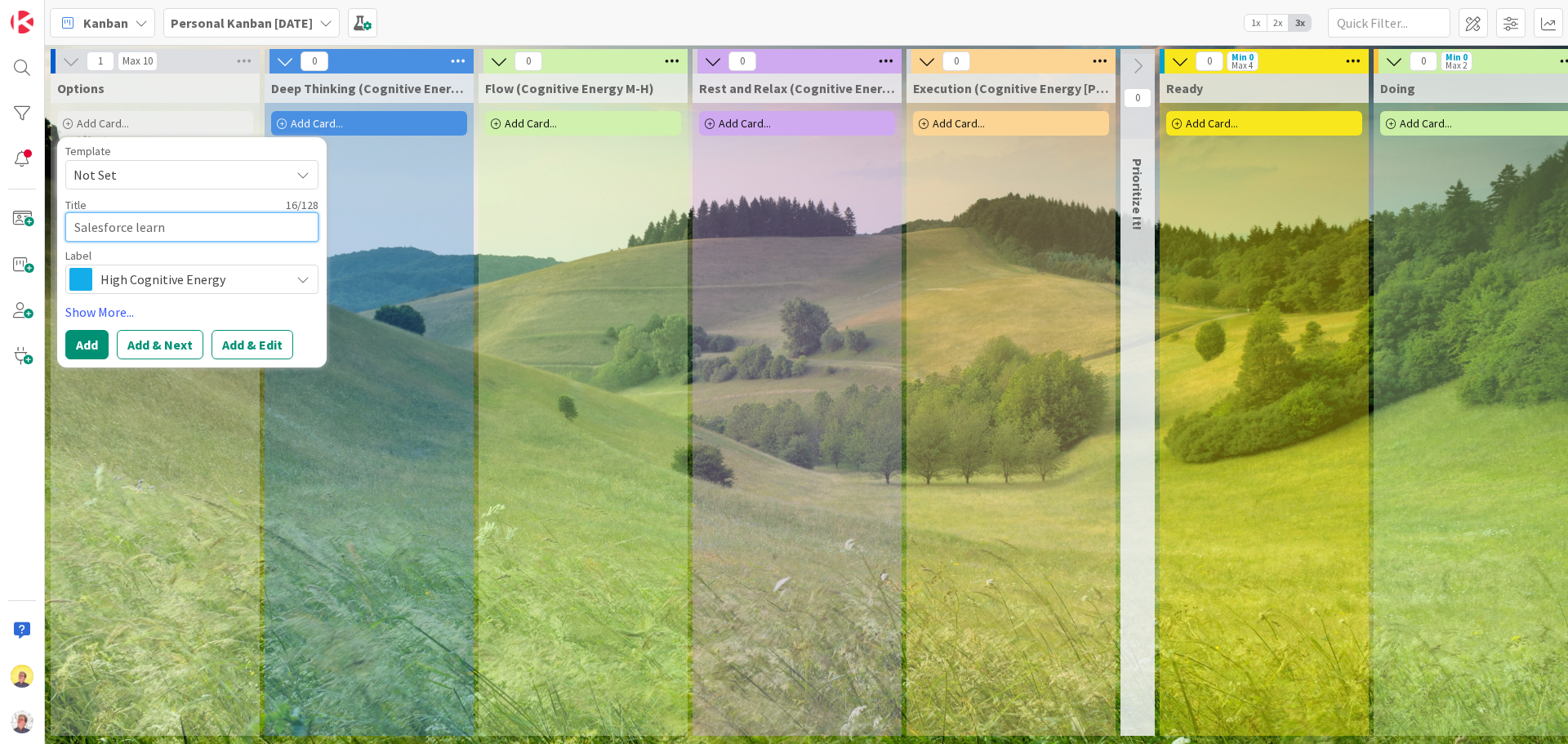
type textarea "Salesforce learni"
type textarea "x"
type textarea "Salesforce learnin"
type textarea "x"
type textarea "Salesforce learning"
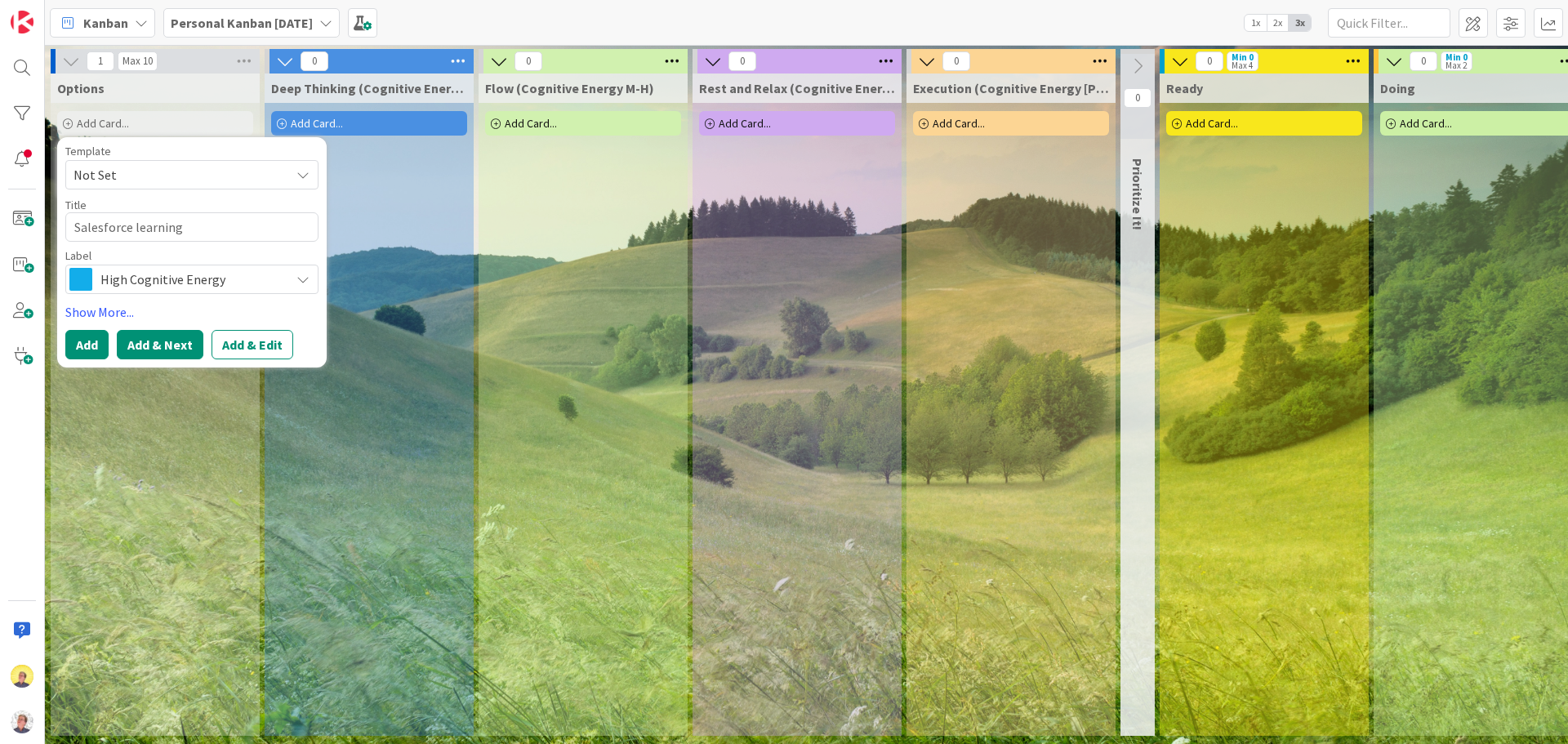
click at [139, 353] on button "Add & Next" at bounding box center [160, 344] width 87 height 29
click at [116, 232] on textarea at bounding box center [191, 226] width 253 height 29
type textarea "x"
type textarea "R"
type textarea "x"
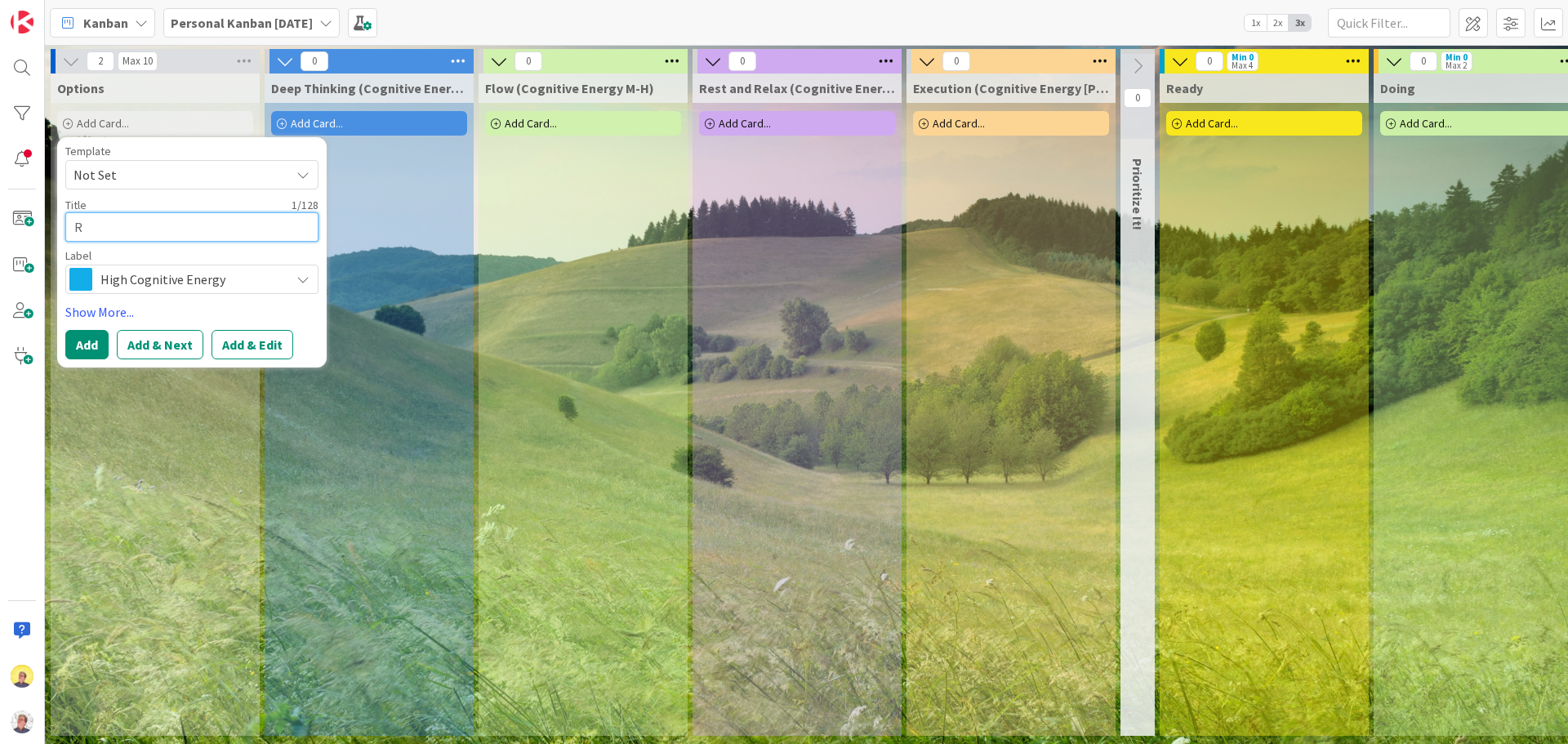
type textarea "Re"
type textarea "x"
type textarea "Rev"
type textarea "x"
type textarea "Revi"
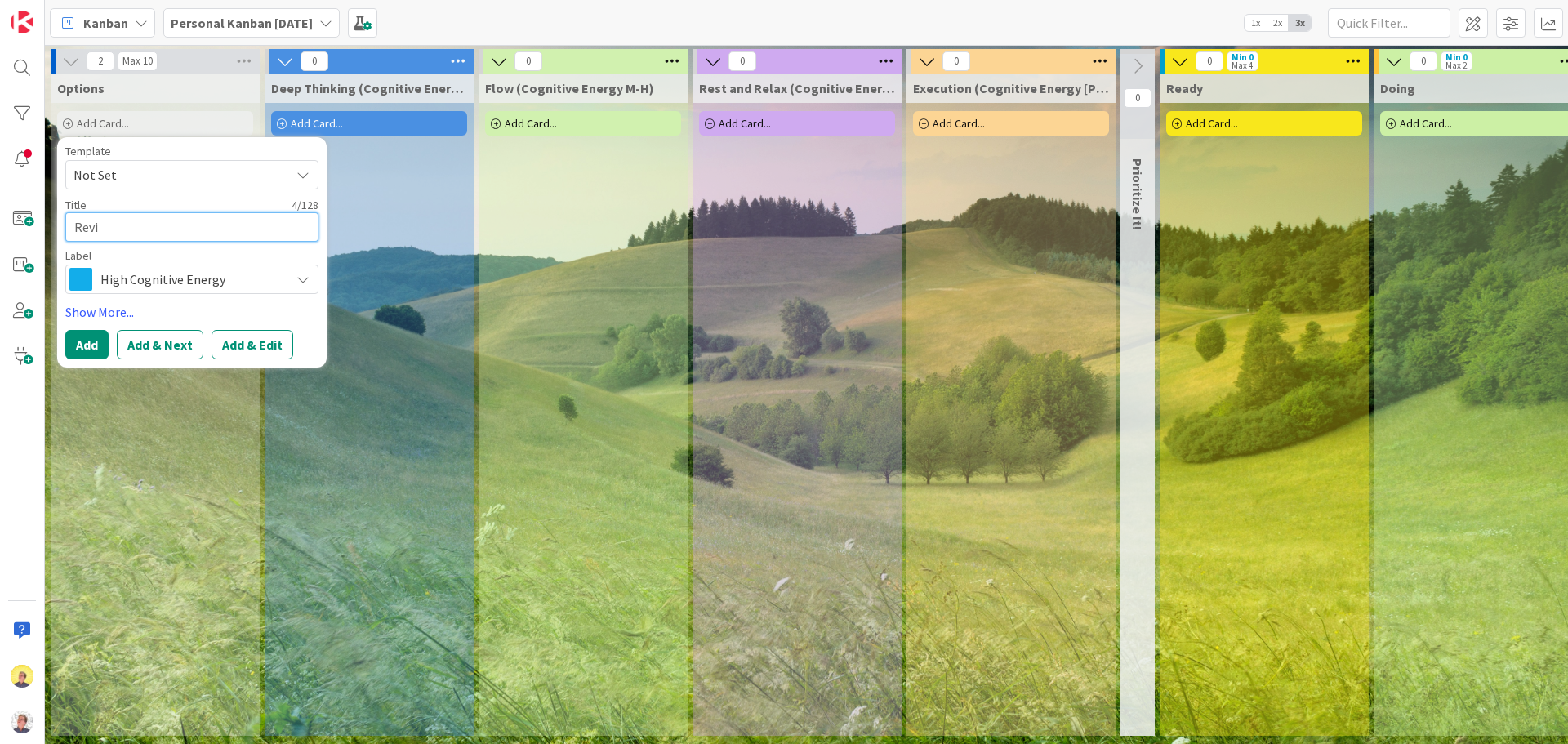
type textarea "x"
type textarea "Revie"
type textarea "x"
type textarea "Review"
type textarea "x"
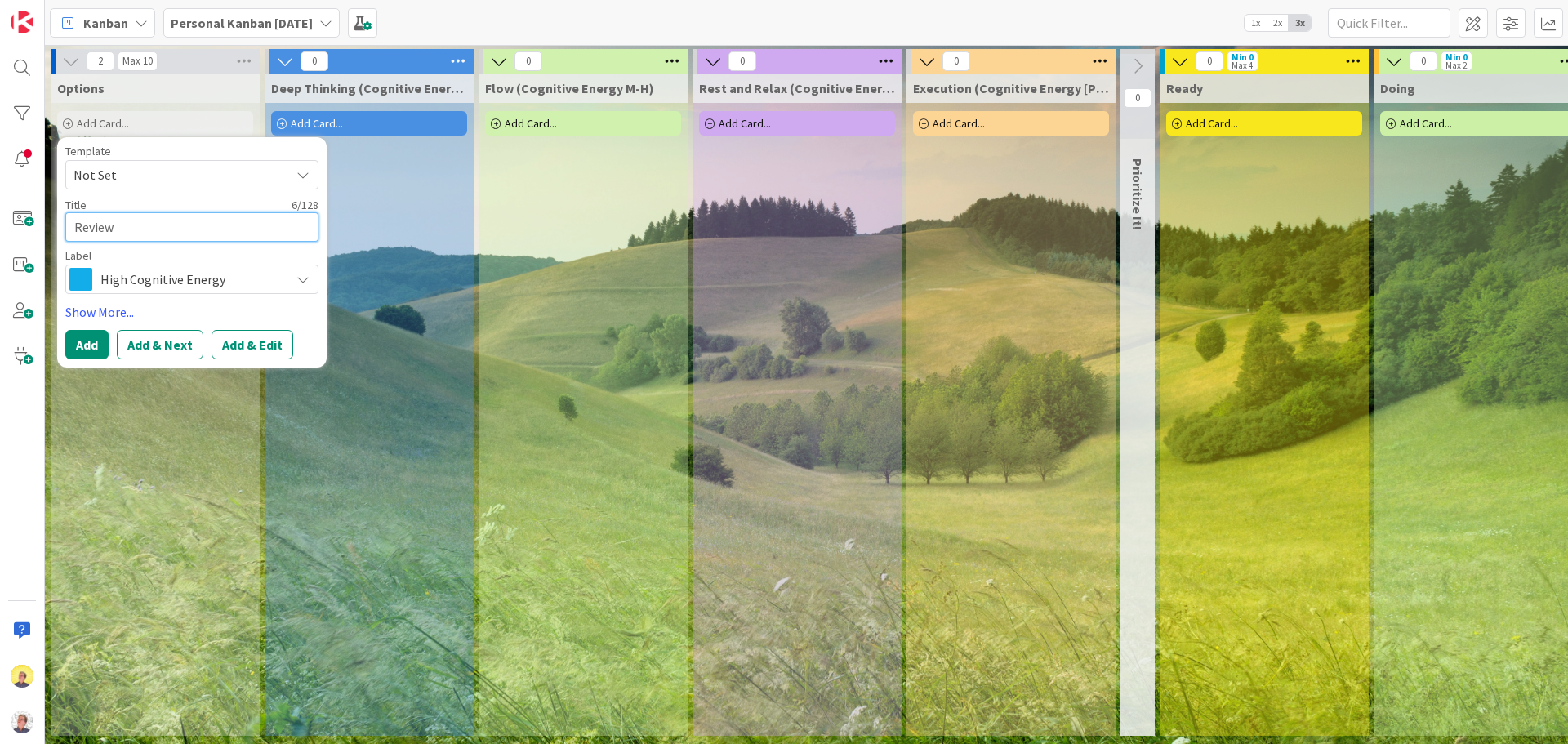
type textarea "Review"
type textarea "x"
type textarea "Review e"
type textarea "x"
type textarea "Review er"
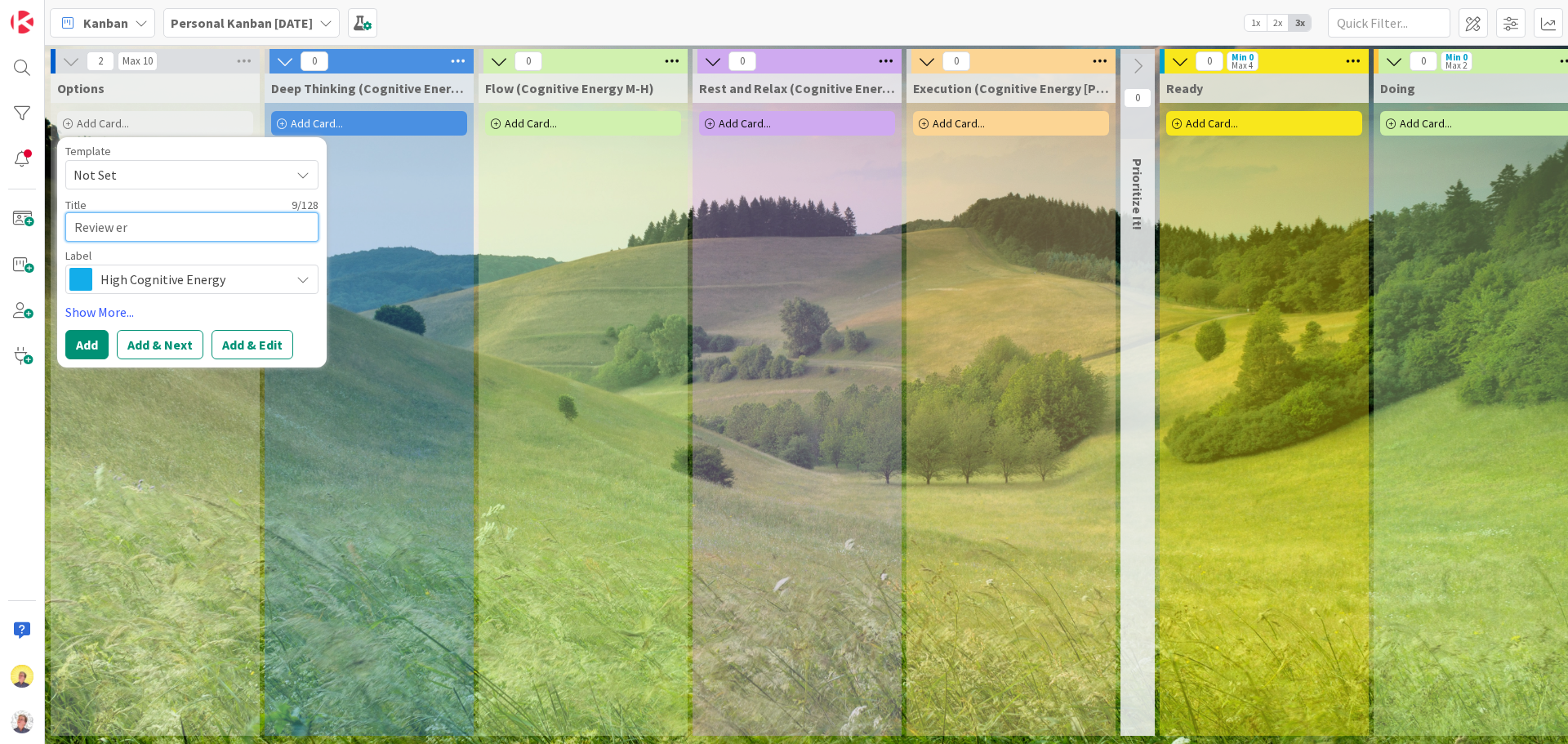
type textarea "x"
type textarea "Review ers"
type textarea "x"
type textarea "Review ersp"
type textarea "x"
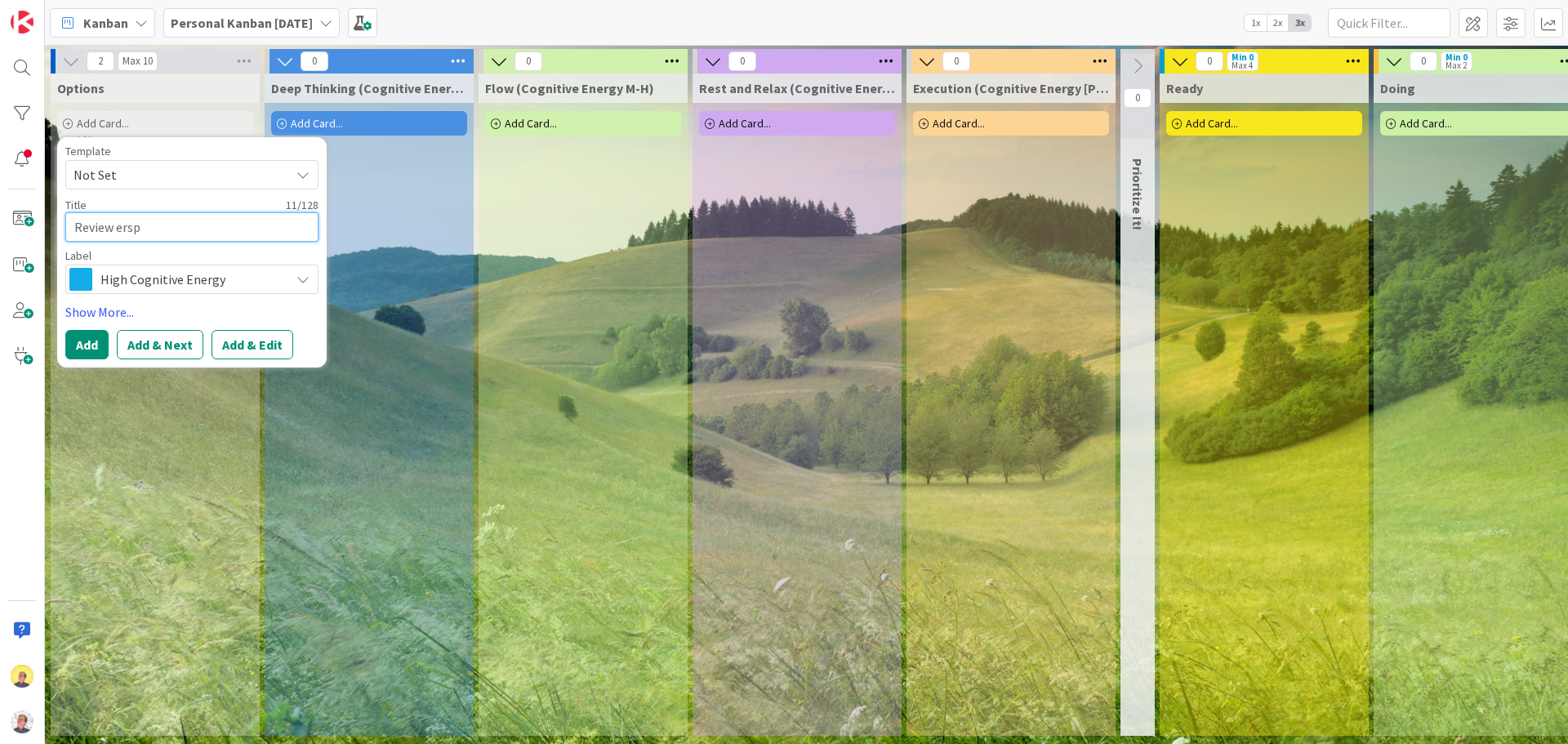
type textarea "Review erspo"
type textarea "x"
type textarea "Review erspon"
type textarea "x"
type textarea "Review ersponse"
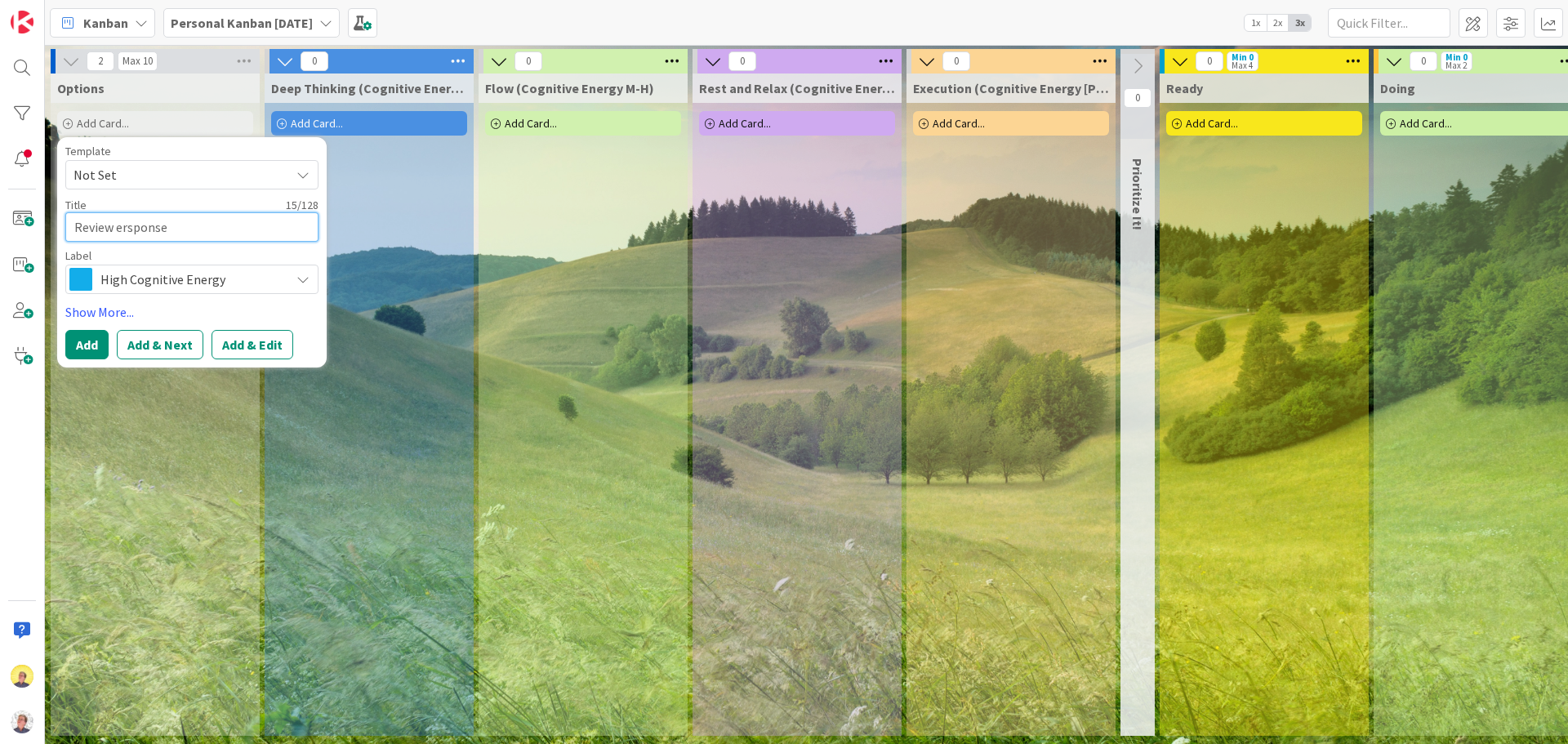
type textarea "x"
type textarea "Review ersponses"
type textarea "x"
type textarea "Review ersponse"
type textarea "x"
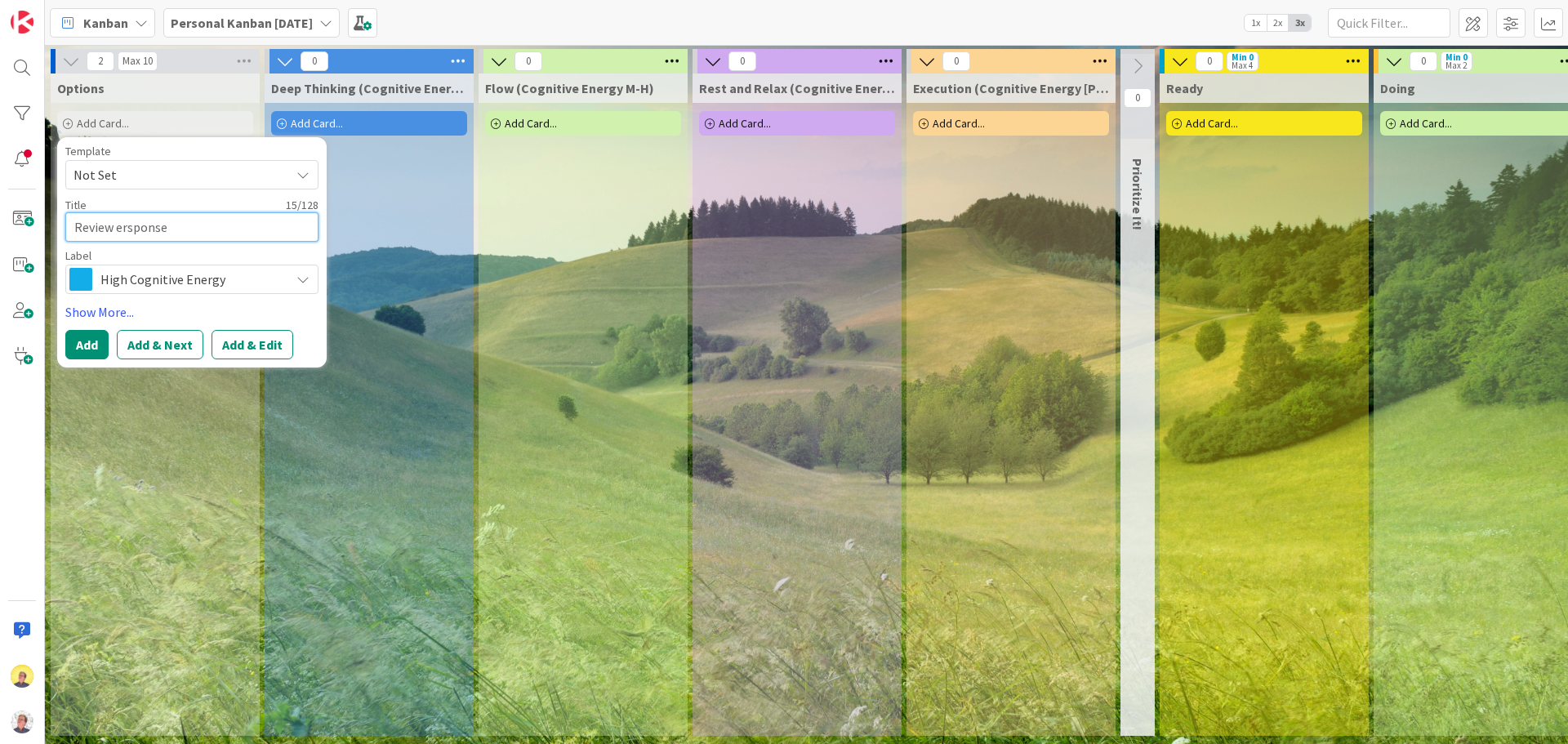
type textarea "Review erspons"
type textarea "x"
type textarea "Review erspon"
type textarea "x"
type textarea "Review erspo"
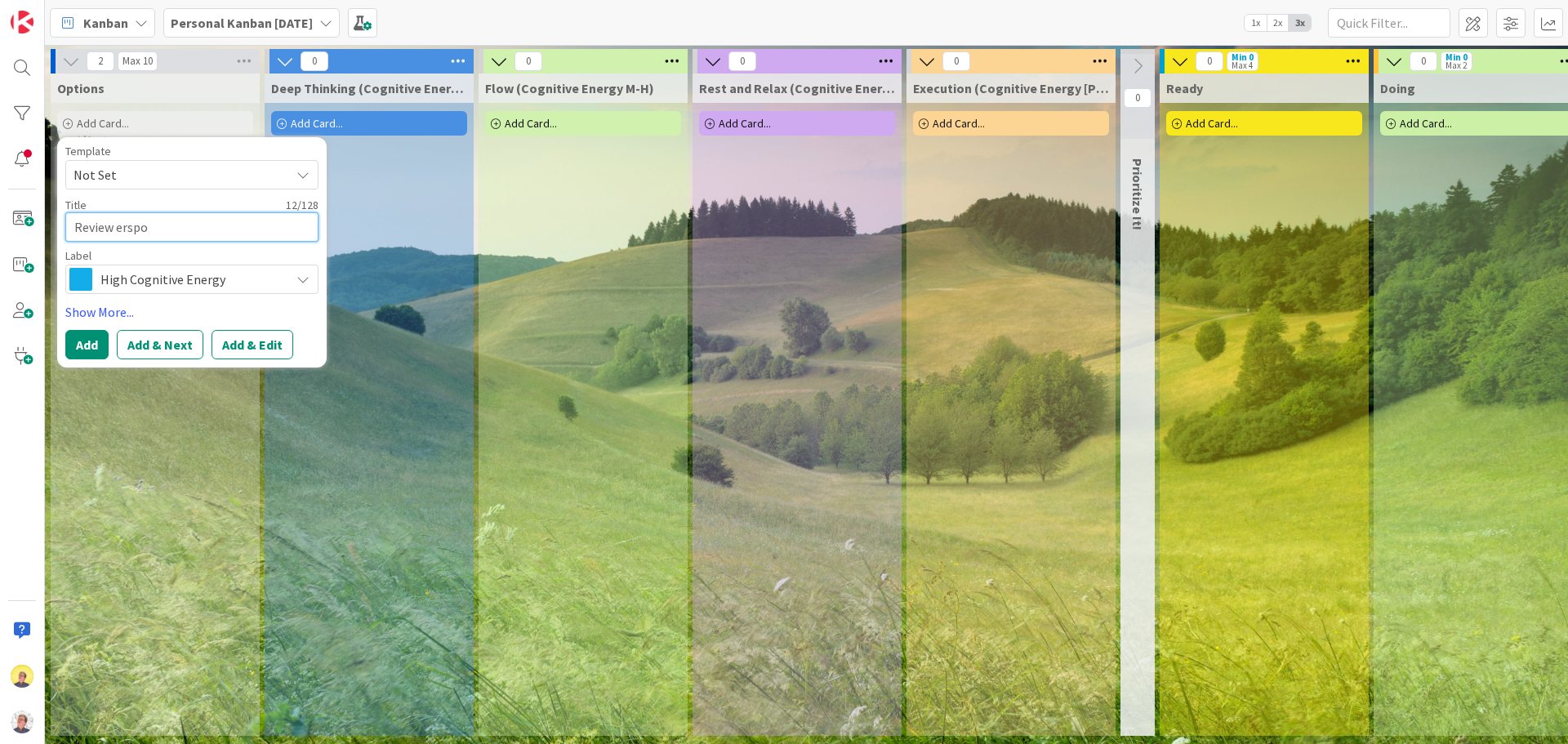
type textarea "x"
type textarea "Review ersp"
type textarea "x"
type textarea "Review ers"
type textarea "x"
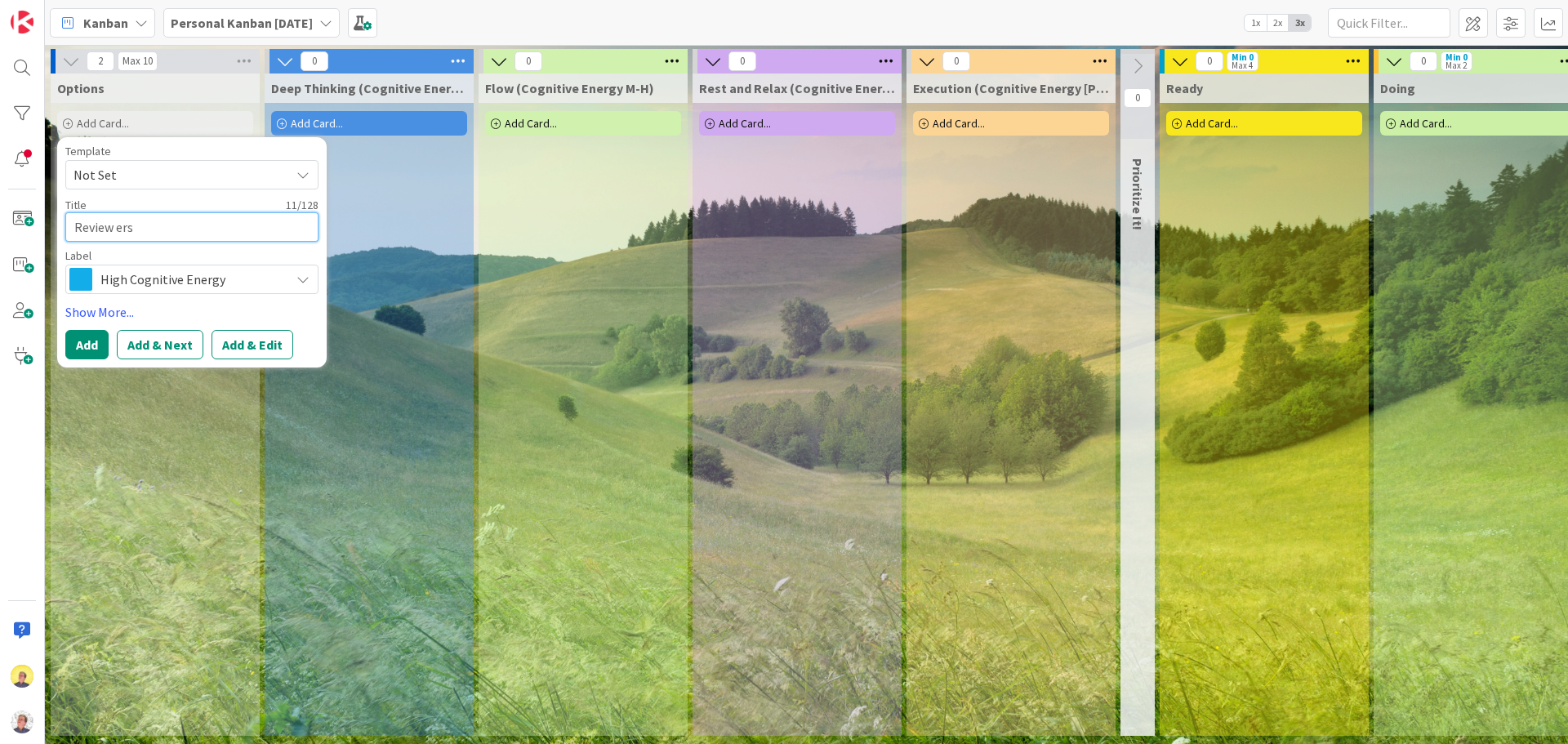
type textarea "Review er"
type textarea "x"
type textarea "Review e"
type textarea "x"
type textarea "Review"
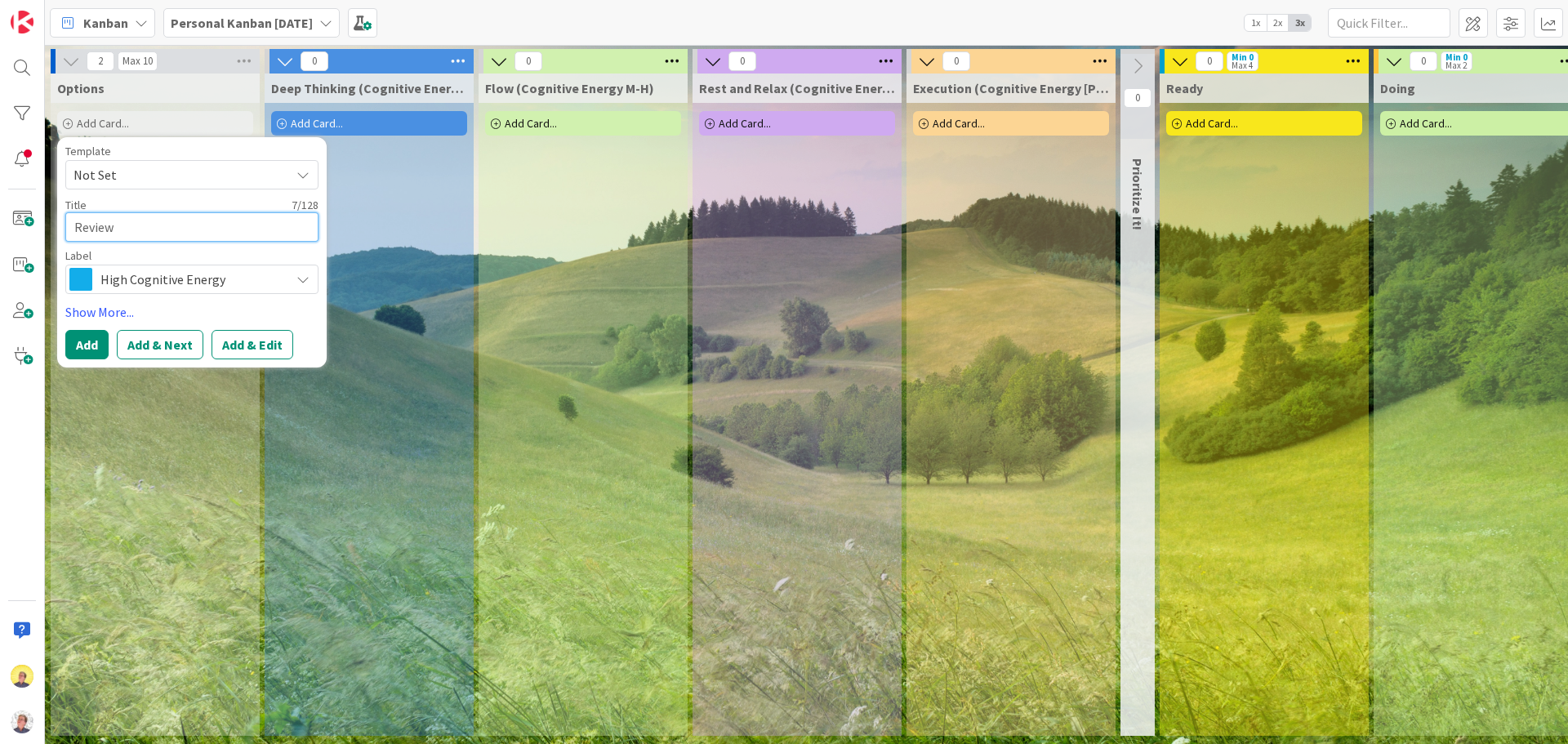
type textarea "x"
type textarea "Review r"
type textarea "x"
type textarea "Review re"
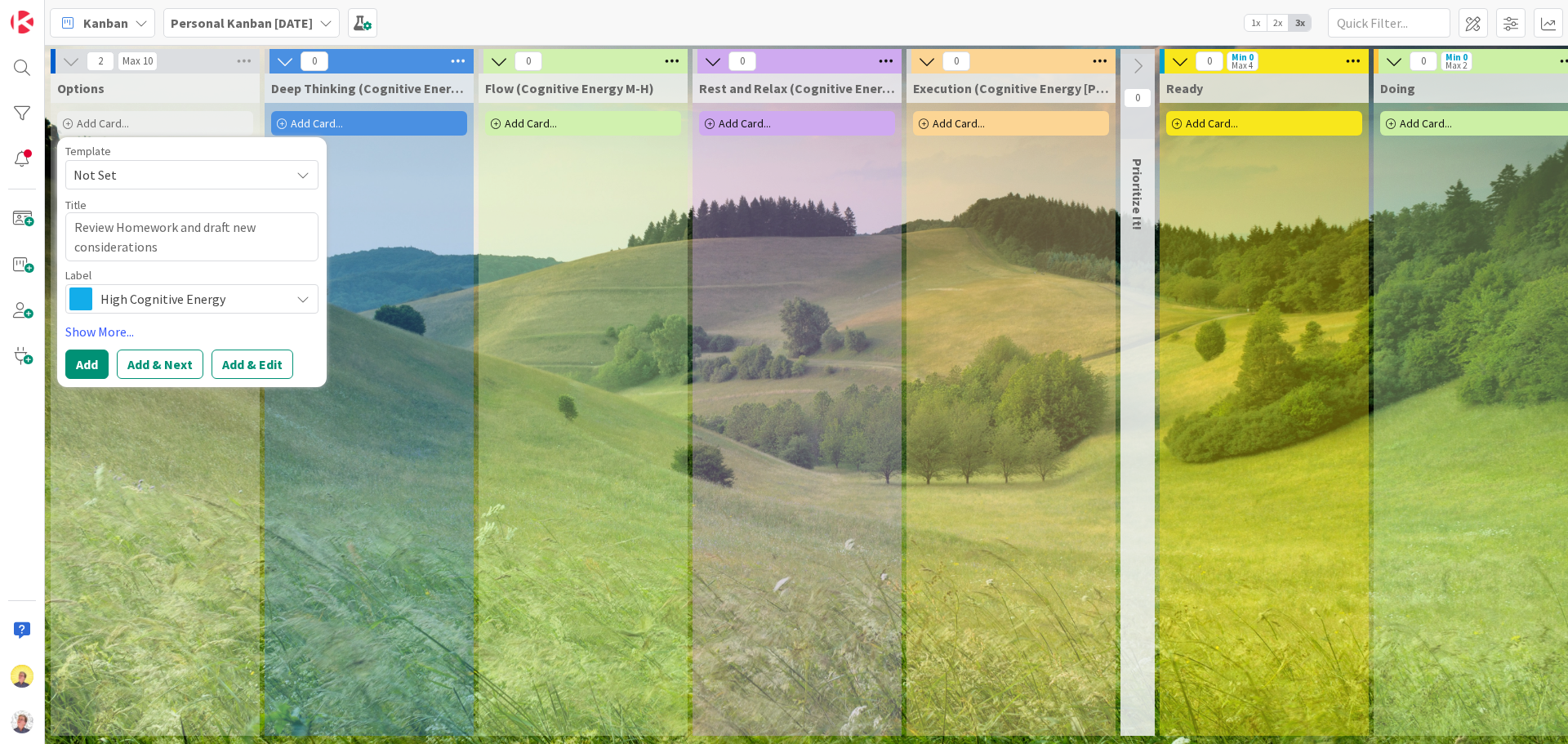
click at [128, 371] on button "Add & Next" at bounding box center [160, 363] width 87 height 29
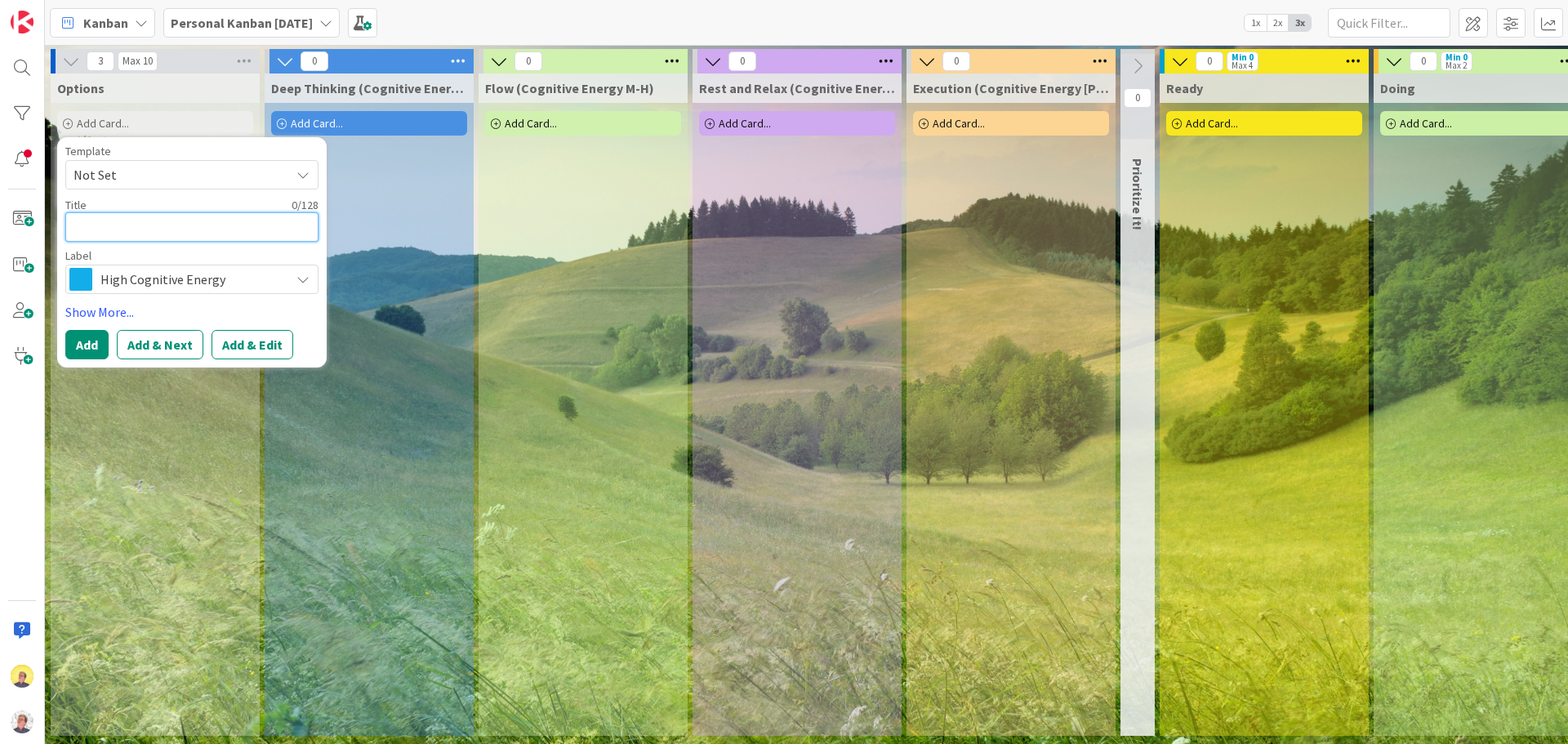
click at [133, 224] on textarea at bounding box center [191, 226] width 253 height 29
click at [305, 280] on icon at bounding box center [303, 279] width 13 height 13
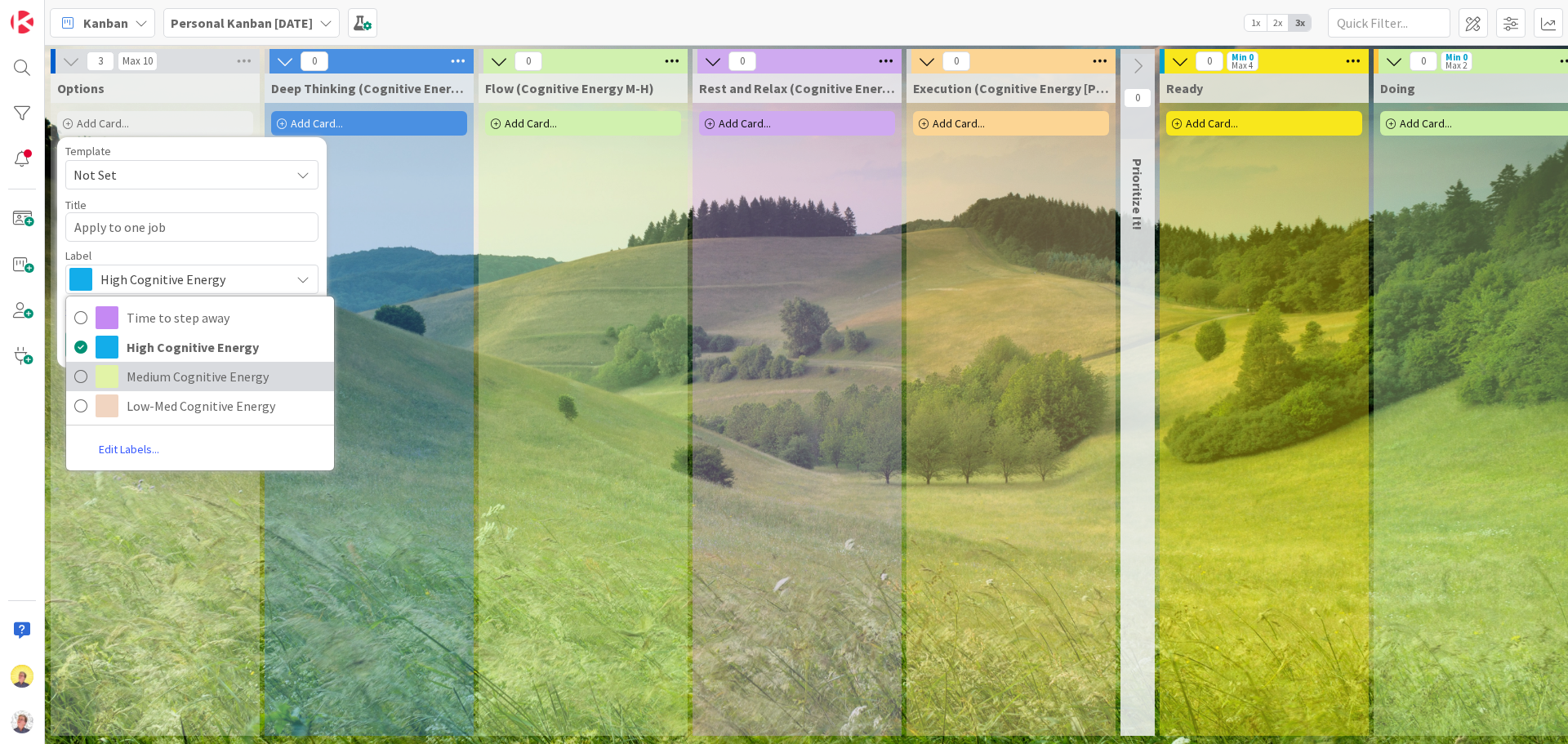
click at [223, 382] on span "Medium Cognitive Energy" at bounding box center [226, 376] width 199 height 24
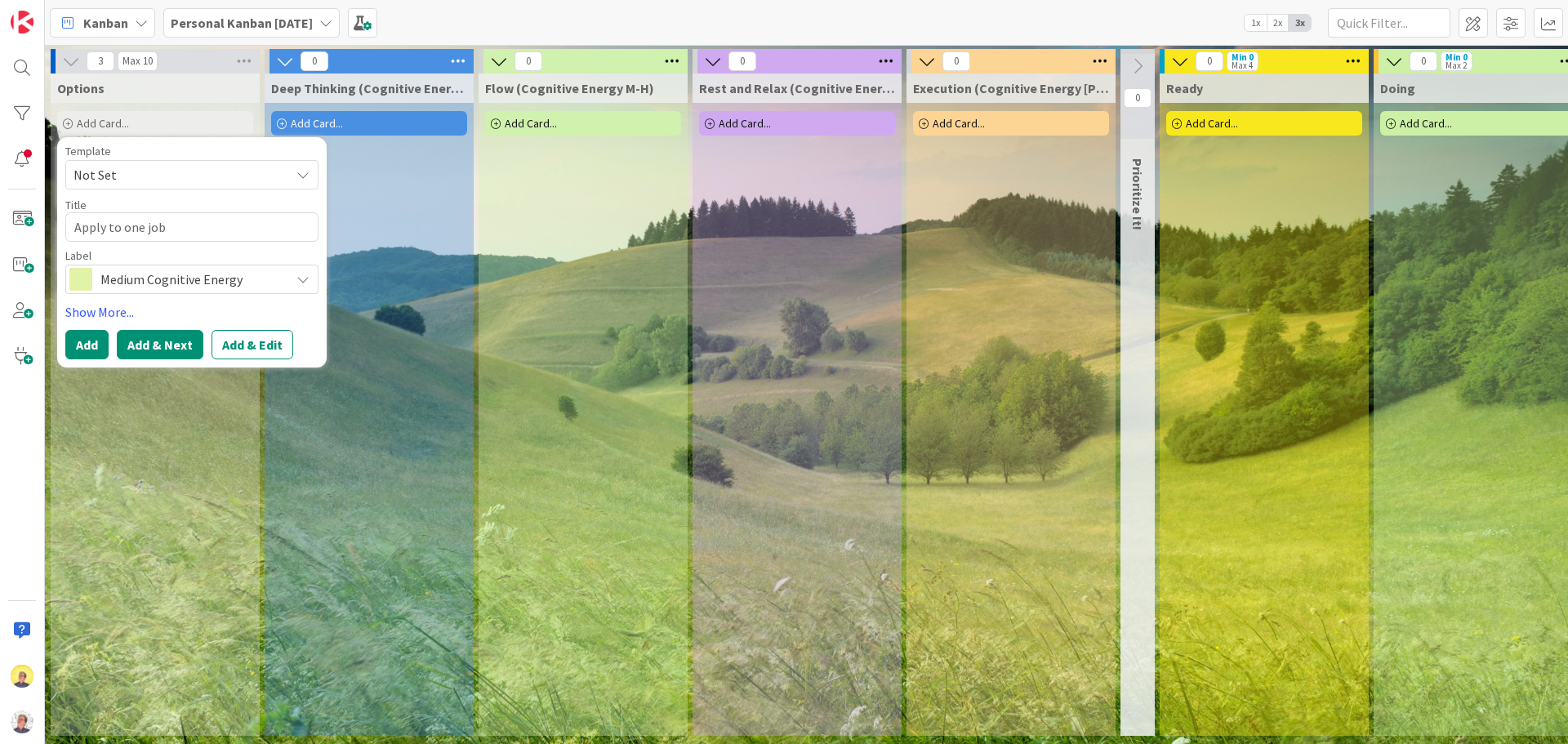
click at [162, 350] on button "Add & Next" at bounding box center [160, 344] width 87 height 29
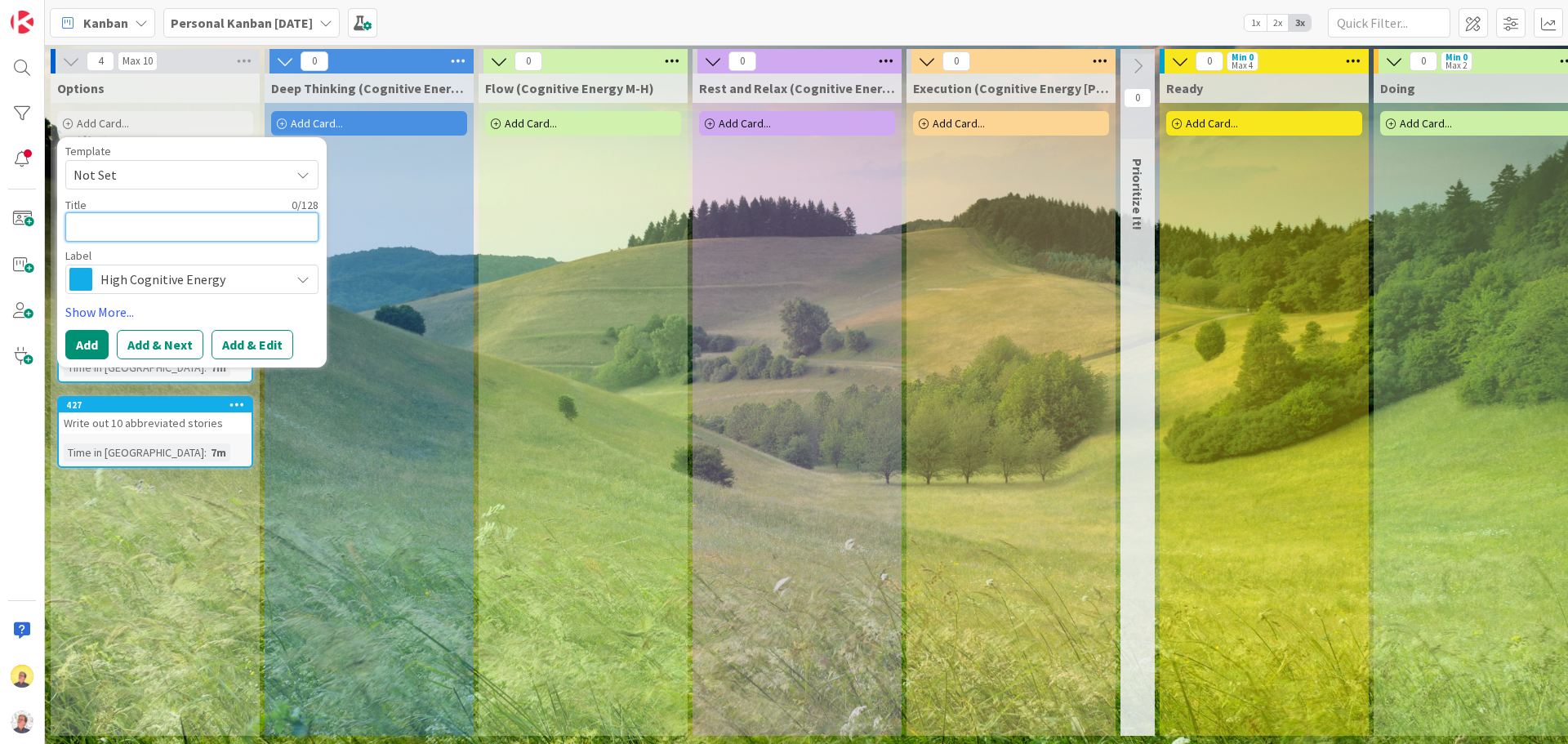
click at [101, 232] on textarea at bounding box center [191, 226] width 253 height 29
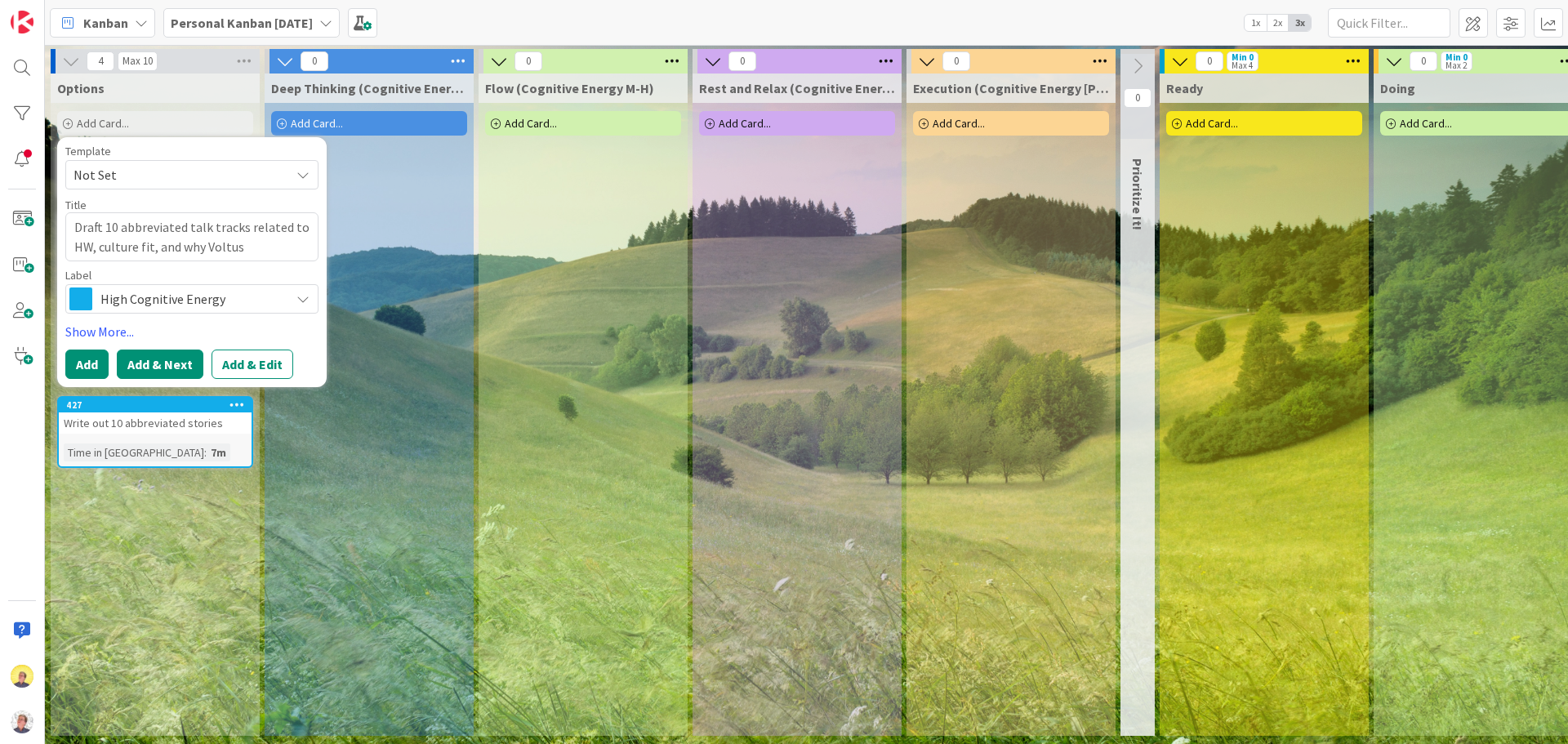
click at [137, 375] on button "Add & Next" at bounding box center [160, 363] width 87 height 29
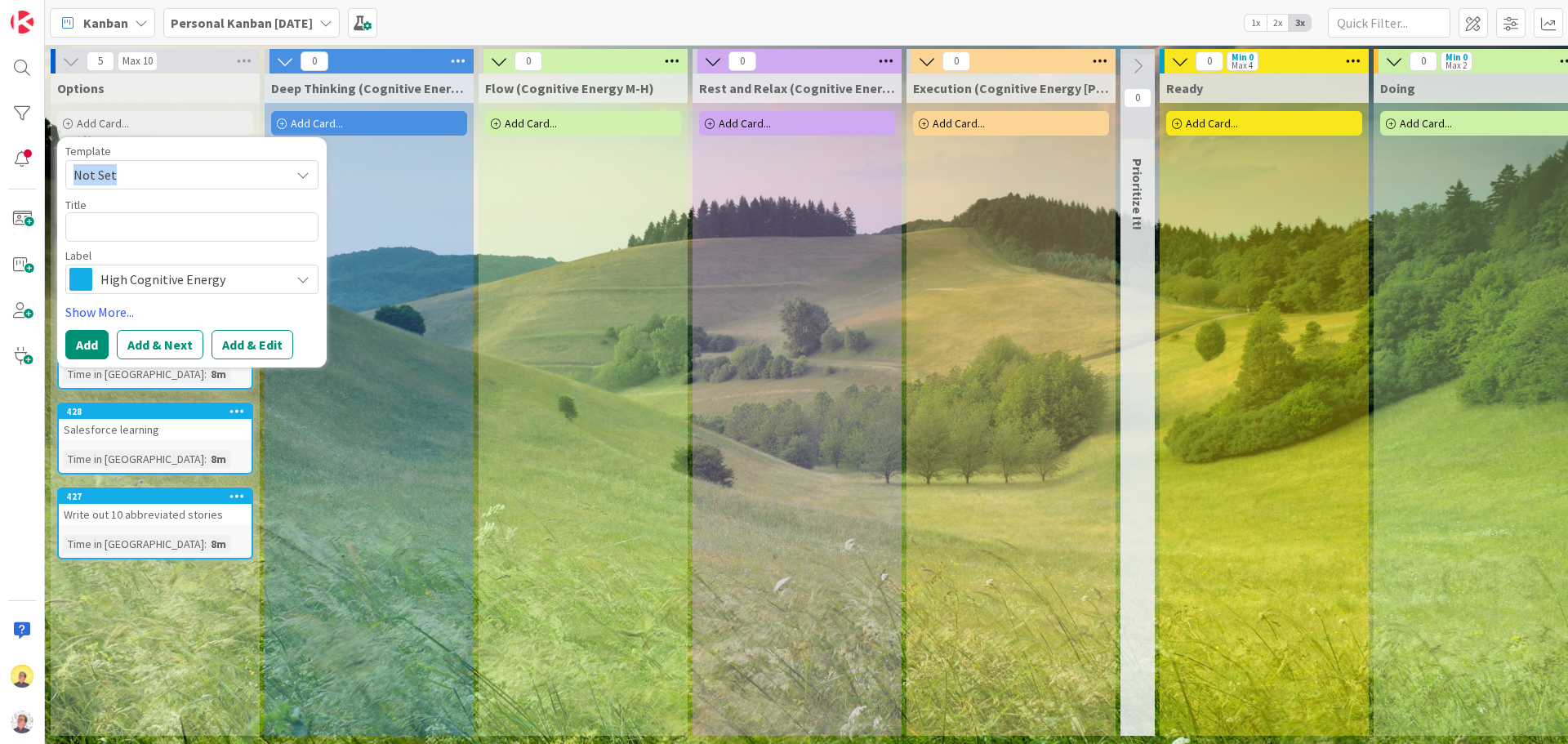
drag, startPoint x: 191, startPoint y: 150, endPoint x: 317, endPoint y: 216, distance: 142.2
click at [317, 216] on div "Template Not Set Title 0 / 128 Label High Cognitive Energy Time to step away Hi…" at bounding box center [191, 219] width 253 height 148
click at [398, 385] on div "Deep Thinking (Cognitive Energy H) Add Card..." at bounding box center [369, 404] width 209 height 662
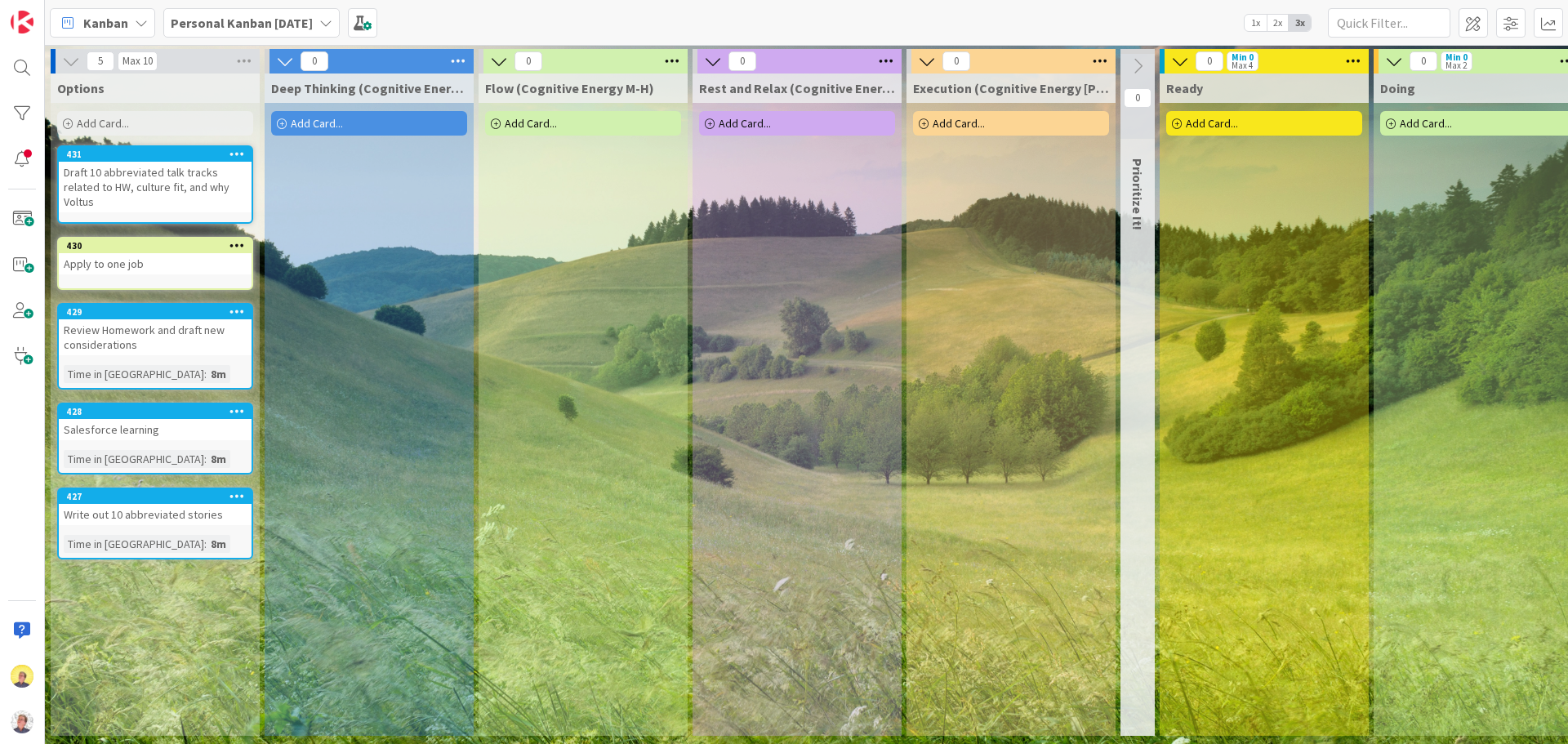
click at [162, 351] on div "Review Homework and draft new considerations" at bounding box center [155, 337] width 192 height 35
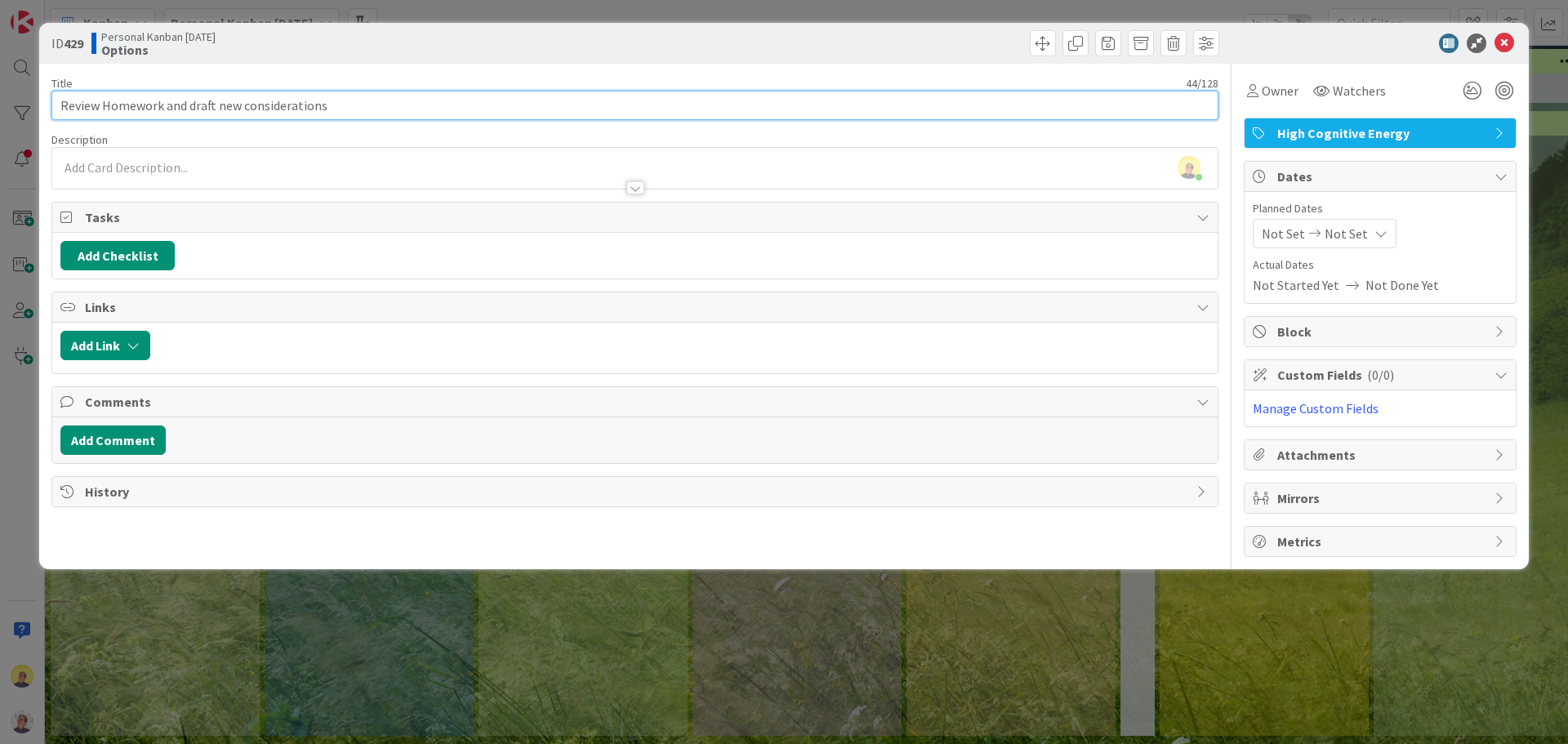
drag, startPoint x: 330, startPoint y: 107, endPoint x: 218, endPoint y: 115, distance: 112.3
click at [218, 115] on input "Review Homework and draft new considerations" at bounding box center [635, 105] width 1167 height 29
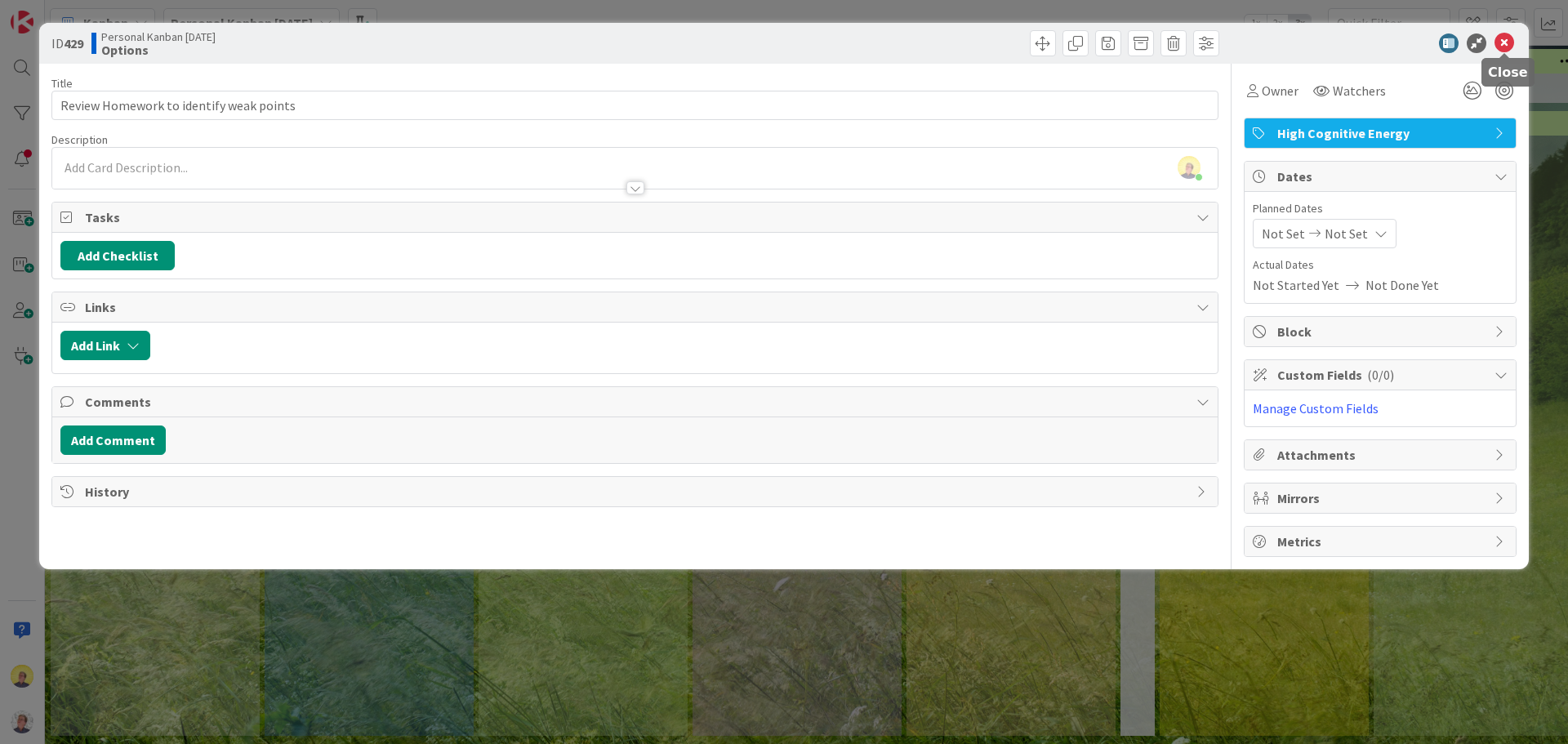
click at [1507, 48] on icon at bounding box center [1504, 43] width 20 height 20
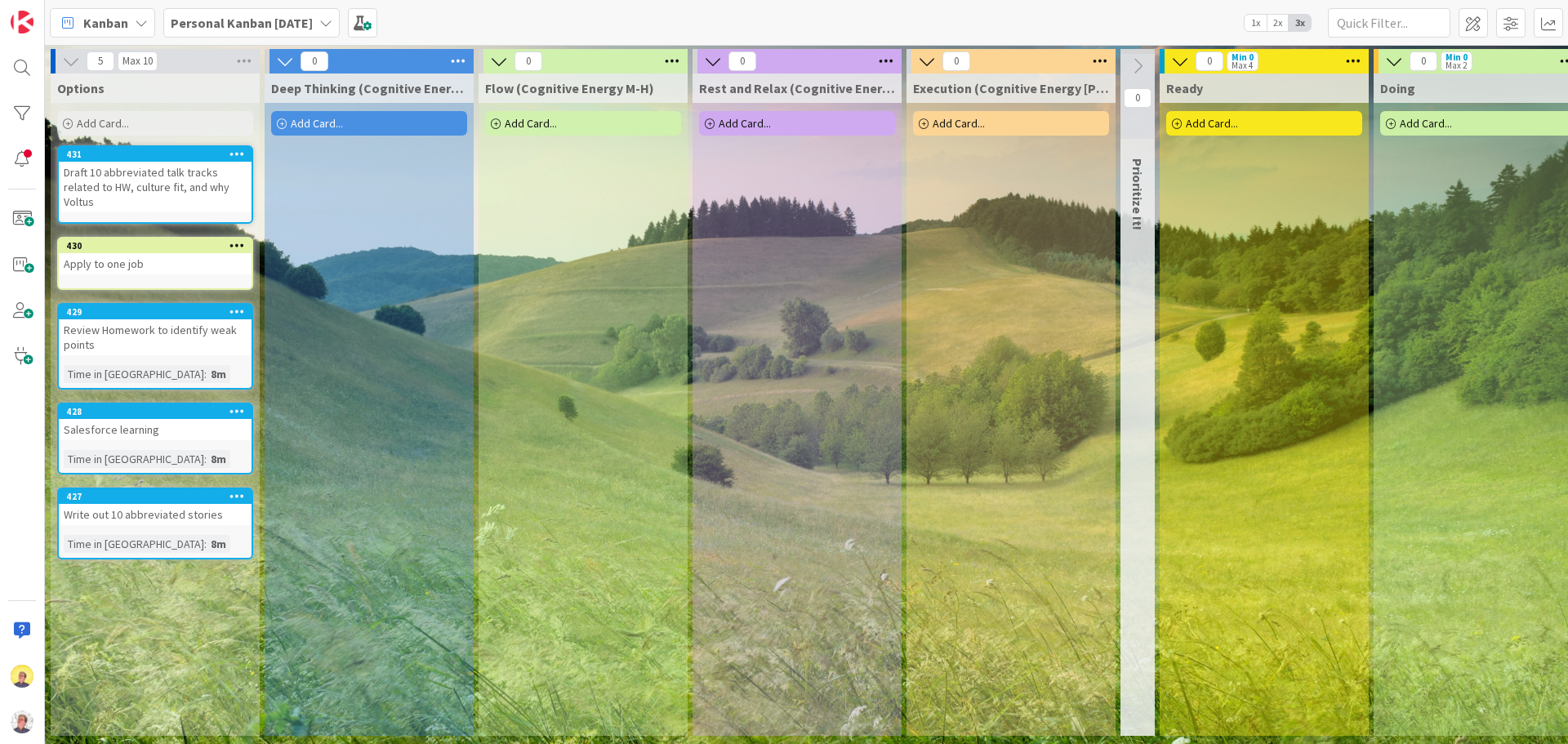
click at [153, 520] on div "Write out 10 abbreviated stories" at bounding box center [155, 514] width 192 height 21
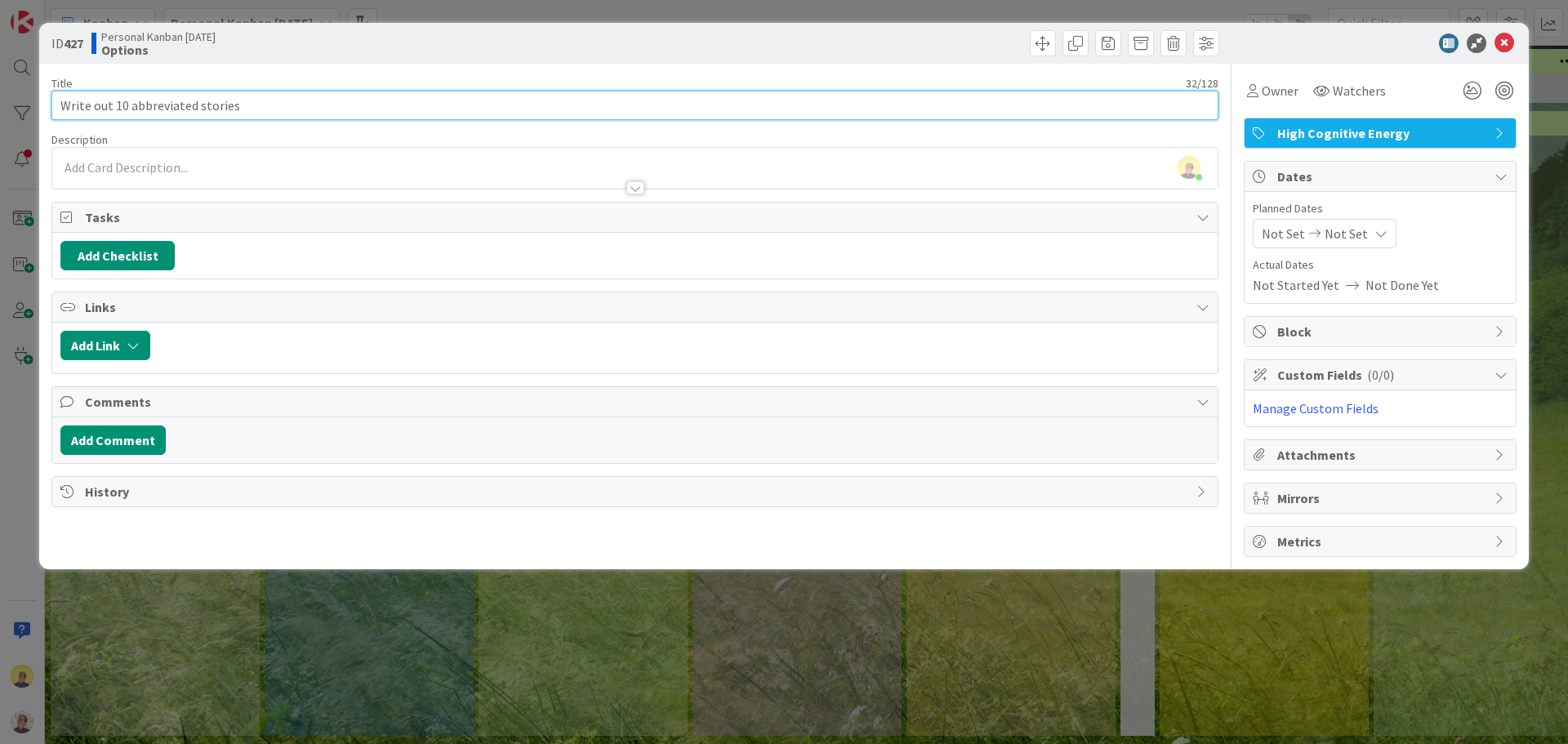
drag, startPoint x: 263, startPoint y: 114, endPoint x: 133, endPoint y: 112, distance: 130.0
click at [133, 112] on input "Write out 10 abbreviated stories" at bounding box center [635, 105] width 1167 height 29
click at [130, 114] on input "Write out 10 abbreviated stories" at bounding box center [635, 105] width 1167 height 29
drag, startPoint x: 130, startPoint y: 105, endPoint x: 240, endPoint y: 123, distance: 111.5
click at [240, 123] on div "Title 32 / 128 Write out 10 abbreviated stories Description [PERSON_NAME] just …" at bounding box center [635, 310] width 1167 height 493
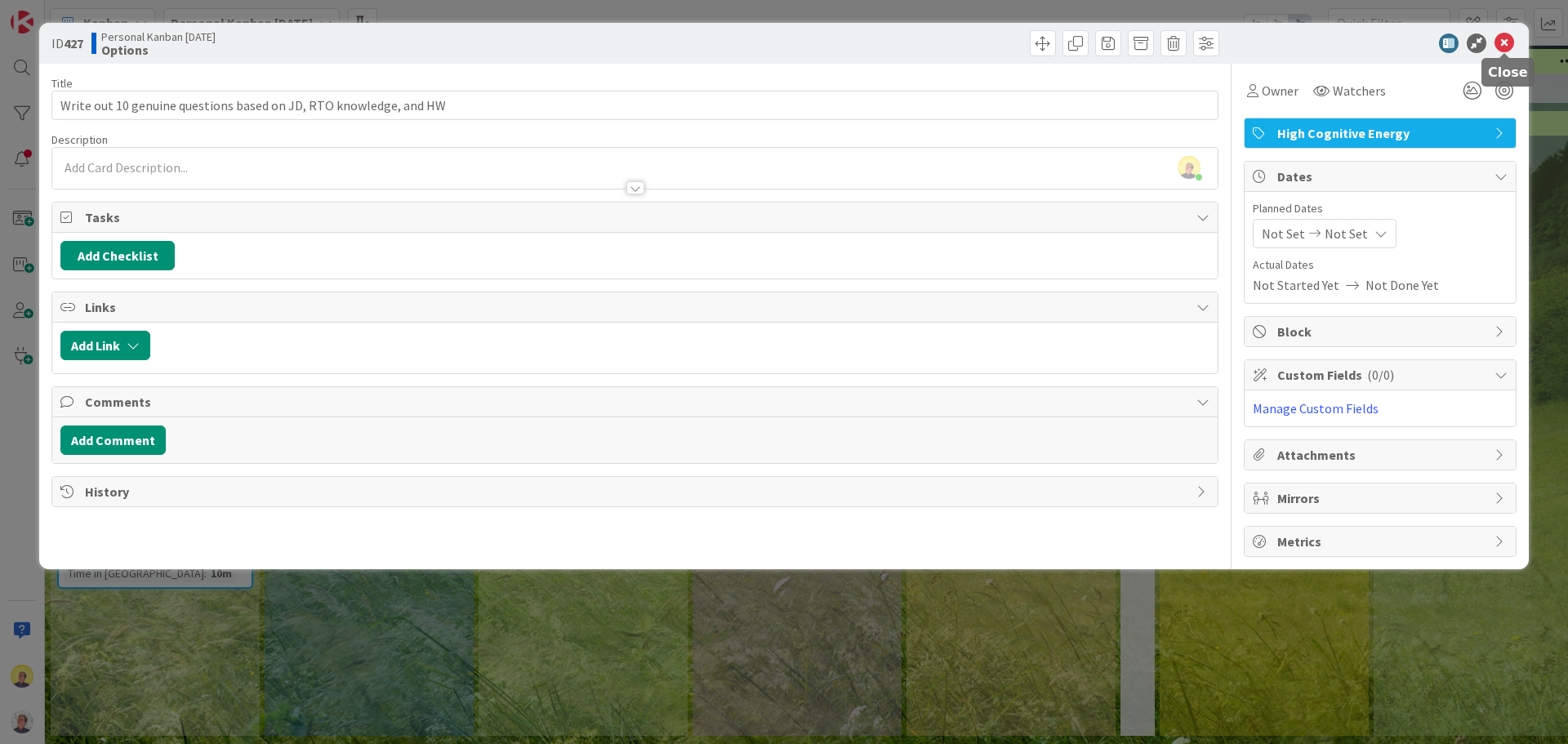
click at [1506, 46] on icon at bounding box center [1504, 43] width 20 height 20
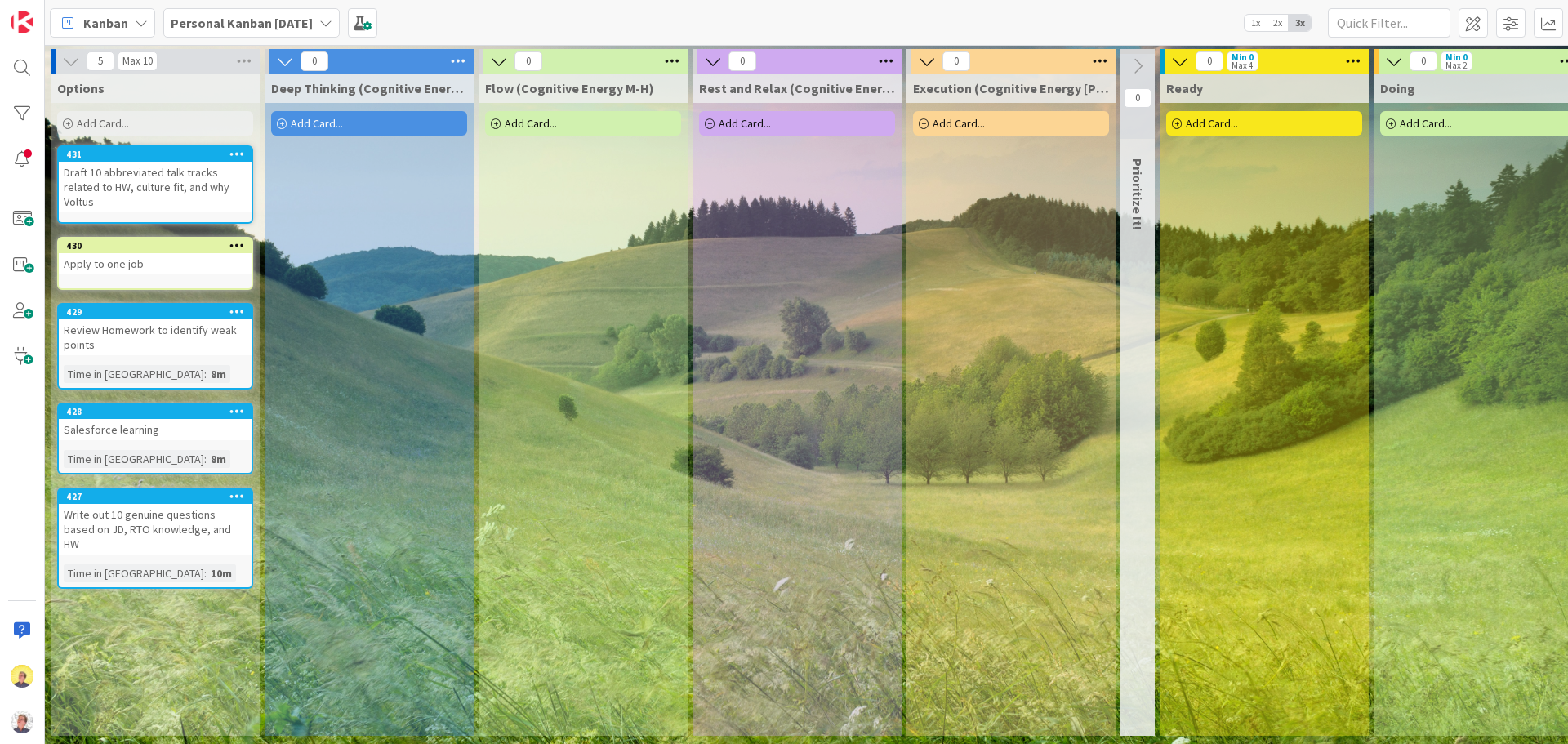
click at [149, 594] on div "Options Add Card... Template Not Set Title 0 / 128 Label High Cognitive Energy …" at bounding box center [155, 404] width 209 height 662
click at [119, 124] on span "Add Card..." at bounding box center [103, 123] width 52 height 15
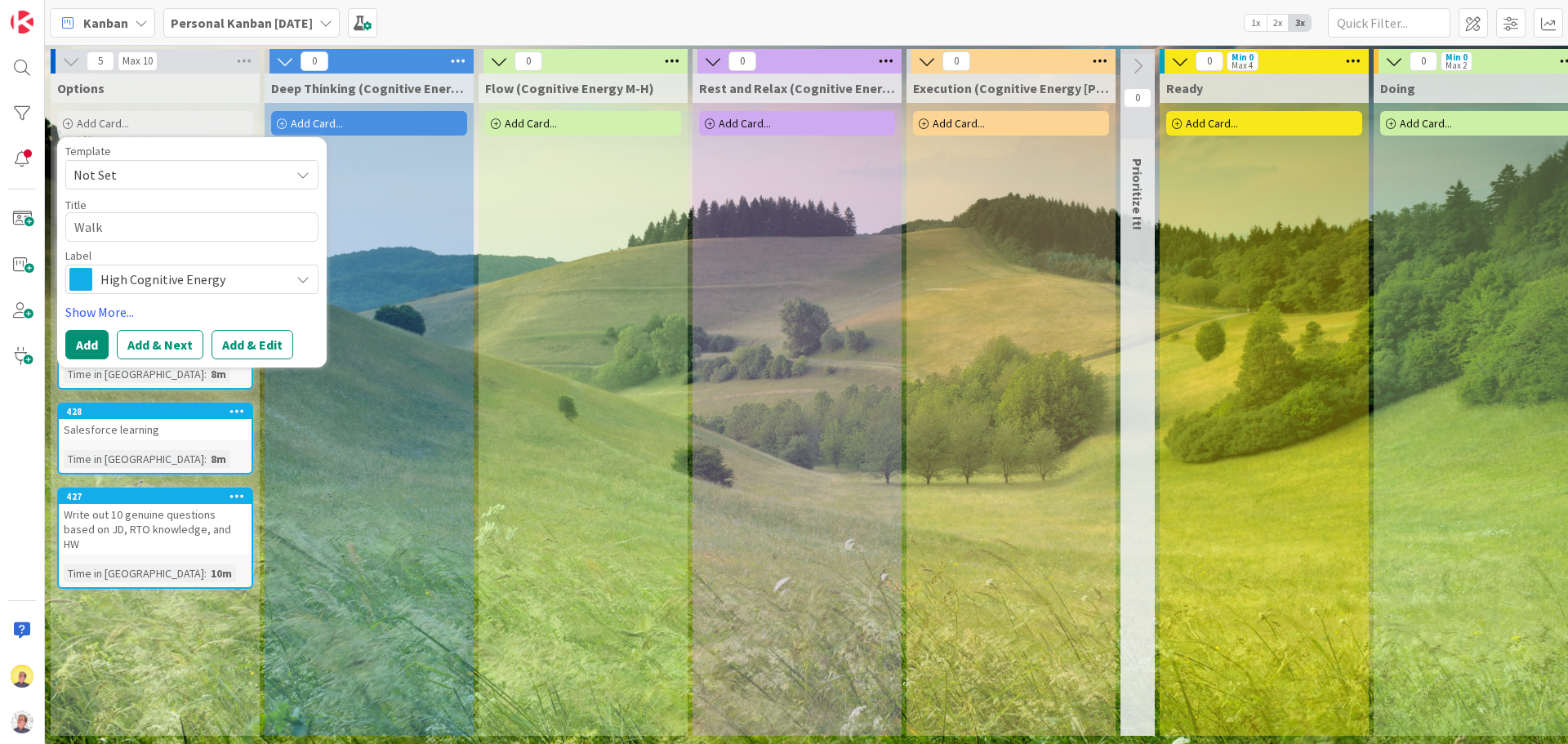
click at [295, 273] on div "High Cognitive Energy" at bounding box center [191, 278] width 253 height 29
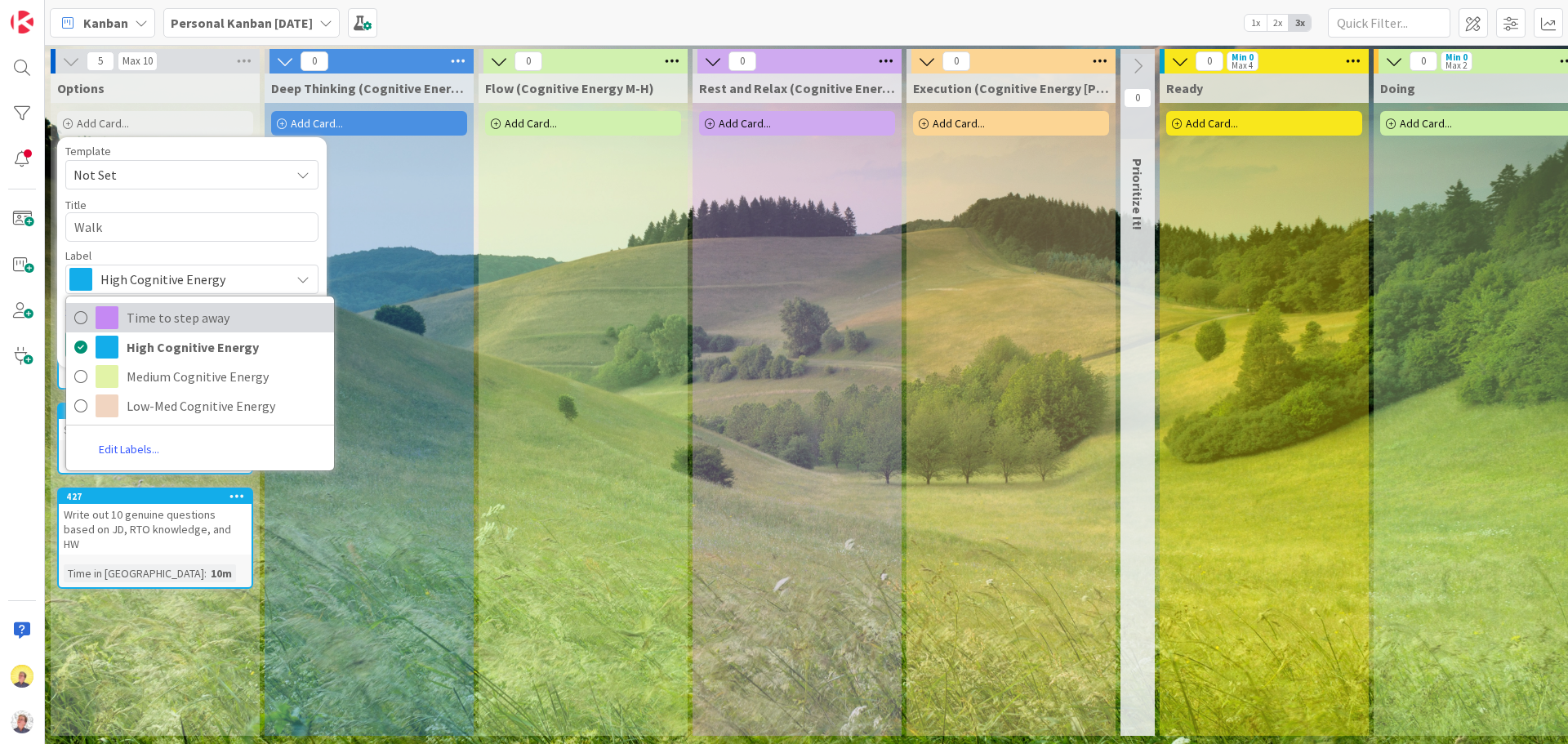
click at [227, 331] on link "Time to step away" at bounding box center [200, 317] width 268 height 29
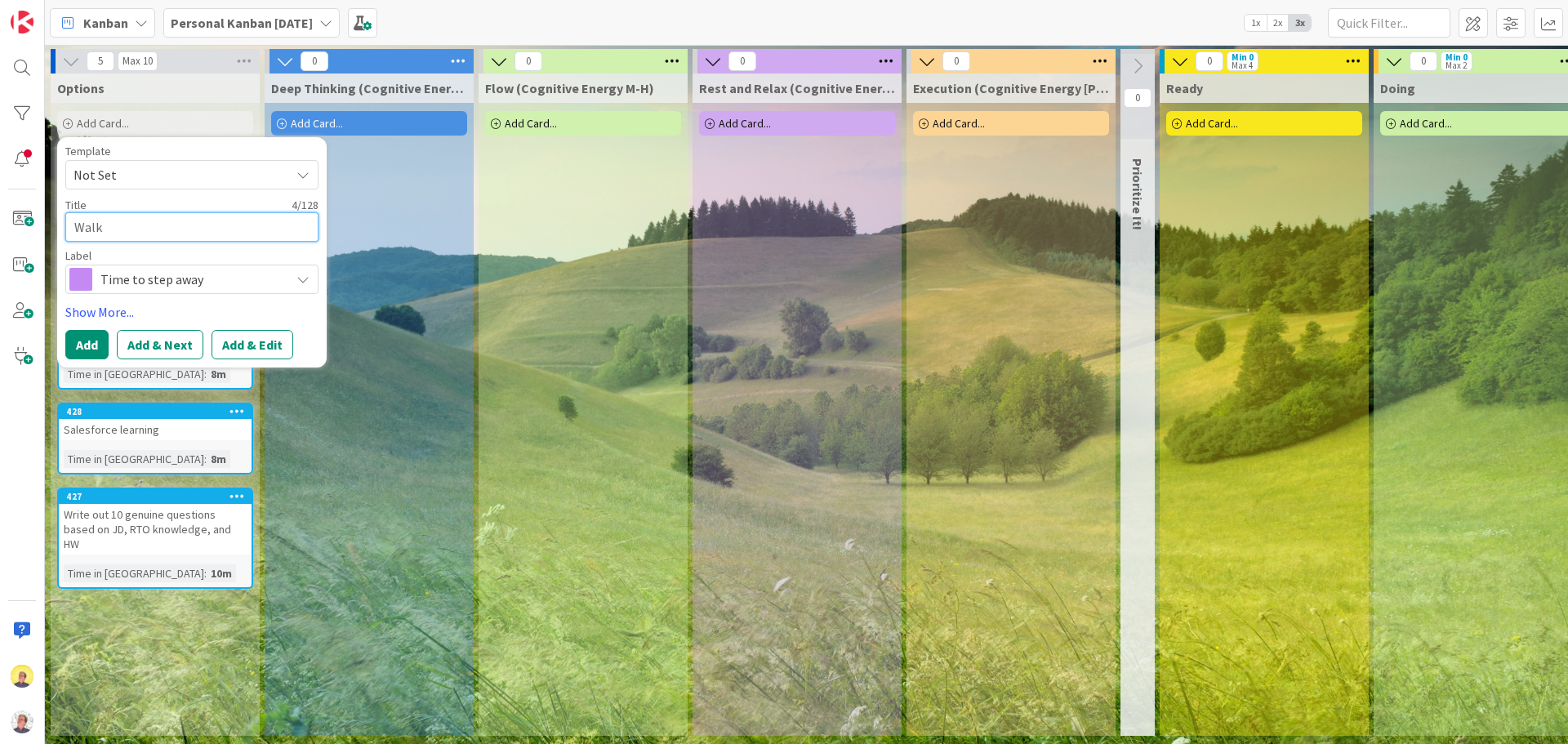
click at [139, 224] on textarea "Walk" at bounding box center [191, 226] width 253 height 29
click at [336, 468] on div "Deep Thinking (Cognitive Energy H) Add Card..." at bounding box center [369, 404] width 209 height 662
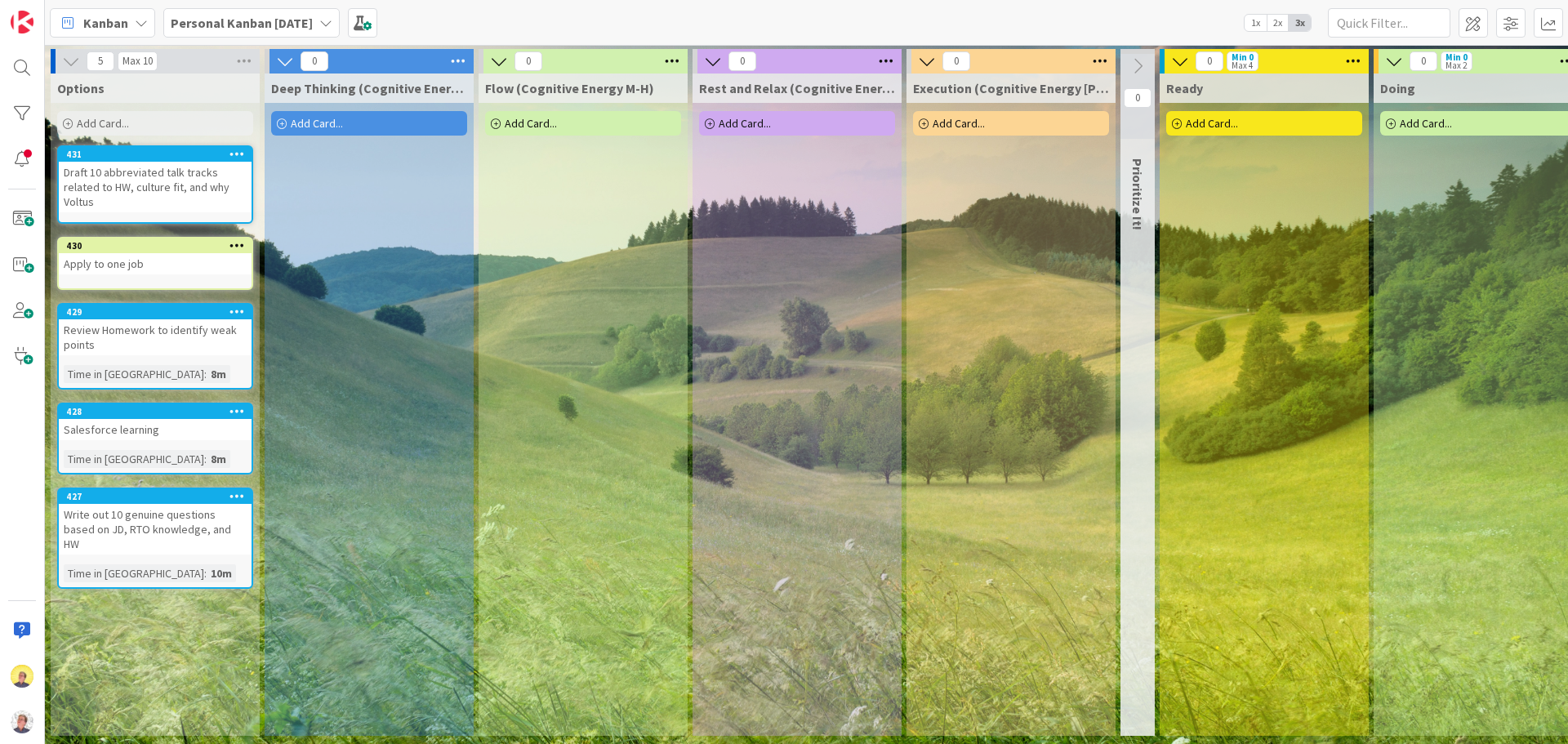
click at [124, 122] on span "Add Card..." at bounding box center [103, 123] width 52 height 15
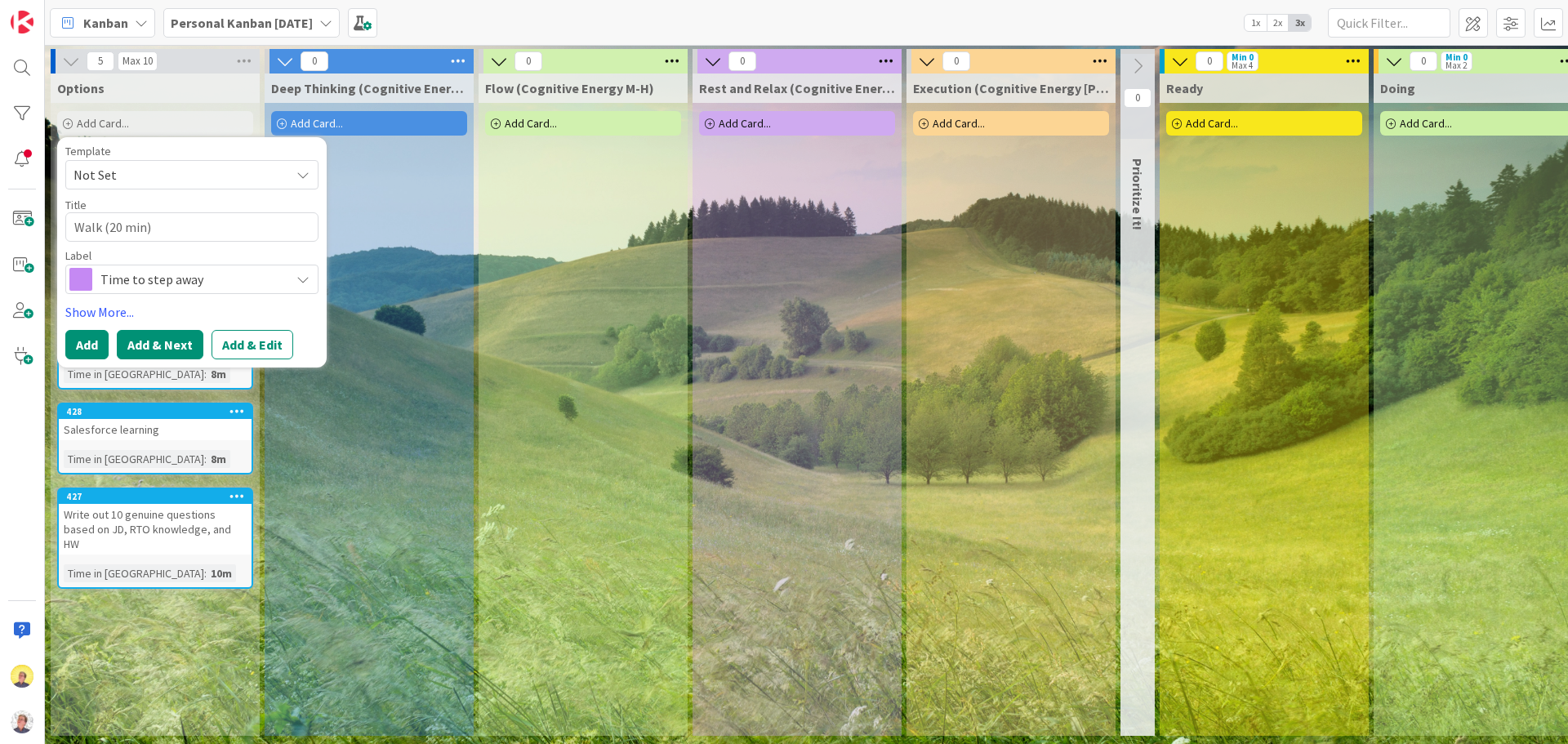
click at [142, 342] on button "Add & Next" at bounding box center [160, 344] width 87 height 29
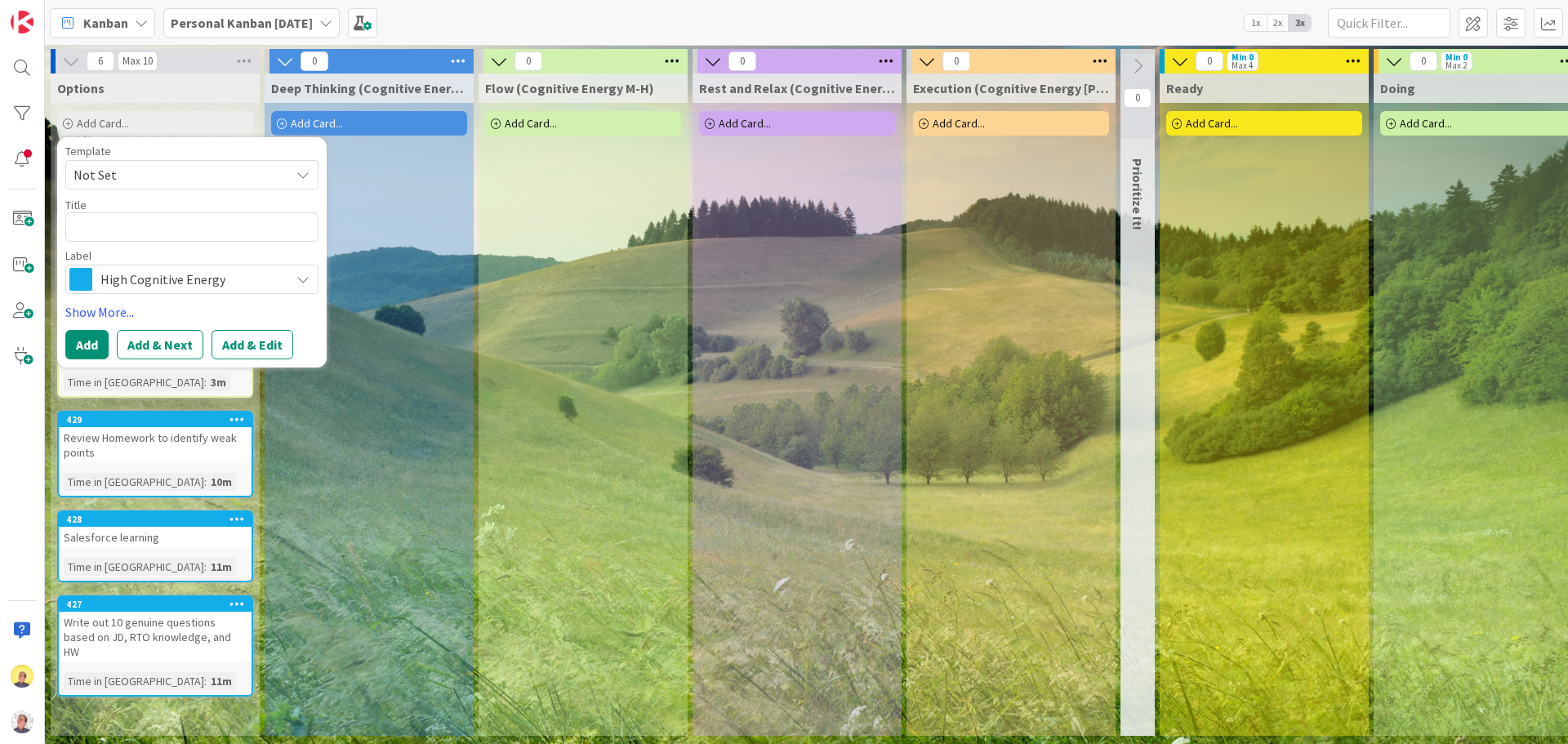
click at [220, 708] on div "Options Add Card... Template Not Set Title 0 / 128 Label High Cognitive Energy …" at bounding box center [155, 404] width 209 height 662
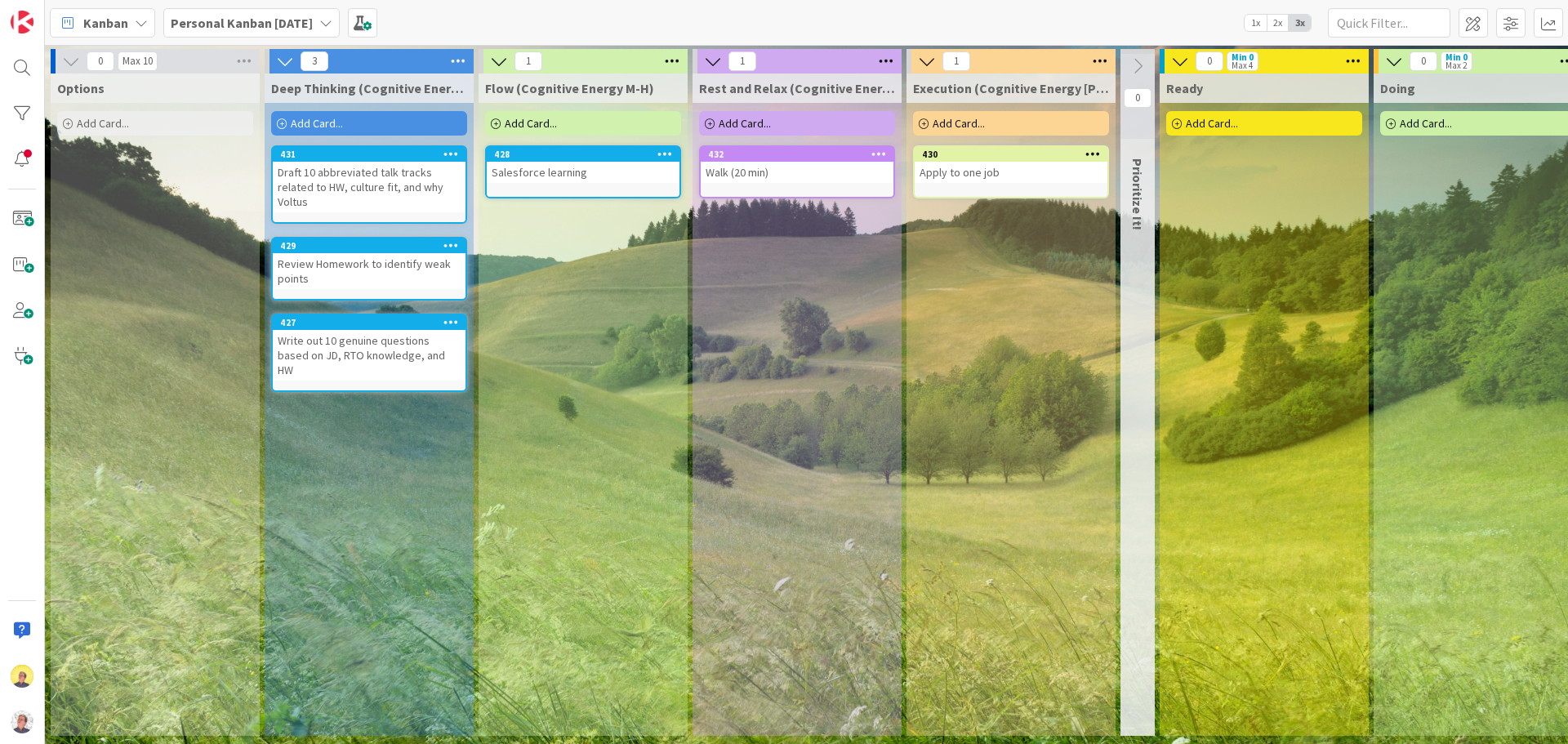
click at [607, 181] on div "Salesforce learning" at bounding box center [582, 172] width 192 height 21
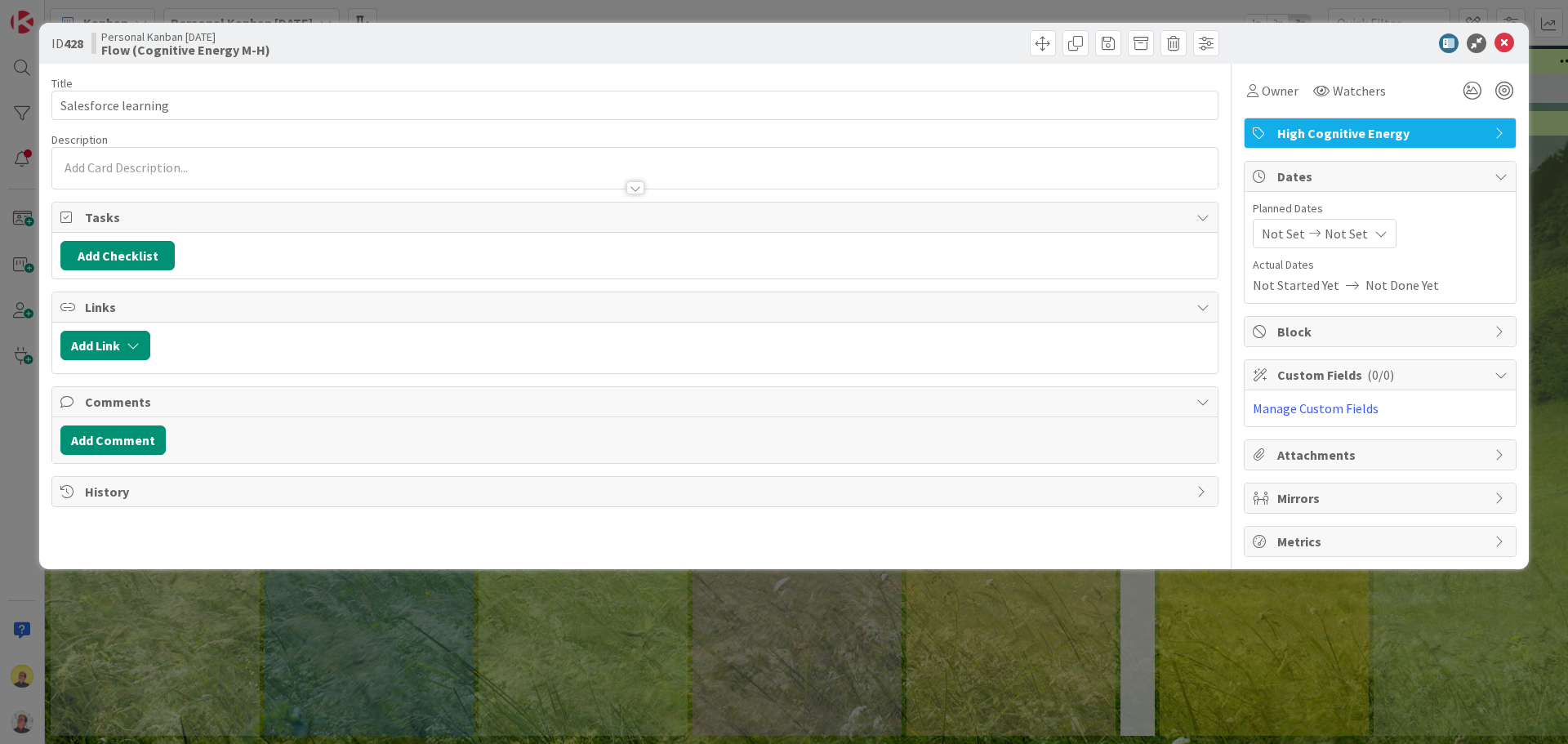
click at [1414, 133] on span "High Cognitive Energy" at bounding box center [1381, 133] width 209 height 20
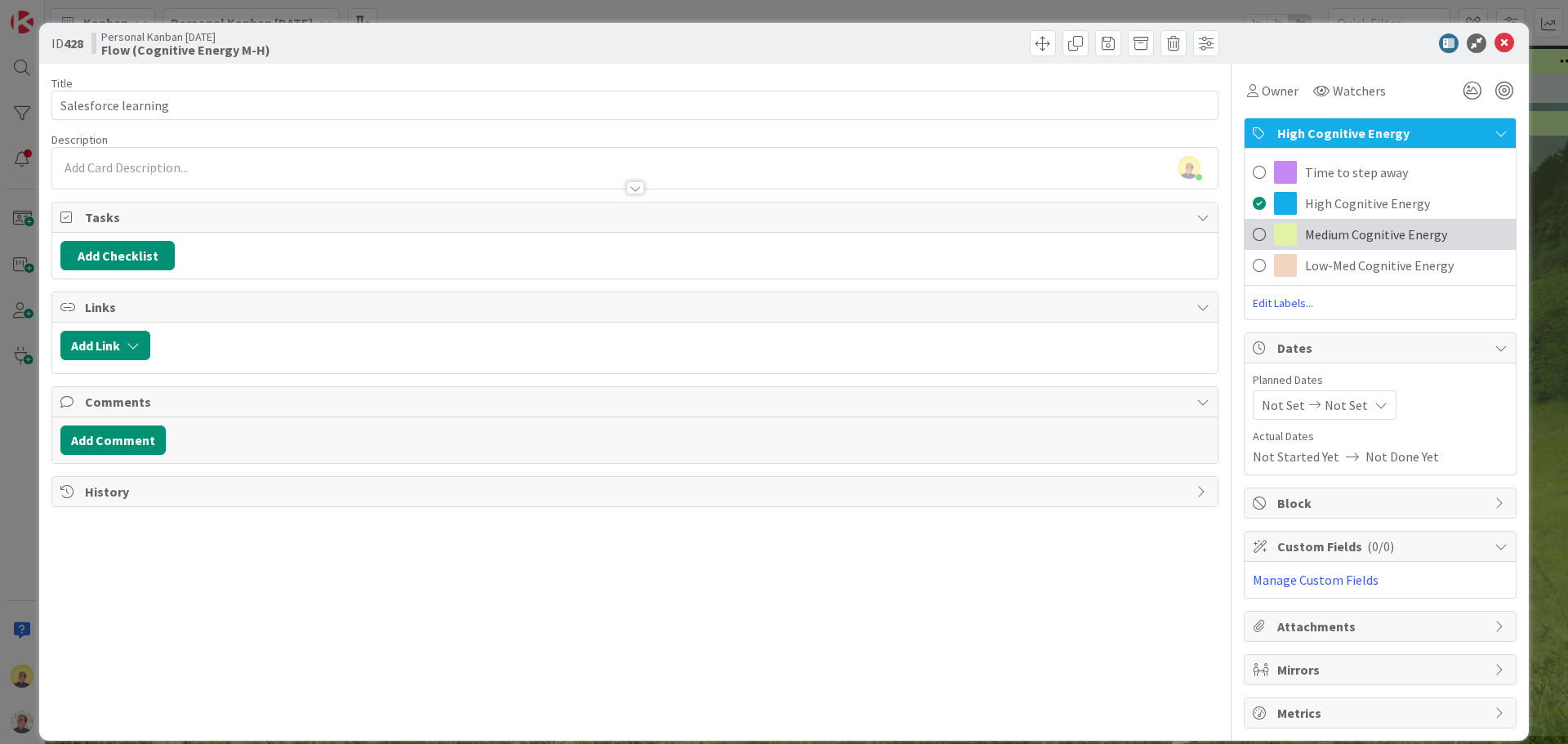
click at [1341, 239] on span "Medium Cognitive Energy" at bounding box center [1376, 234] width 142 height 20
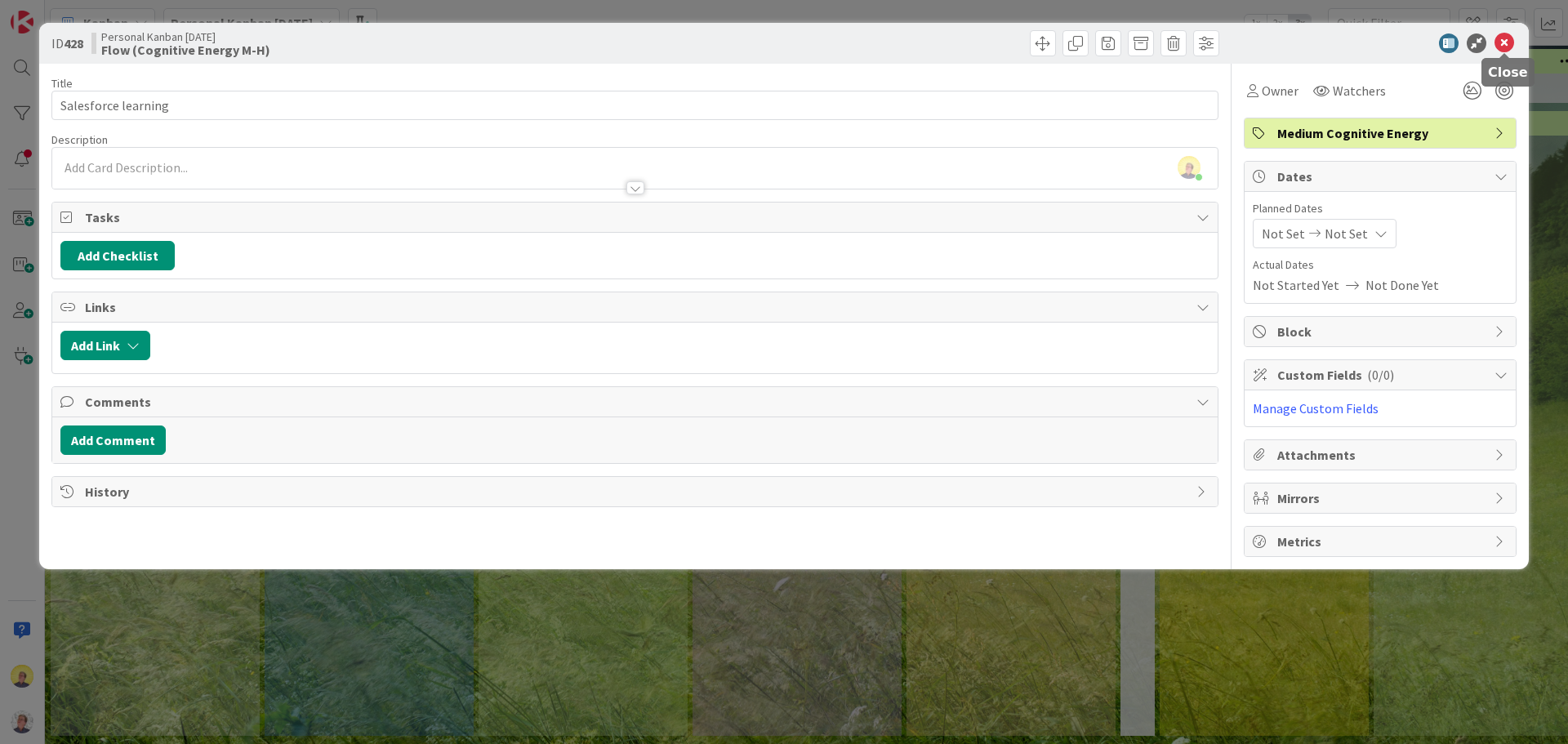
click at [1509, 45] on icon at bounding box center [1504, 43] width 20 height 20
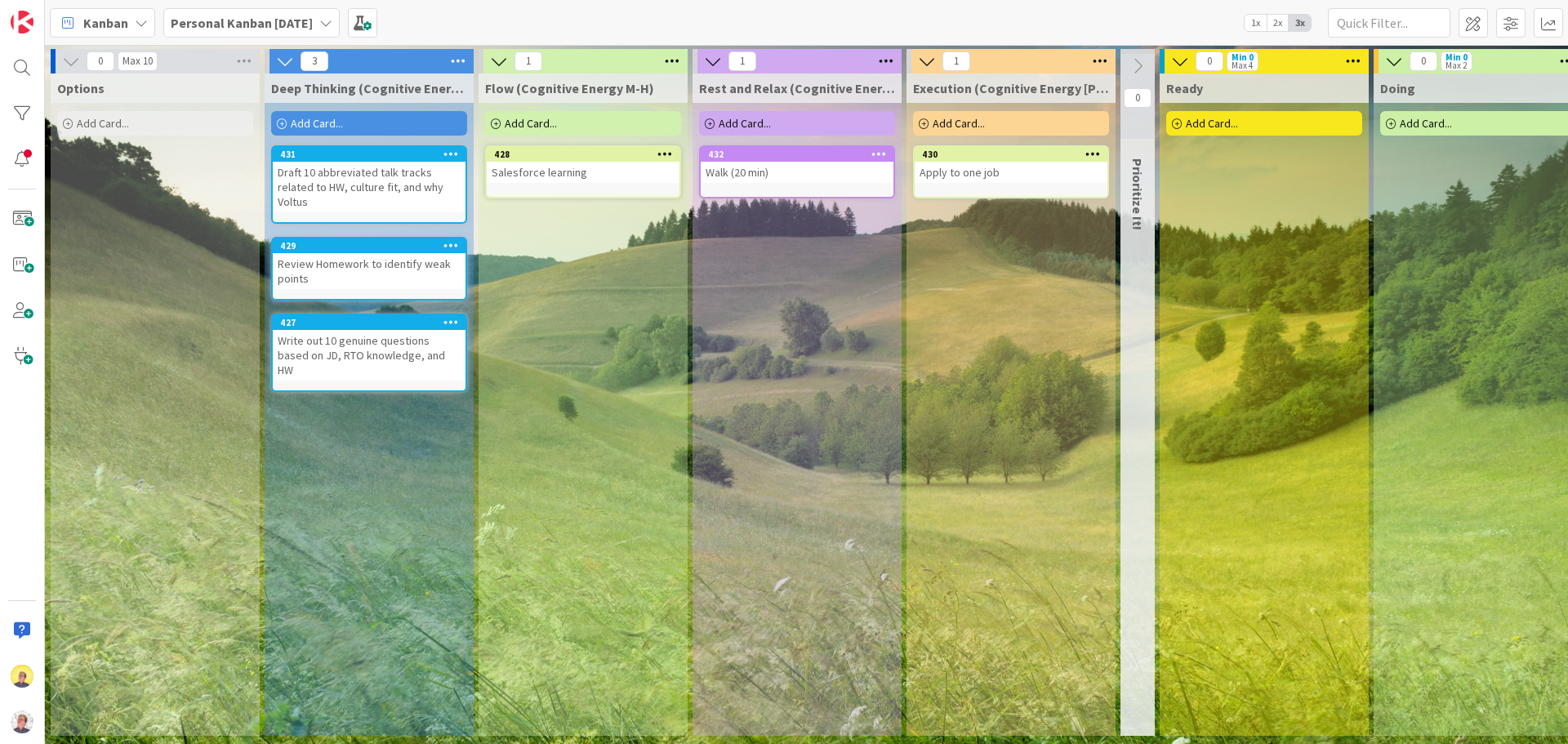
click at [1001, 176] on div "Apply to one job" at bounding box center [1011, 172] width 192 height 21
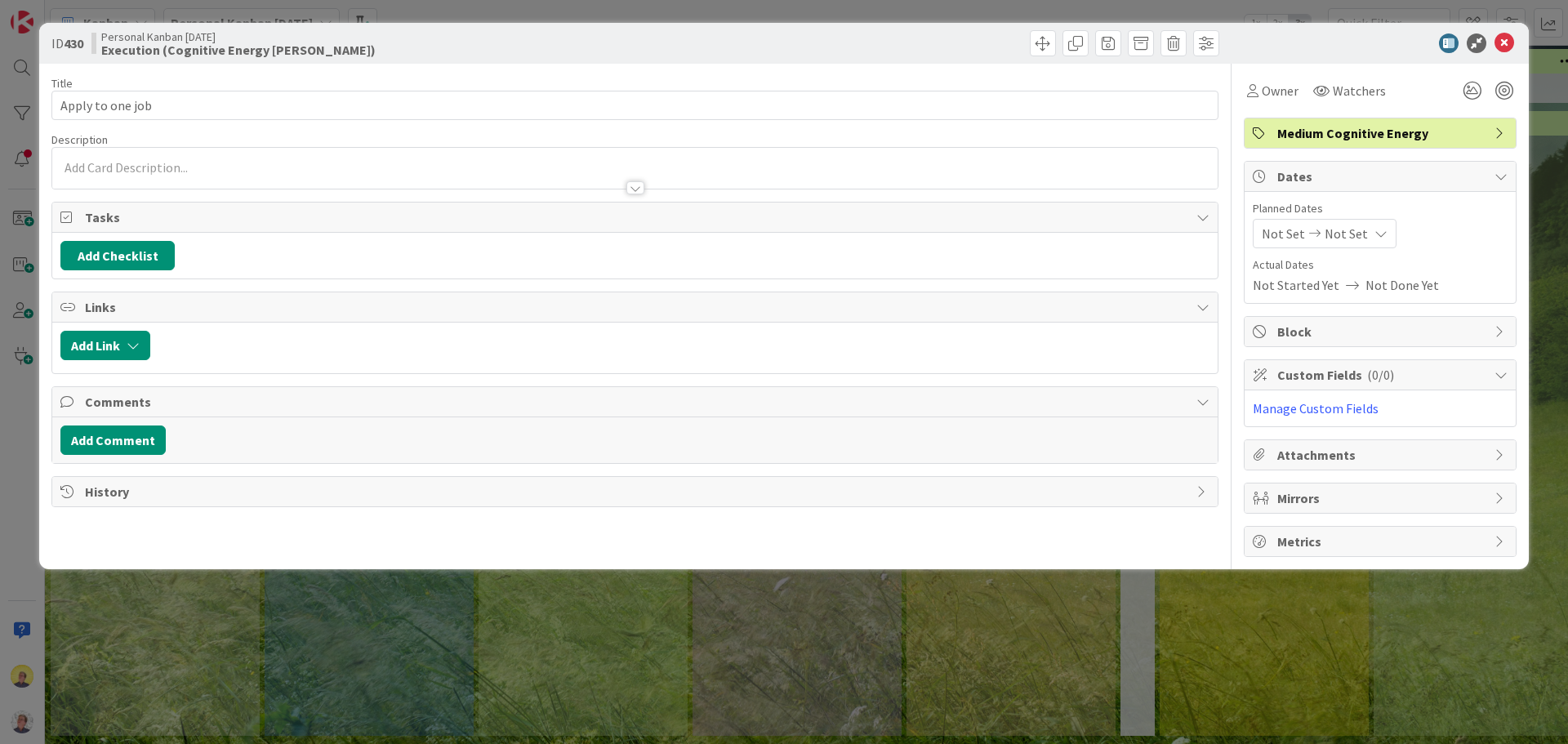
click at [1496, 125] on div "Medium Cognitive Energy" at bounding box center [1379, 133] width 271 height 29
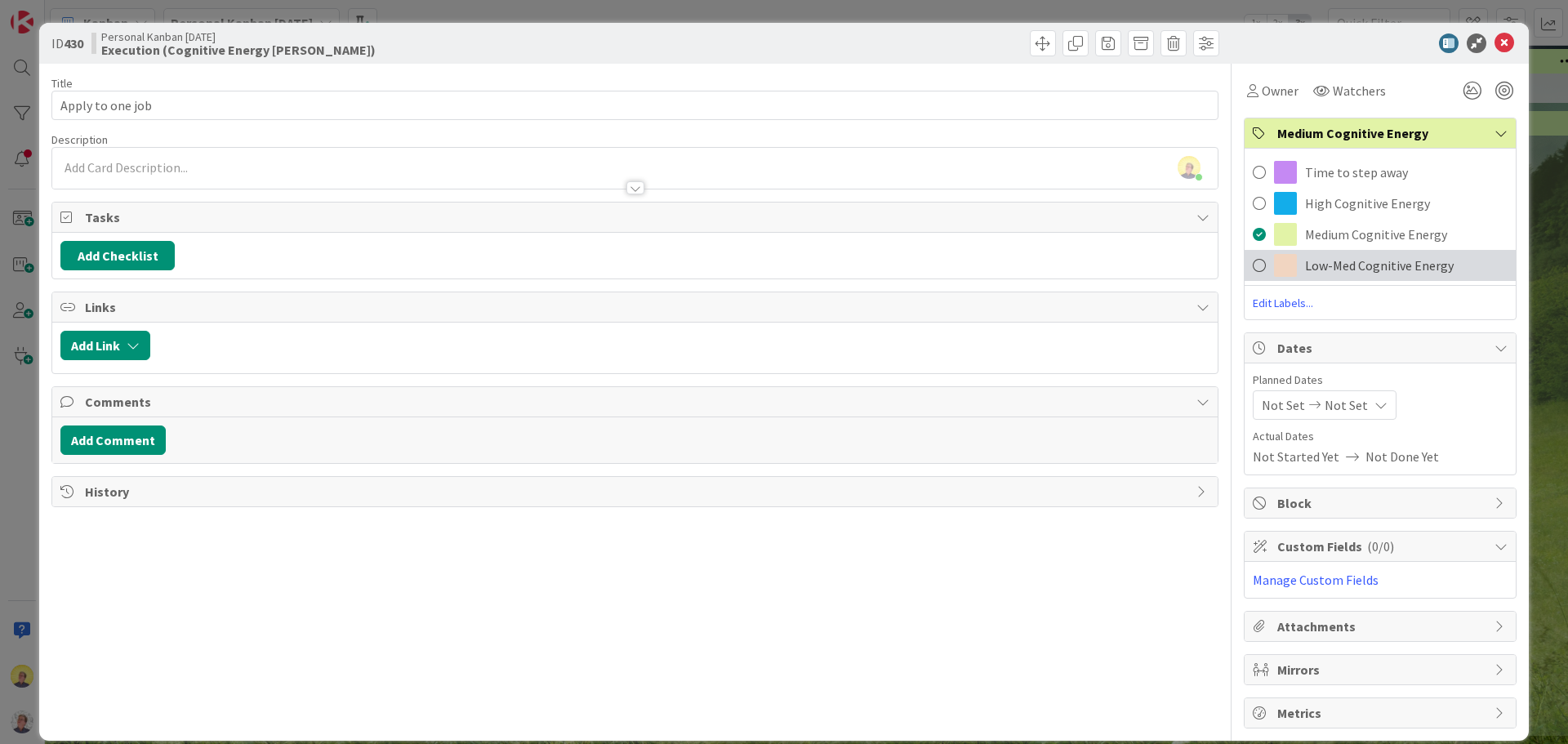
click at [1351, 263] on span "Low-Med Cognitive Energy" at bounding box center [1379, 265] width 148 height 20
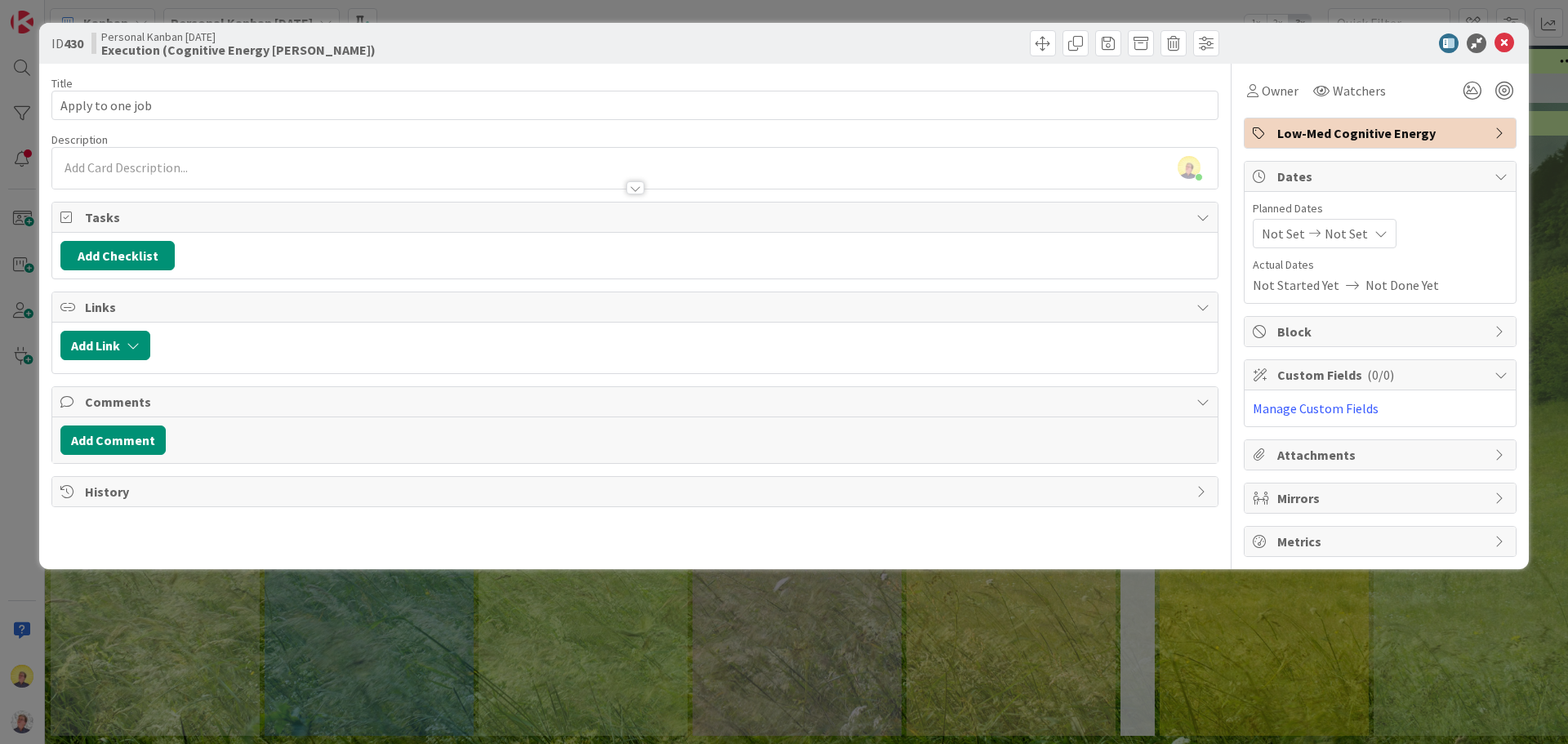
click at [707, 616] on div "ID 430 Personal Kanban [DATE] Execution (Cognitive Energy [PERSON_NAME]) Title …" at bounding box center [784, 372] width 1568 height 744
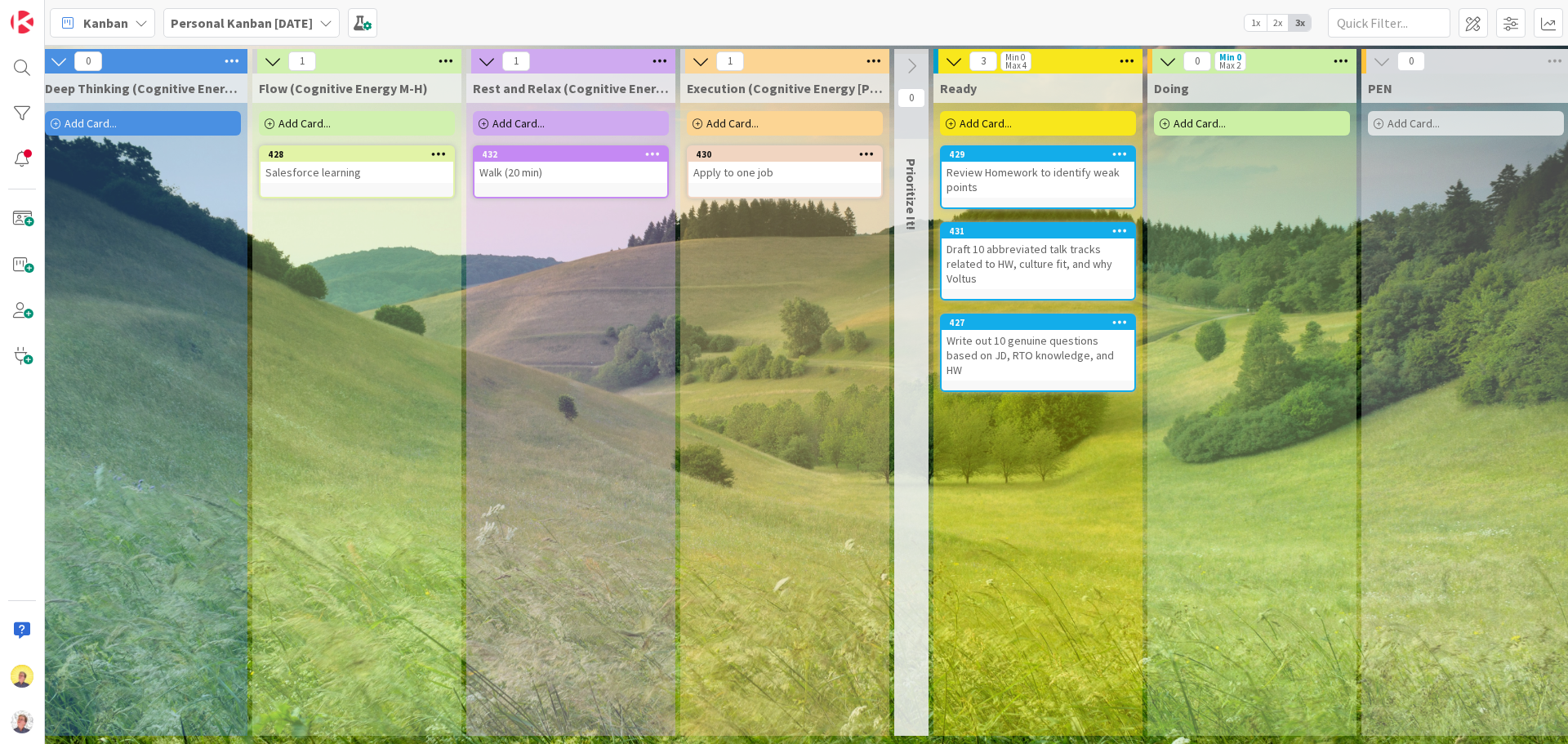
scroll to position [0, 224]
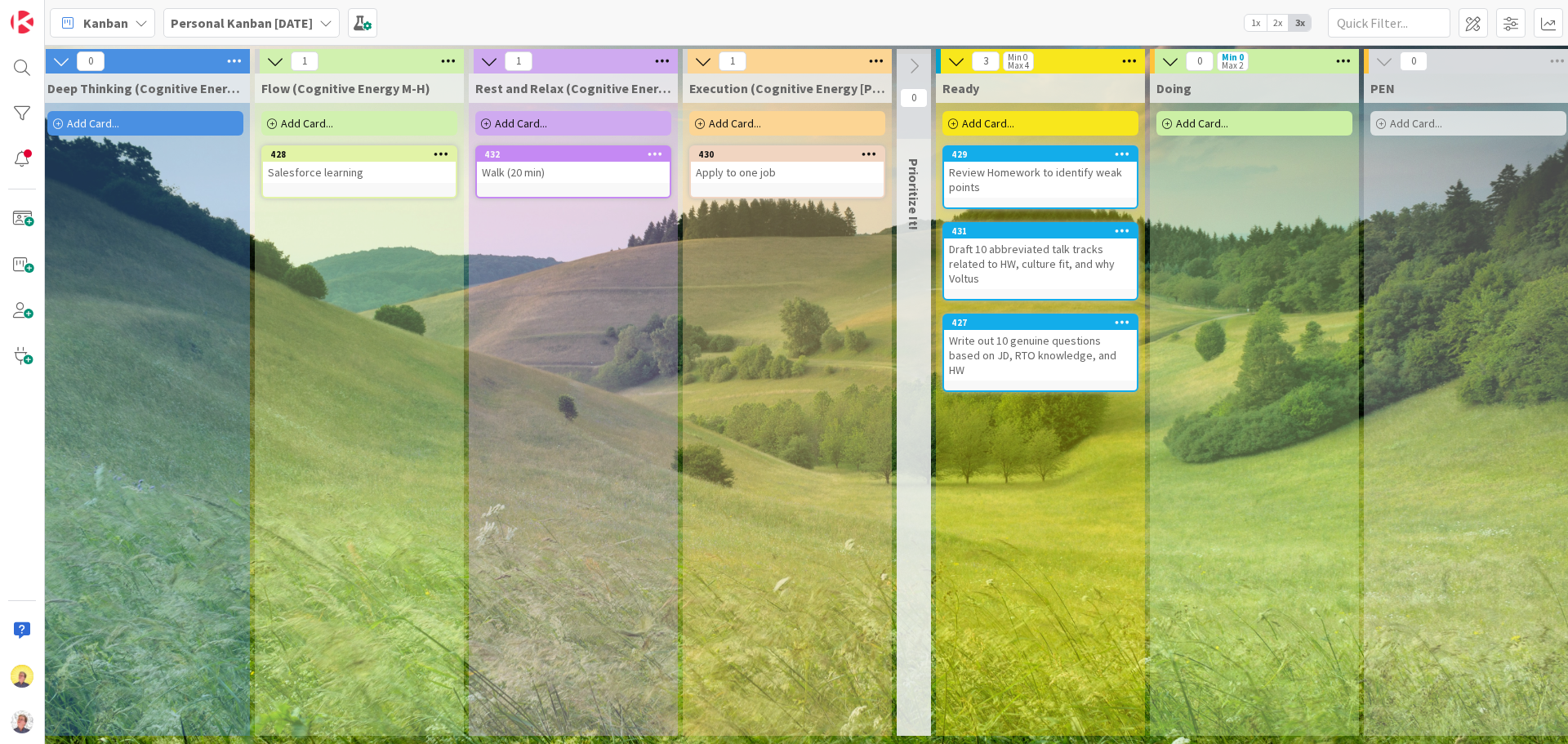
click at [138, 121] on div "Add Card..." at bounding box center [146, 123] width 196 height 24
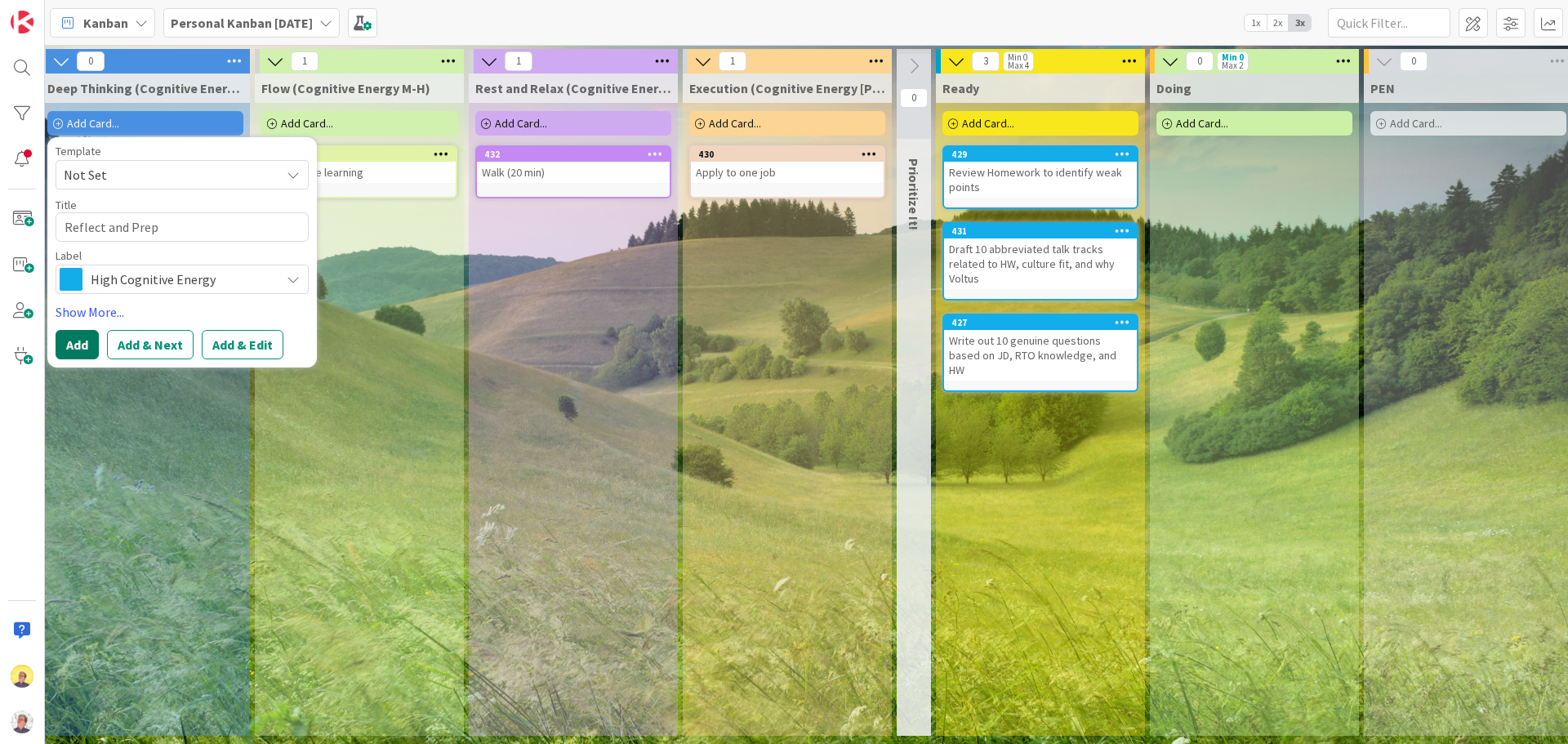
click at [81, 352] on button "Add" at bounding box center [77, 344] width 43 height 29
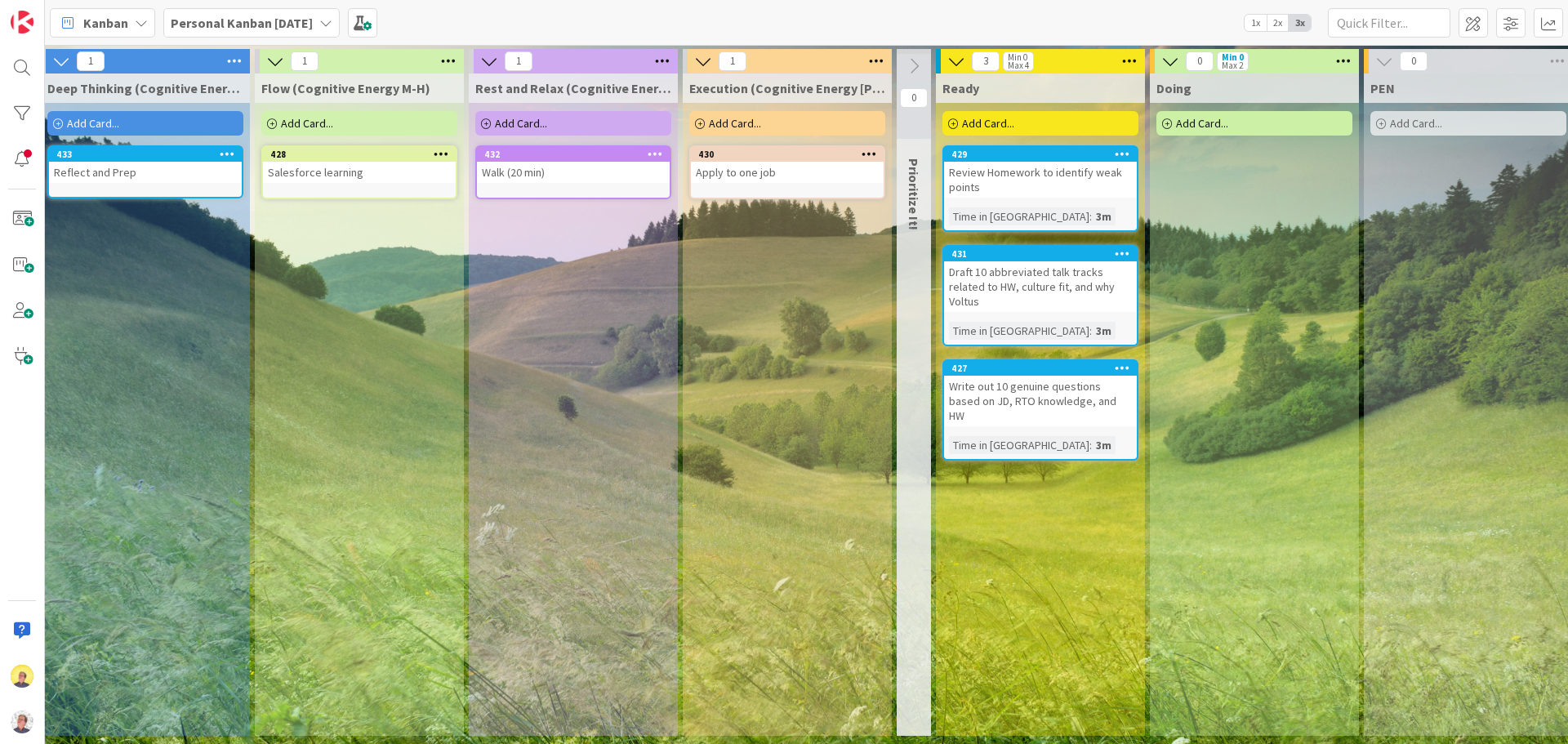
click at [155, 179] on div "Reflect and Prep" at bounding box center [145, 172] width 192 height 21
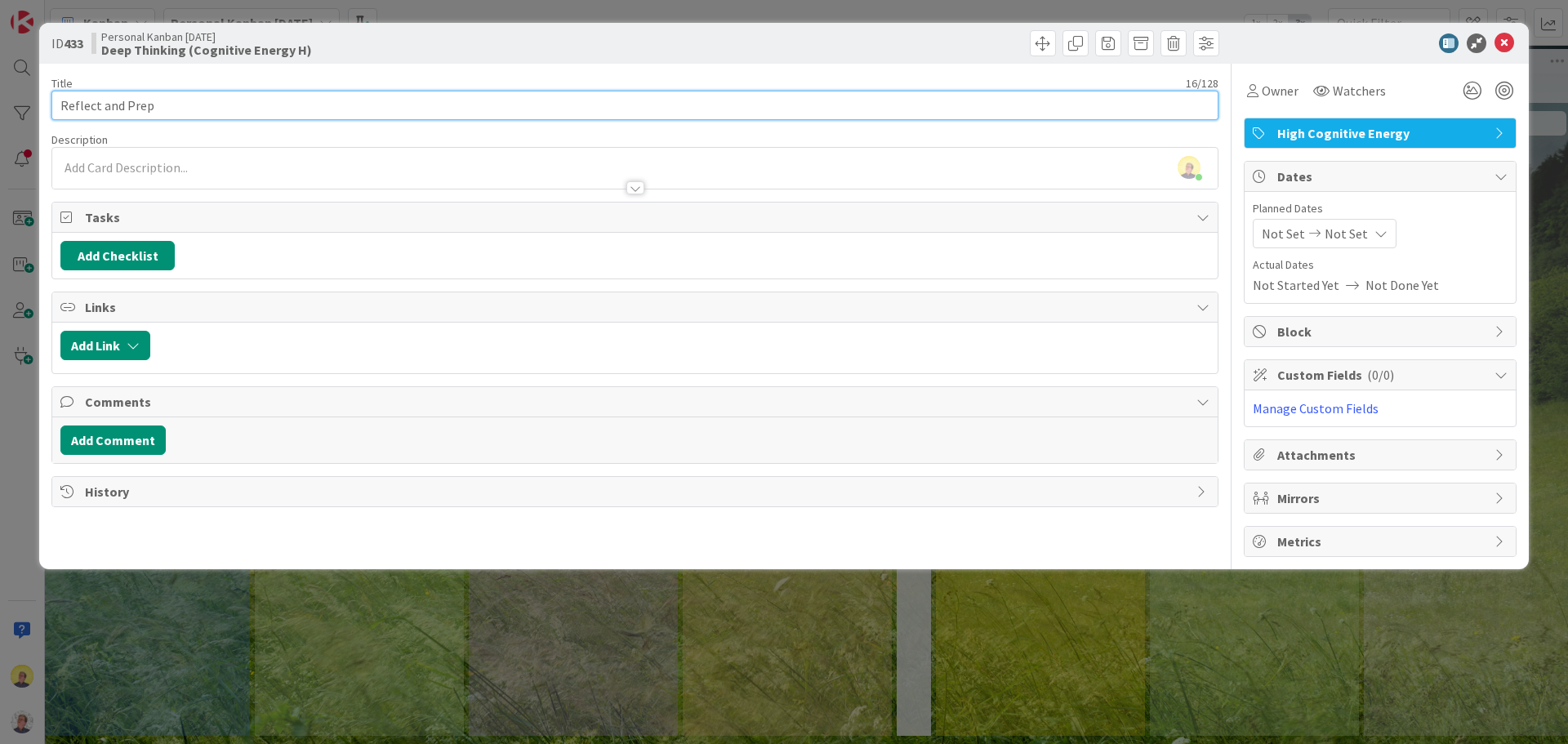
click at [235, 109] on input "Reflect and Prep" at bounding box center [635, 105] width 1167 height 29
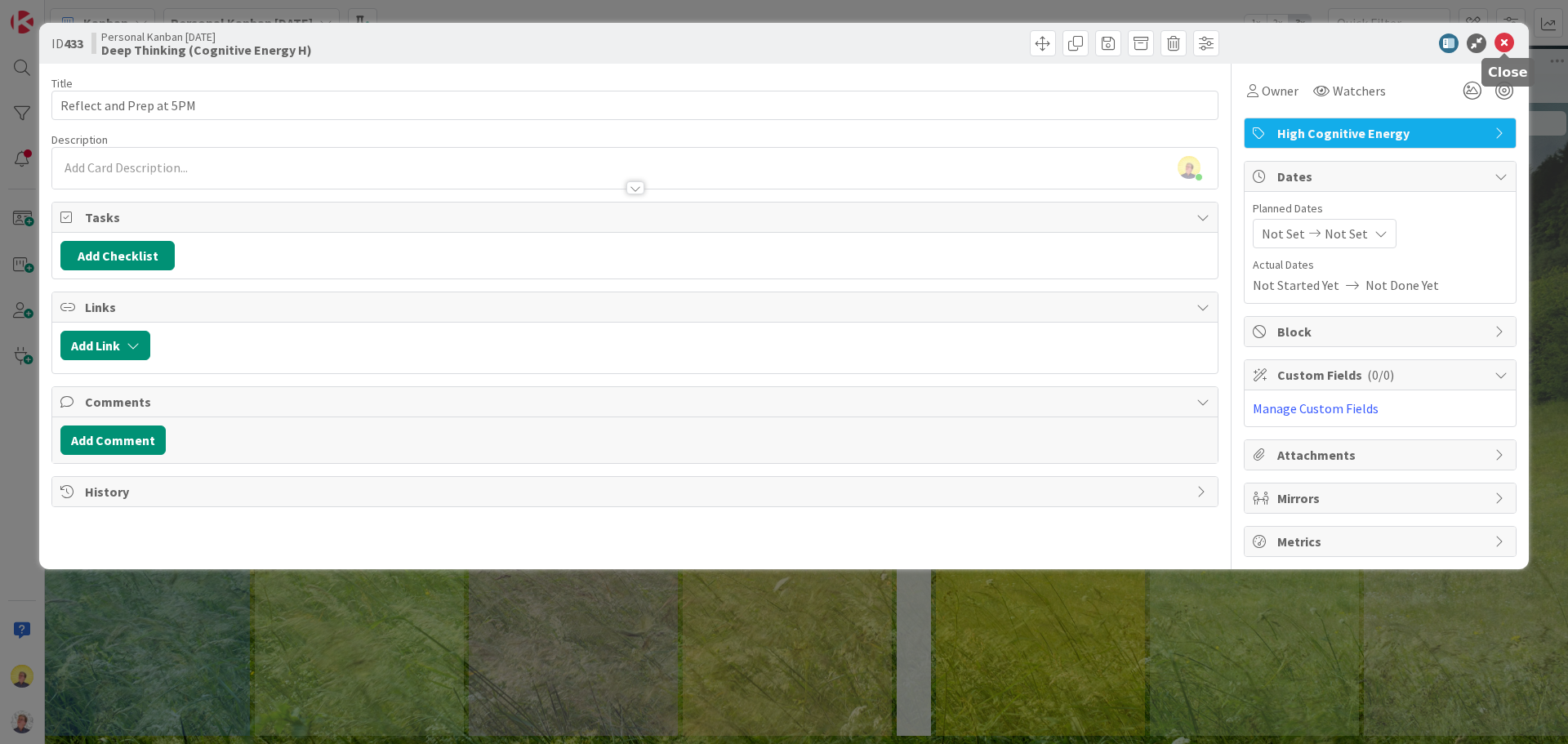
click at [1496, 38] on icon at bounding box center [1504, 43] width 20 height 20
